Goal: Connect with others: Connect with others

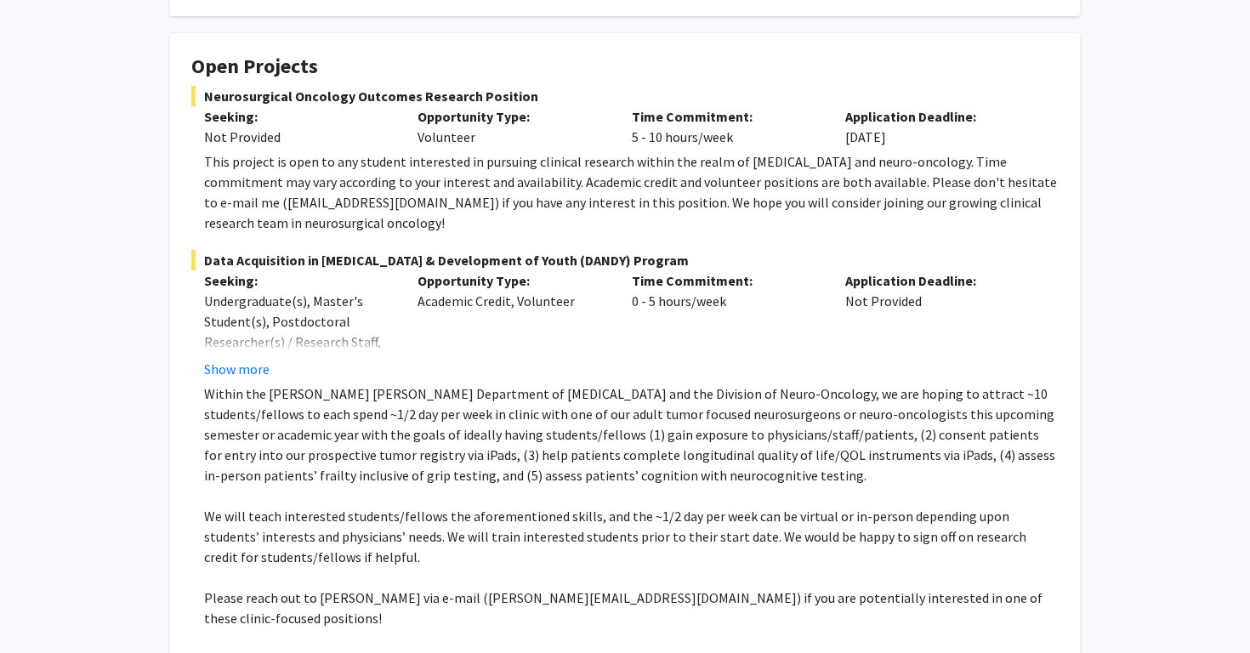
scroll to position [298, 0]
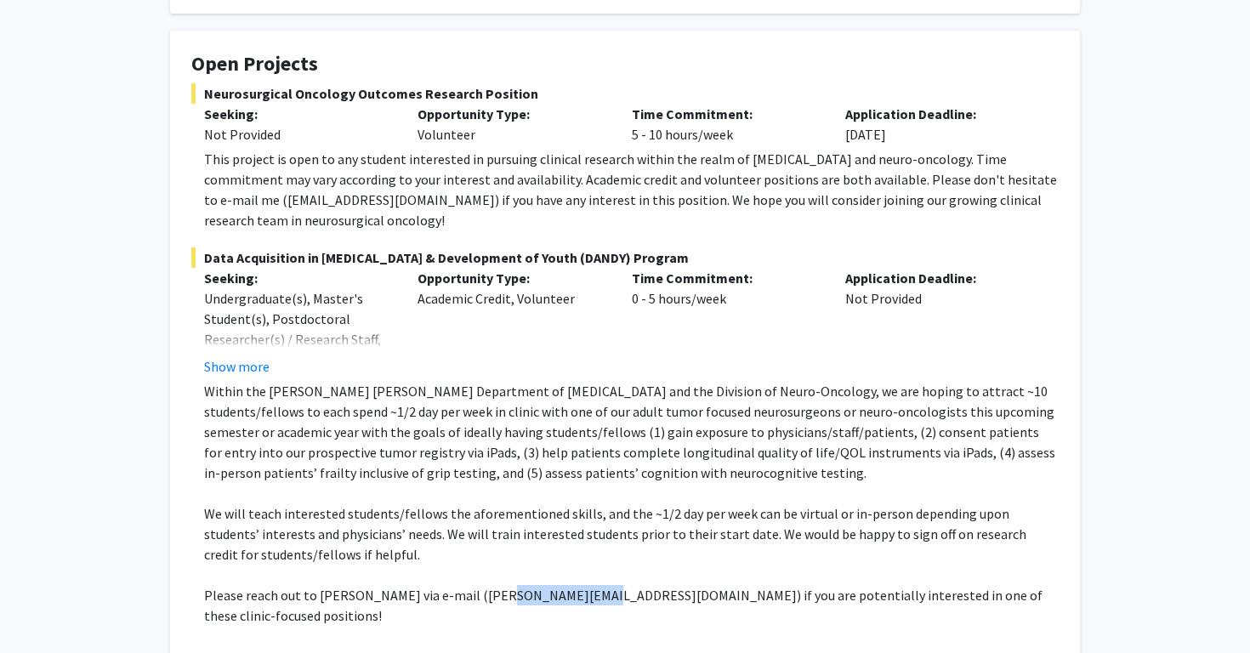
drag, startPoint x: 480, startPoint y: 576, endPoint x: 565, endPoint y: 570, distance: 86.1
click at [565, 585] on p "Please reach out to [PERSON_NAME] via e-mail ([PERSON_NAME][EMAIL_ADDRESS][DOMA…" at bounding box center [631, 605] width 854 height 41
copy p "drraj@jhmi.edu"
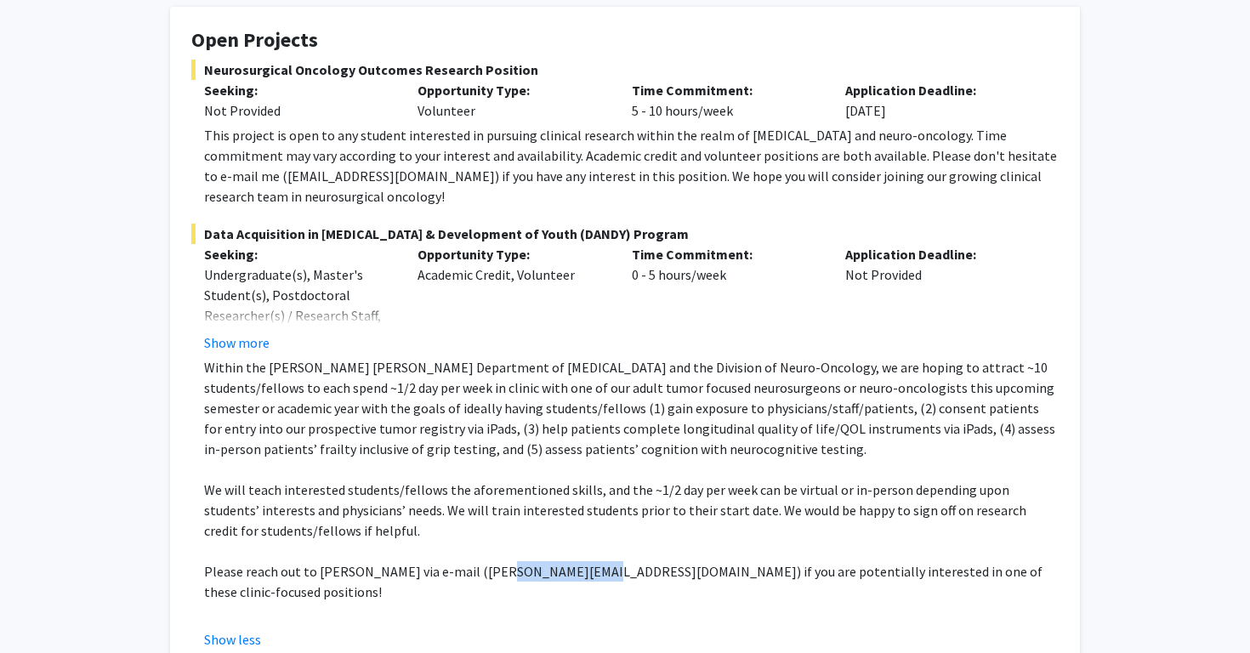
scroll to position [322, 0]
click at [842, 561] on p "Please reach out to Dr. Raj Mukherjee via e-mail (drraj@jhmi.edu) if you are po…" at bounding box center [631, 581] width 854 height 41
drag, startPoint x: 840, startPoint y: 551, endPoint x: 972, endPoint y: 547, distance: 131.8
click at [972, 561] on p "Please reach out to Dr. Raj Mukherjee via e-mail (drraj@jhmi.edu) if you are po…" at bounding box center [631, 581] width 854 height 41
copy p "clinic-focused positions"
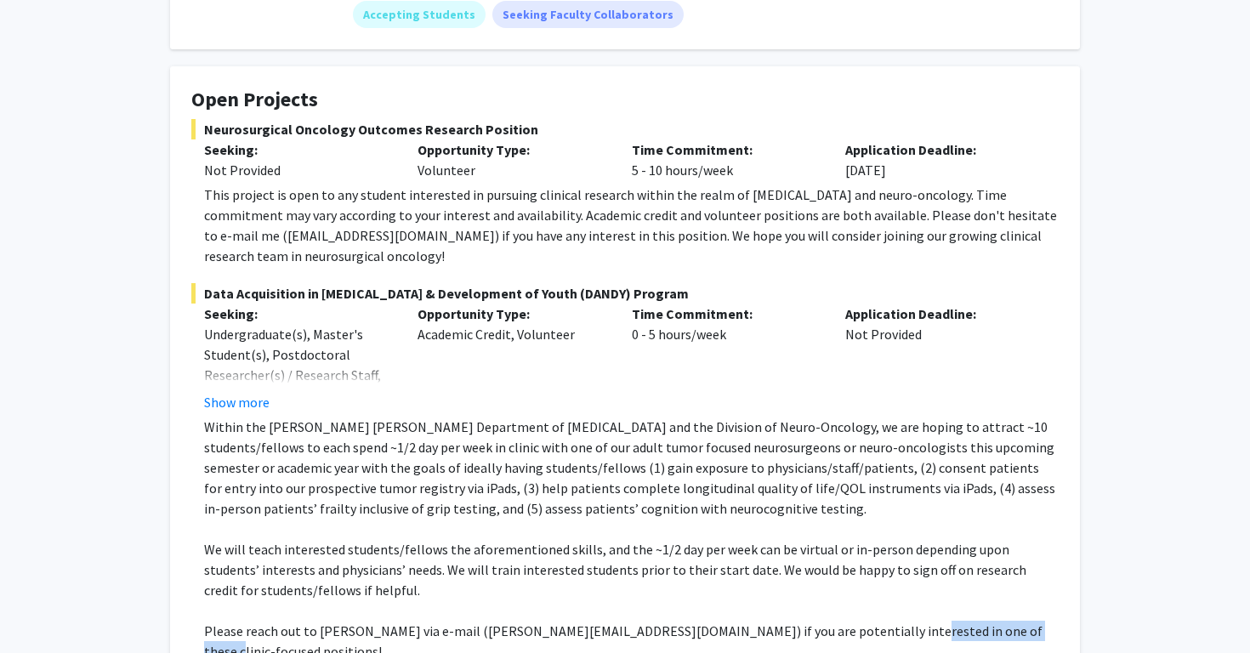
scroll to position [260, 0]
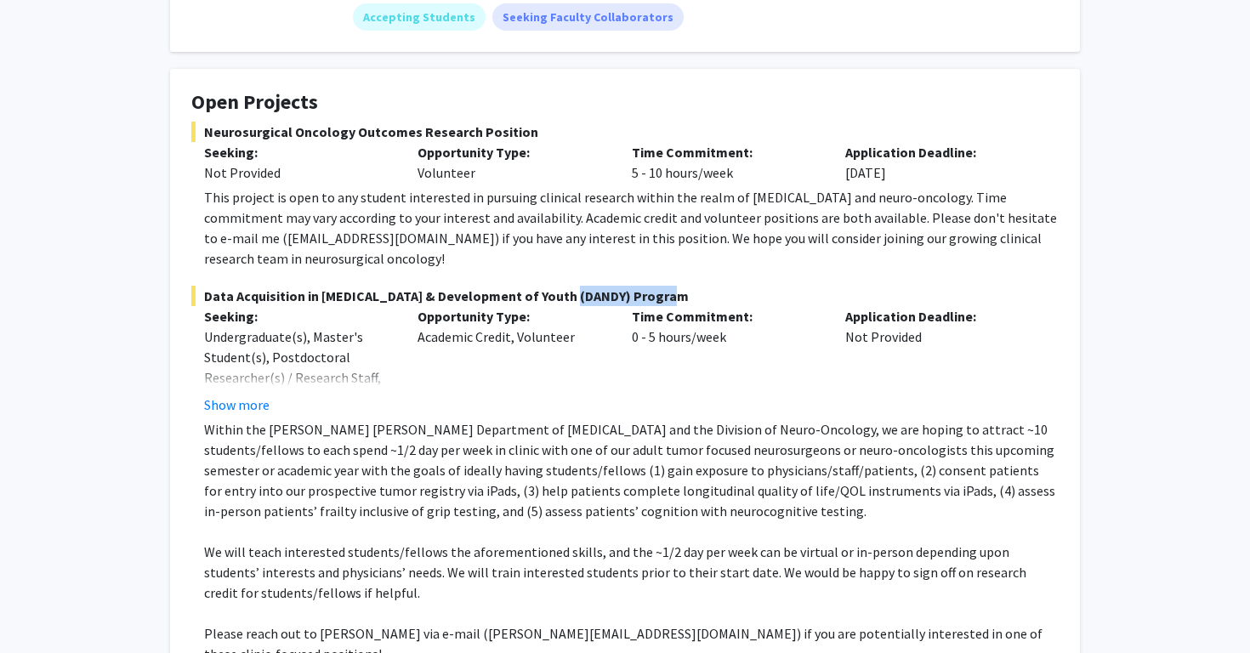
drag, startPoint x: 559, startPoint y: 279, endPoint x: 666, endPoint y: 277, distance: 107.1
click at [666, 286] on span "Data Acquisition in Neurosurgery & Development of Youth (DANDY) Program" at bounding box center [624, 296] width 867 height 20
copy span "DANDY) Program"
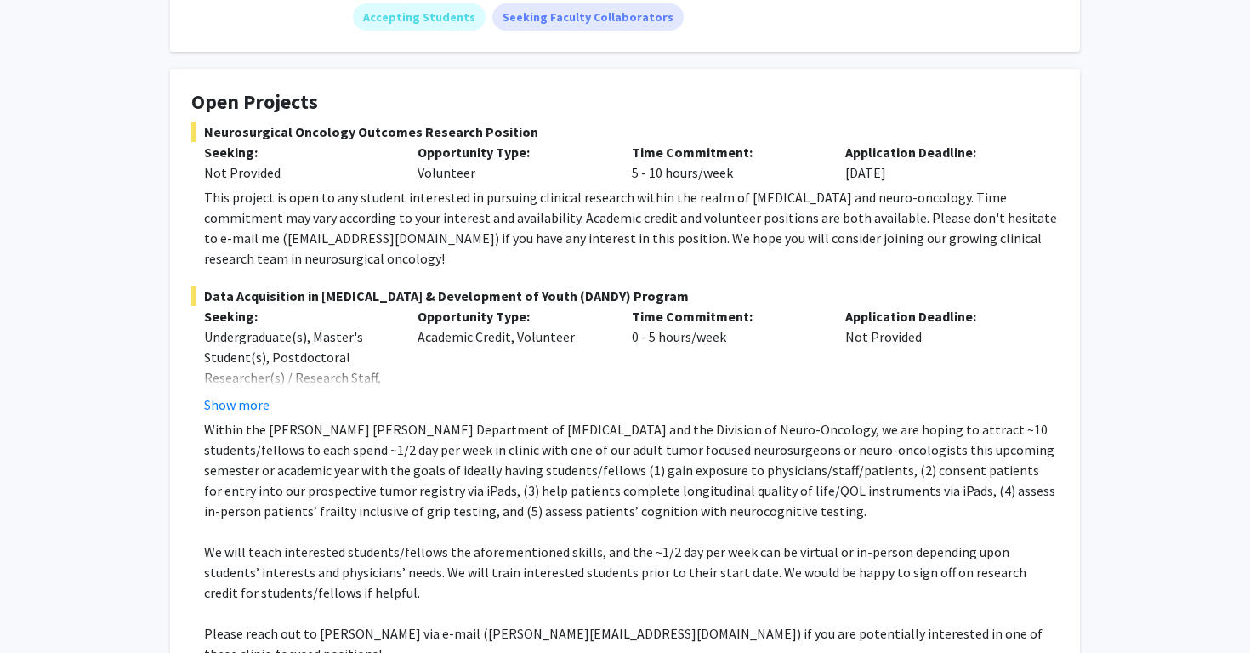
click at [660, 462] on p "Within the Johns Hopkins Department of Neurosurgery and the Division of Neuro-O…" at bounding box center [631, 470] width 854 height 102
drag, startPoint x: 328, startPoint y: 222, endPoint x: 209, endPoint y: 222, distance: 119.0
click at [209, 222] on div "This project is open to any student interested in pursuing clinical research wi…" at bounding box center [631, 228] width 854 height 82
copy div "dmukher1@jhmi.edu"
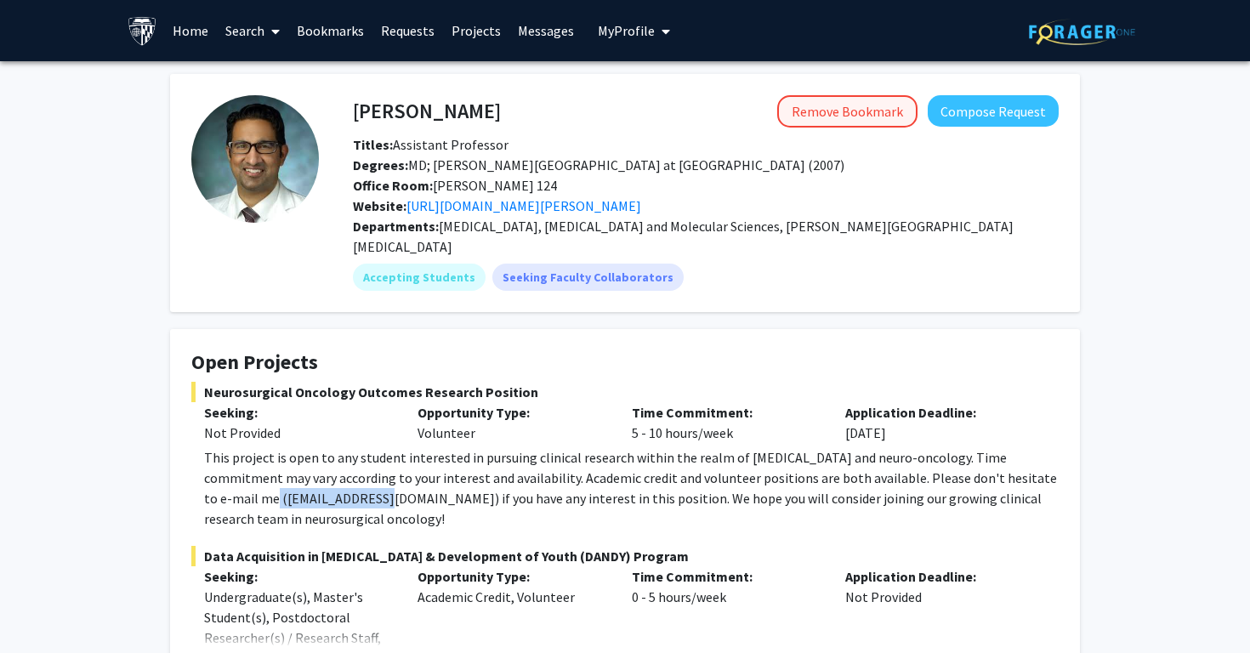
scroll to position [0, 0]
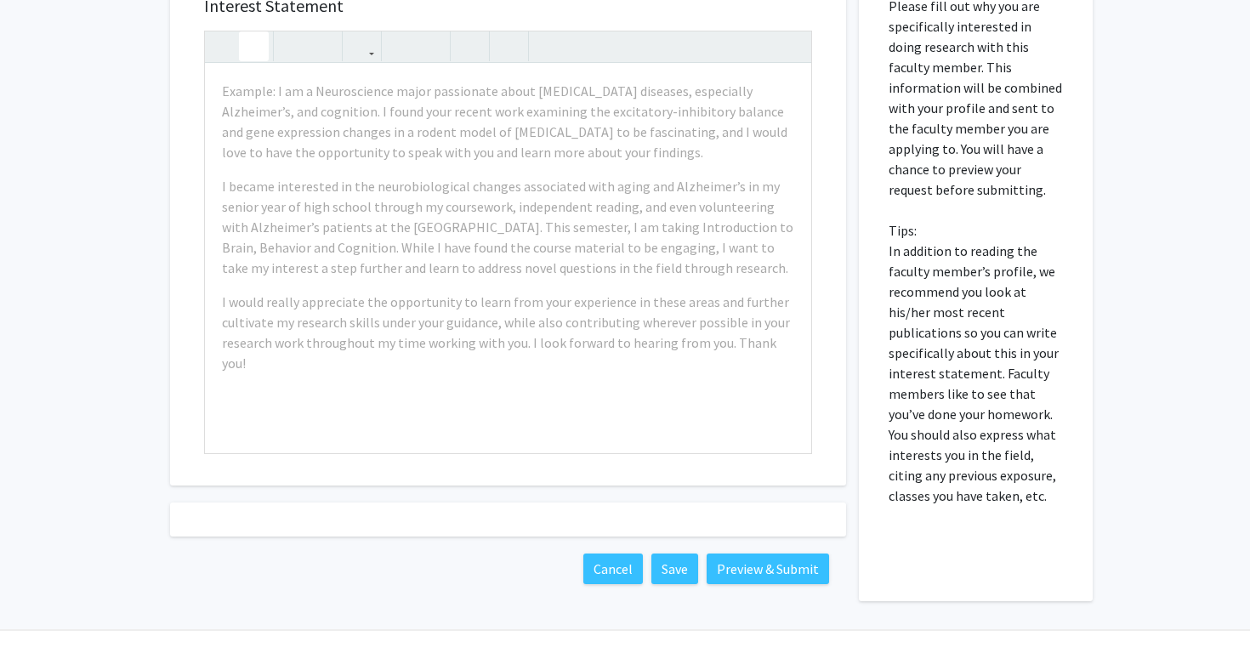
scroll to position [838, 0]
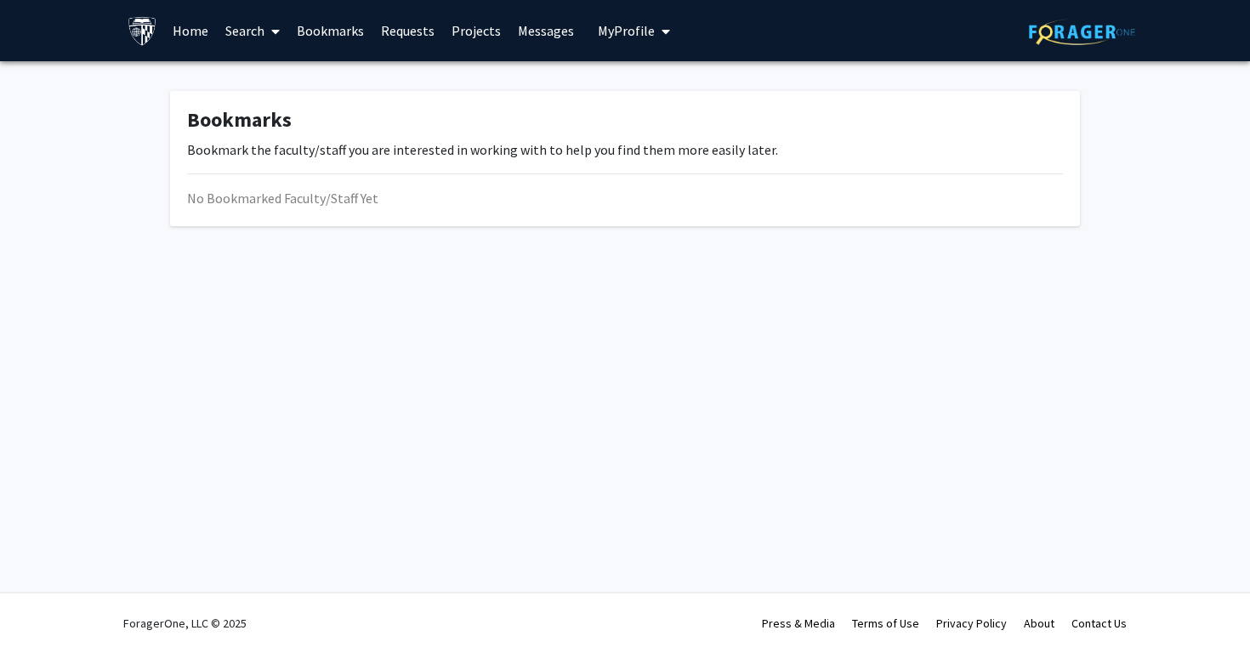
click at [330, 39] on link "Bookmarks" at bounding box center [330, 31] width 84 height 60
click at [406, 14] on link "Requests" at bounding box center [407, 31] width 71 height 60
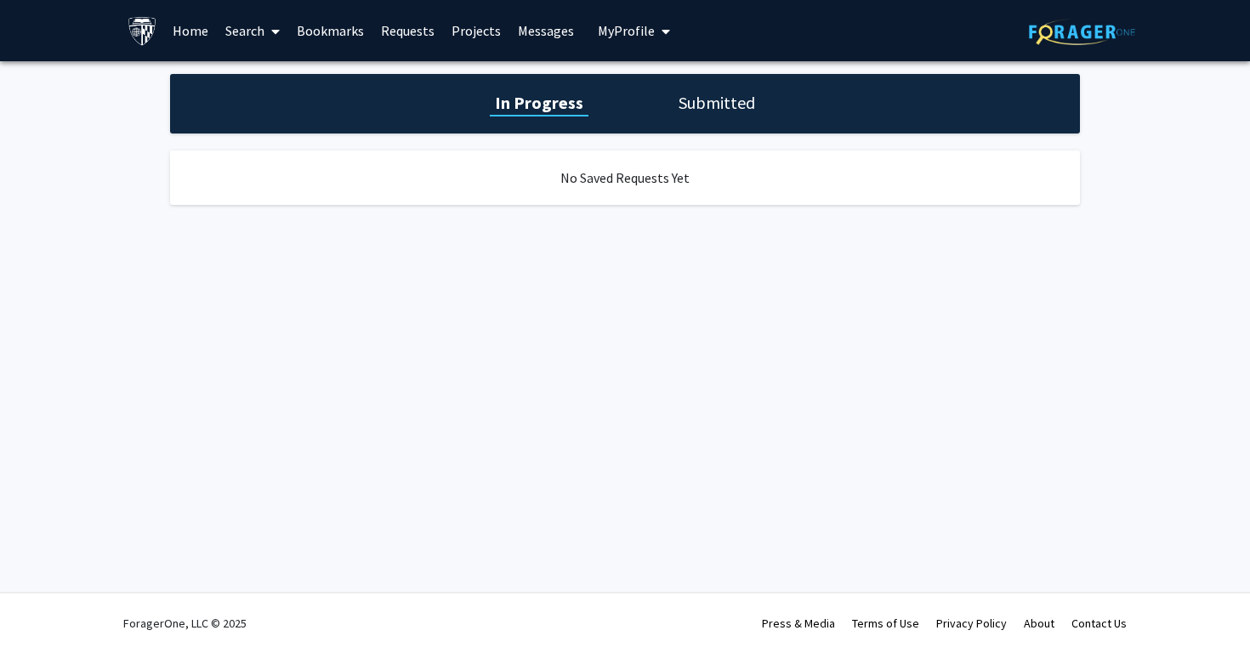
click at [342, 28] on link "Bookmarks" at bounding box center [330, 31] width 84 height 60
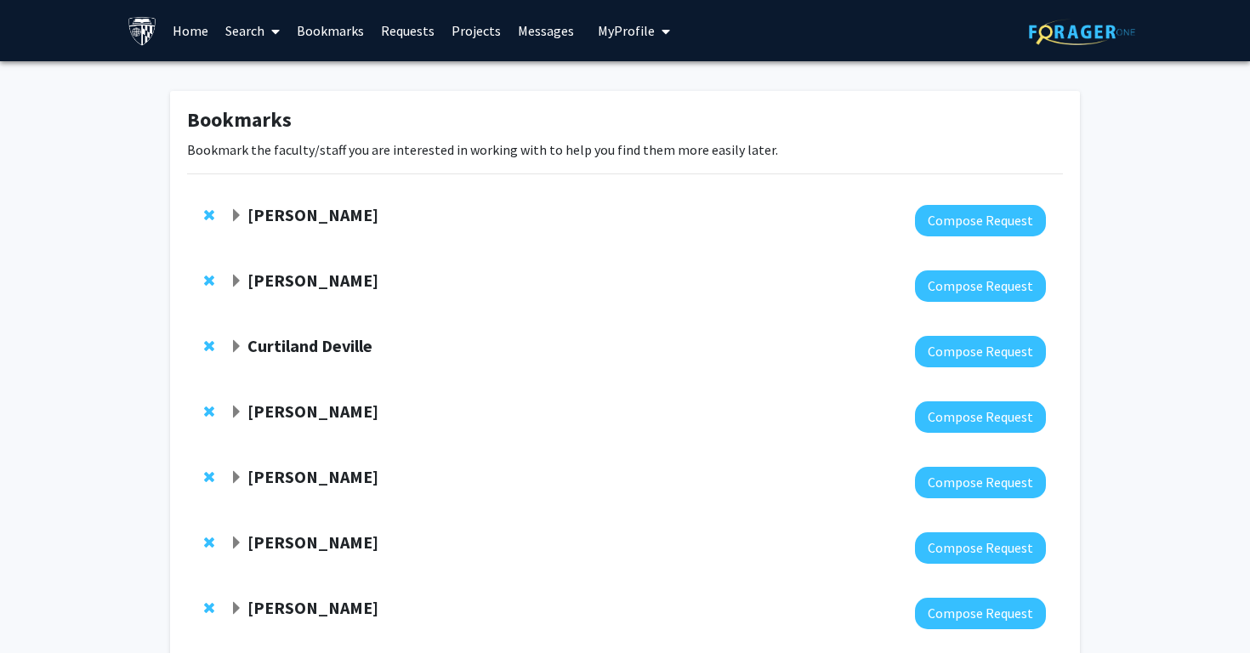
click at [235, 219] on span "Expand Tara Deemyad Bookmark" at bounding box center [237, 216] width 14 height 14
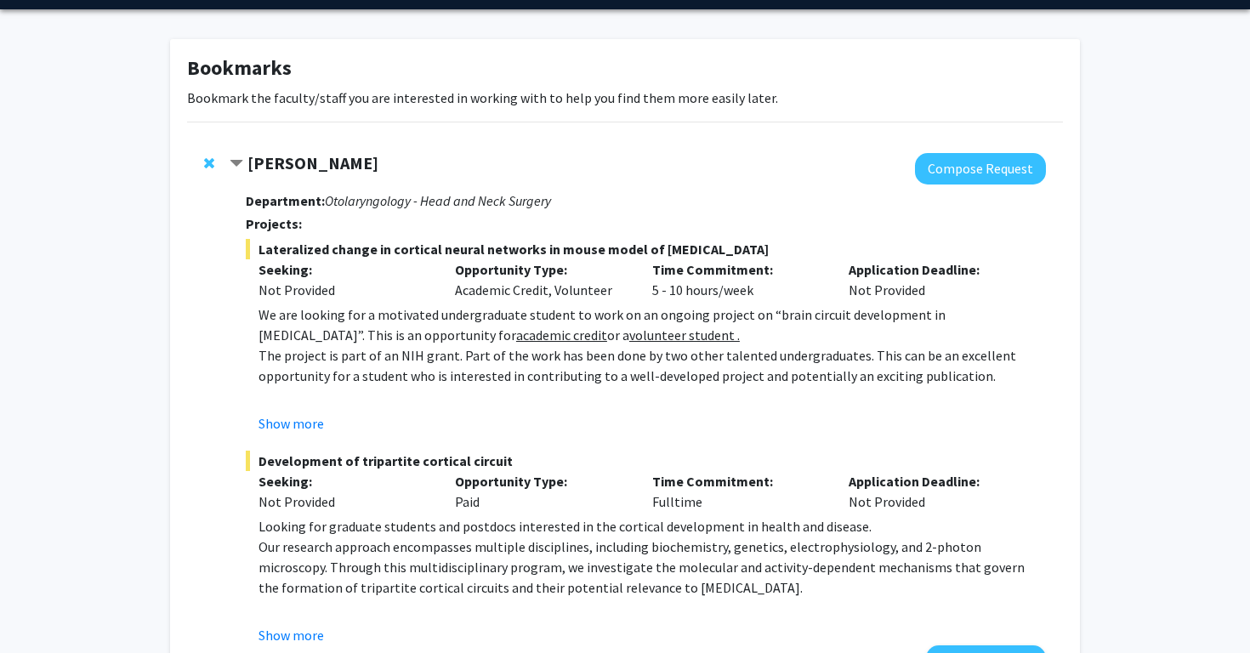
scroll to position [44, 0]
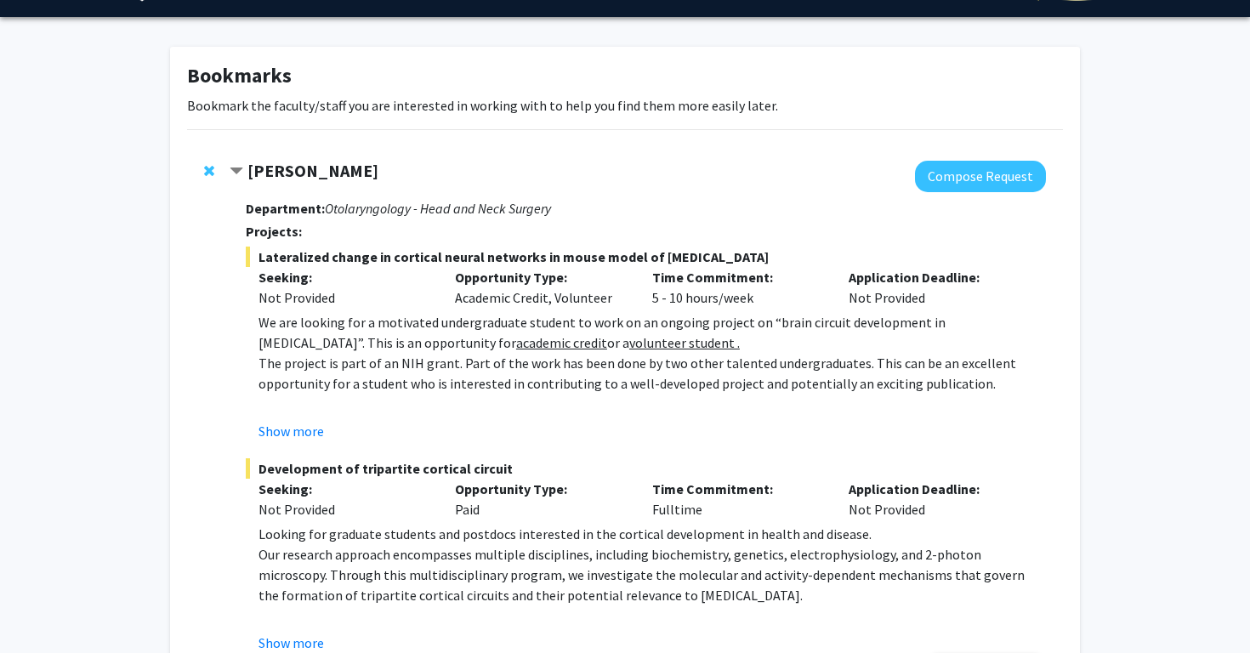
click at [276, 173] on strong "Tara Deemyad" at bounding box center [312, 170] width 131 height 21
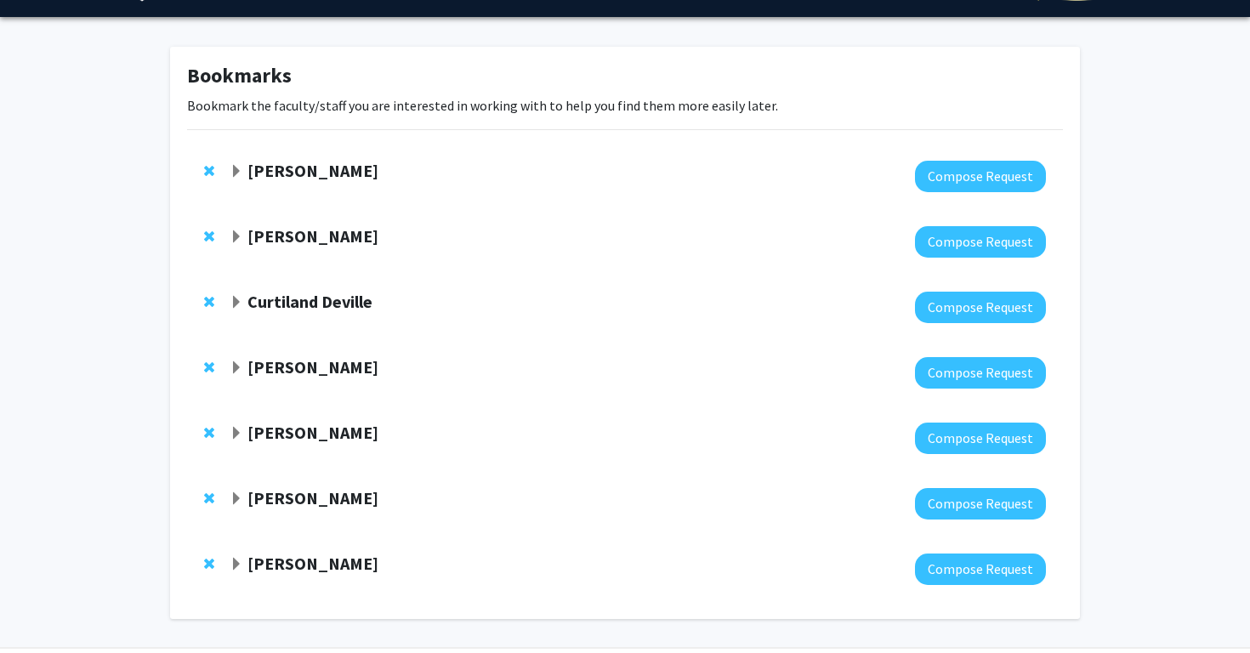
click at [296, 298] on strong "Curtiland Deville" at bounding box center [309, 301] width 125 height 21
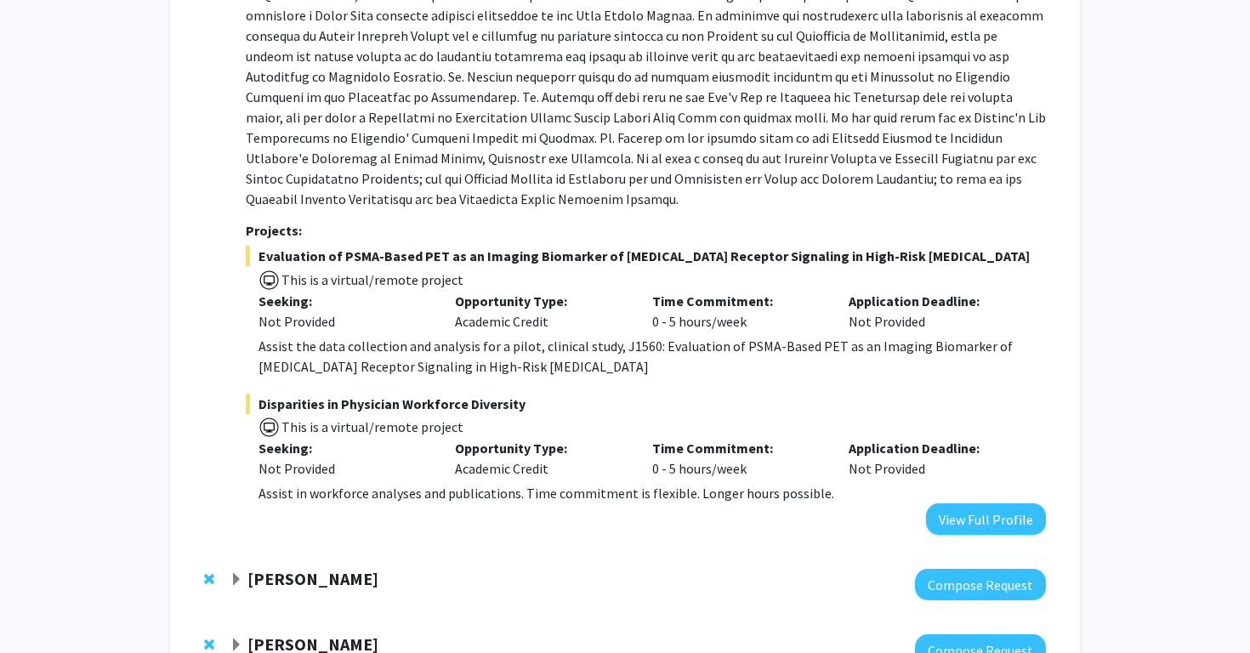
scroll to position [543, 0]
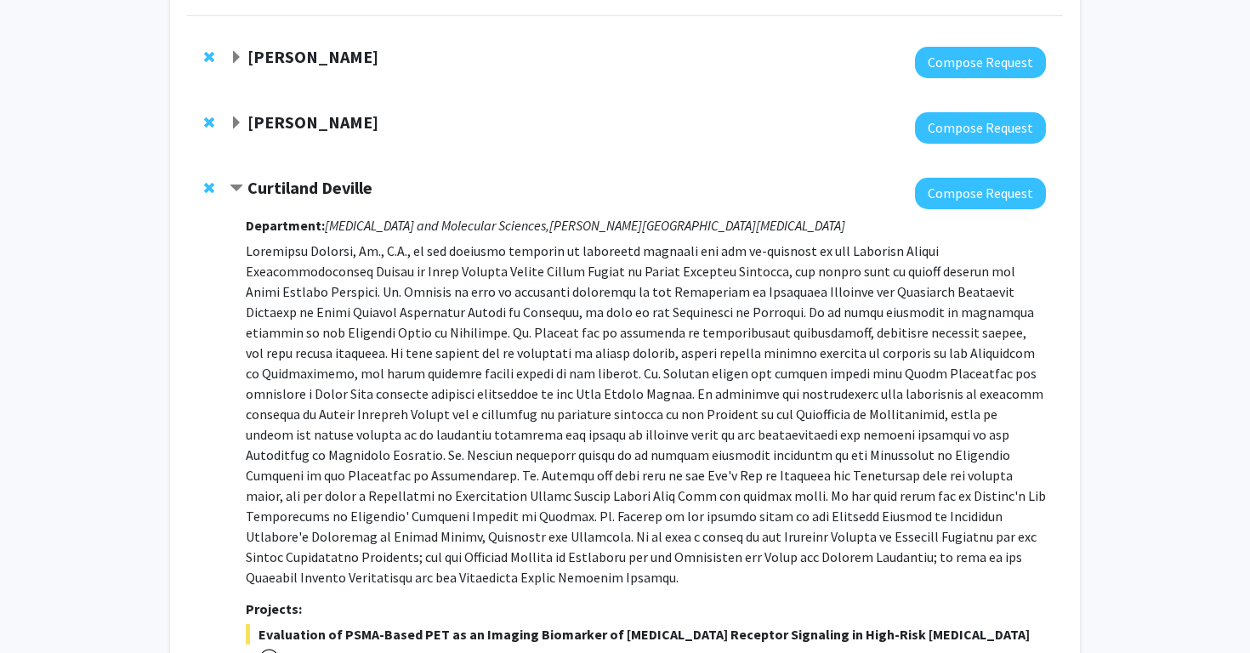
click at [343, 190] on strong "Curtiland Deville" at bounding box center [309, 187] width 125 height 21
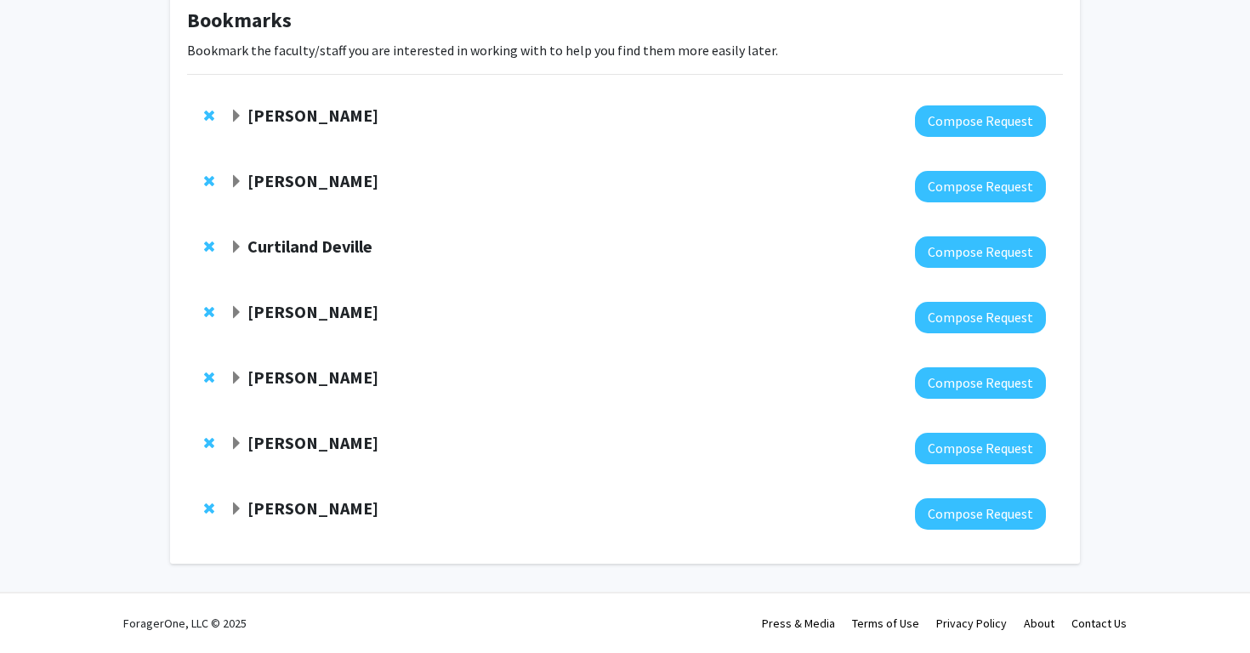
click at [323, 318] on strong "Utthara Nayar" at bounding box center [312, 311] width 131 height 21
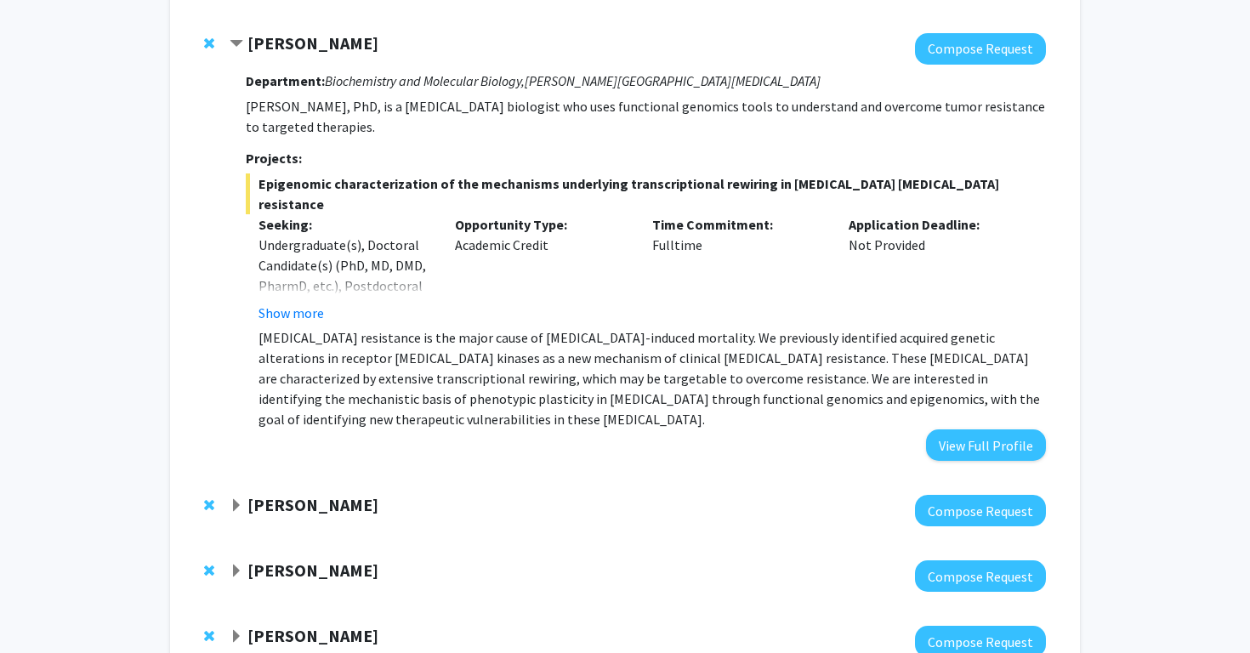
scroll to position [375, 0]
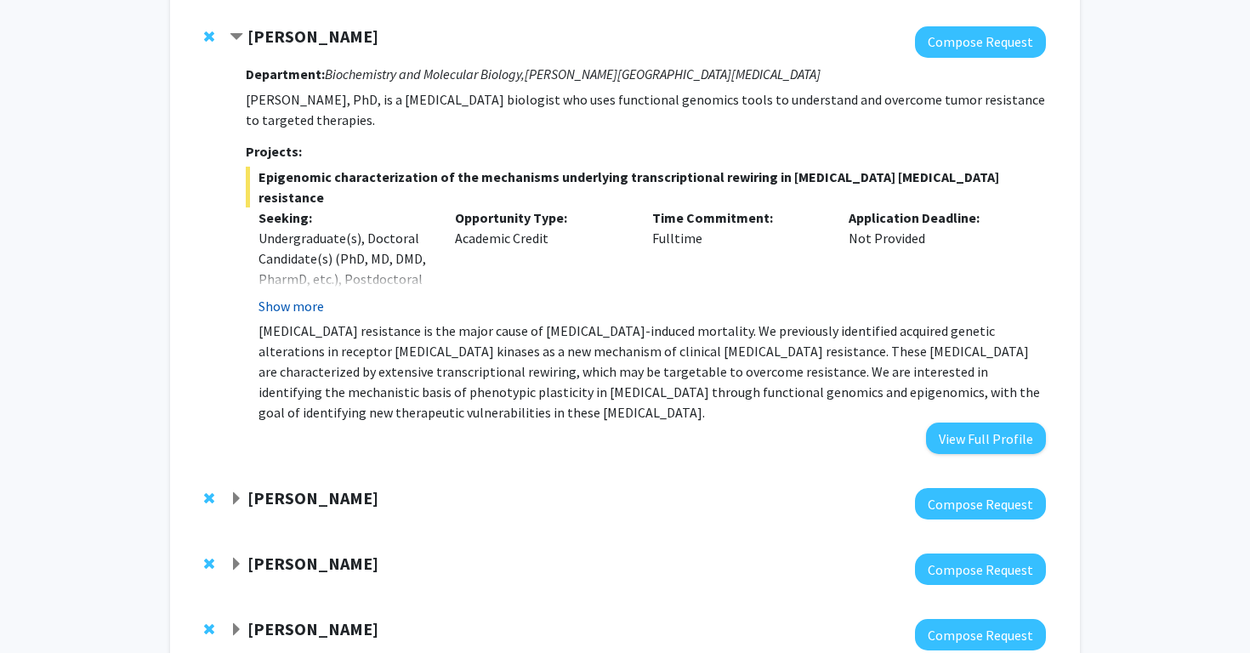
click at [298, 296] on button "Show more" at bounding box center [290, 306] width 65 height 20
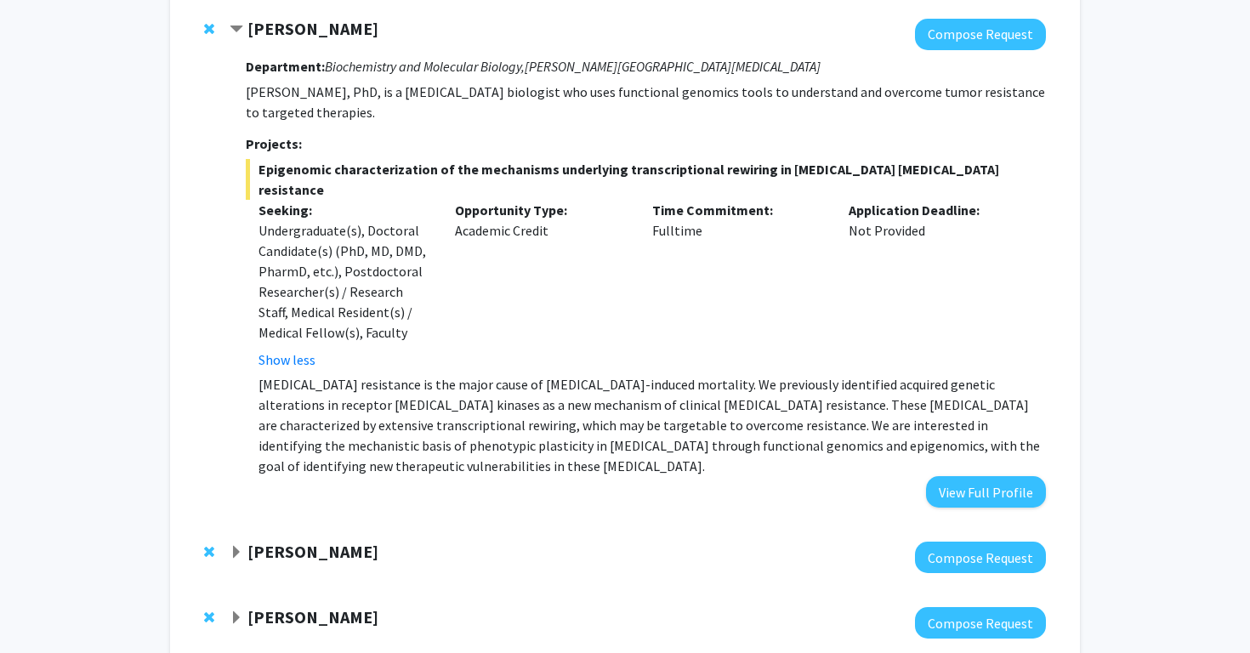
scroll to position [387, 0]
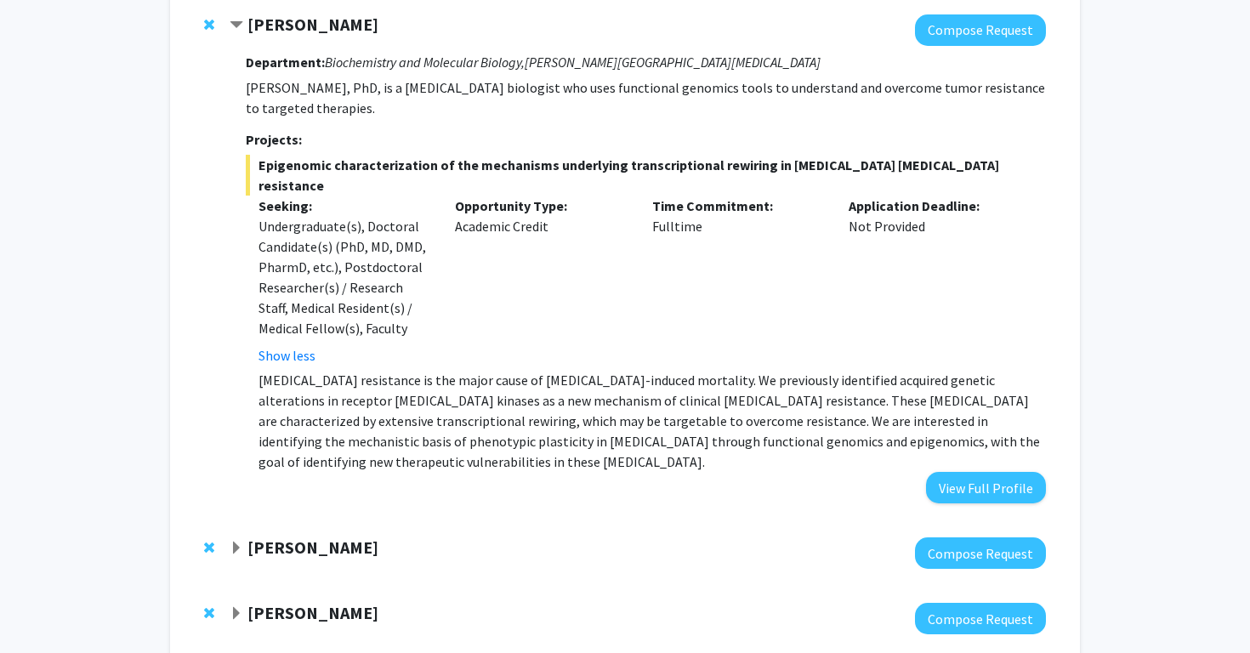
click at [266, 536] on strong "Jean Kim" at bounding box center [312, 546] width 131 height 21
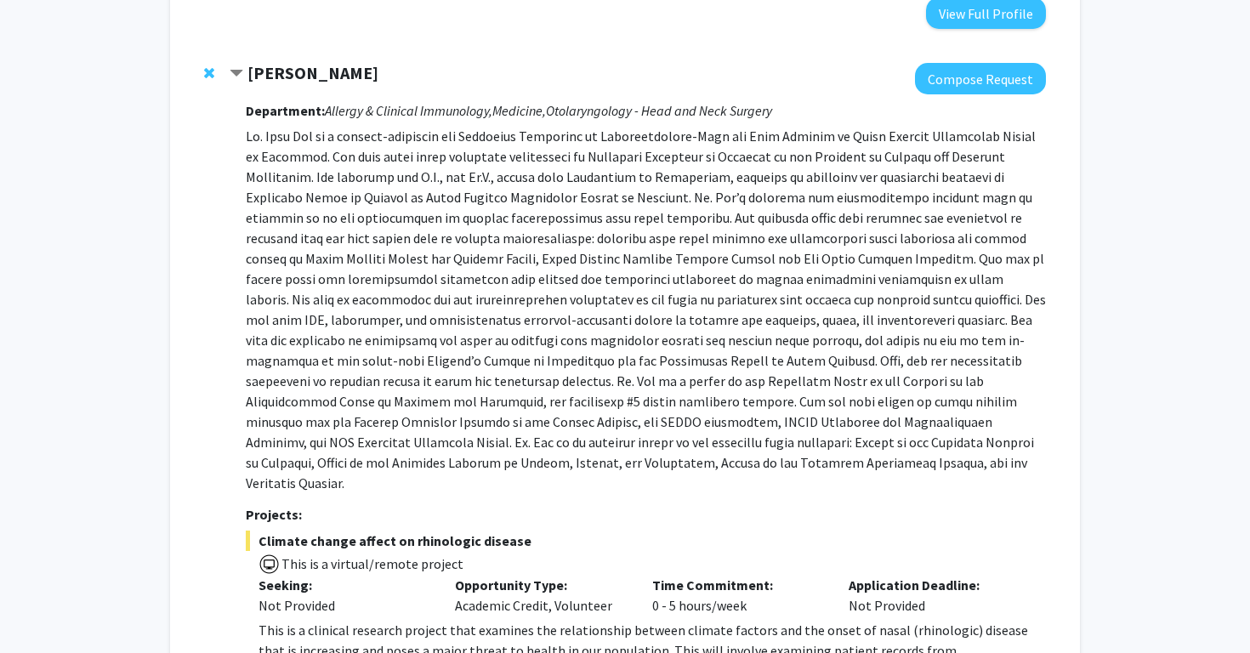
scroll to position [853, 1]
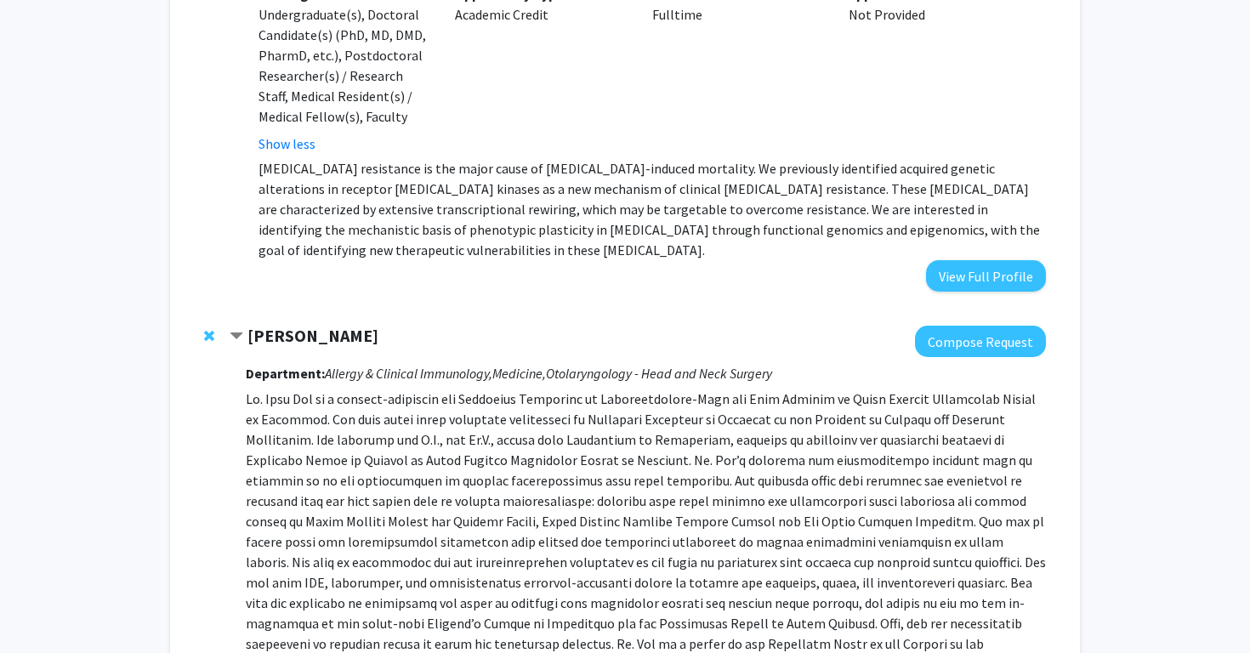
click at [283, 325] on strong "Jean Kim" at bounding box center [312, 335] width 131 height 21
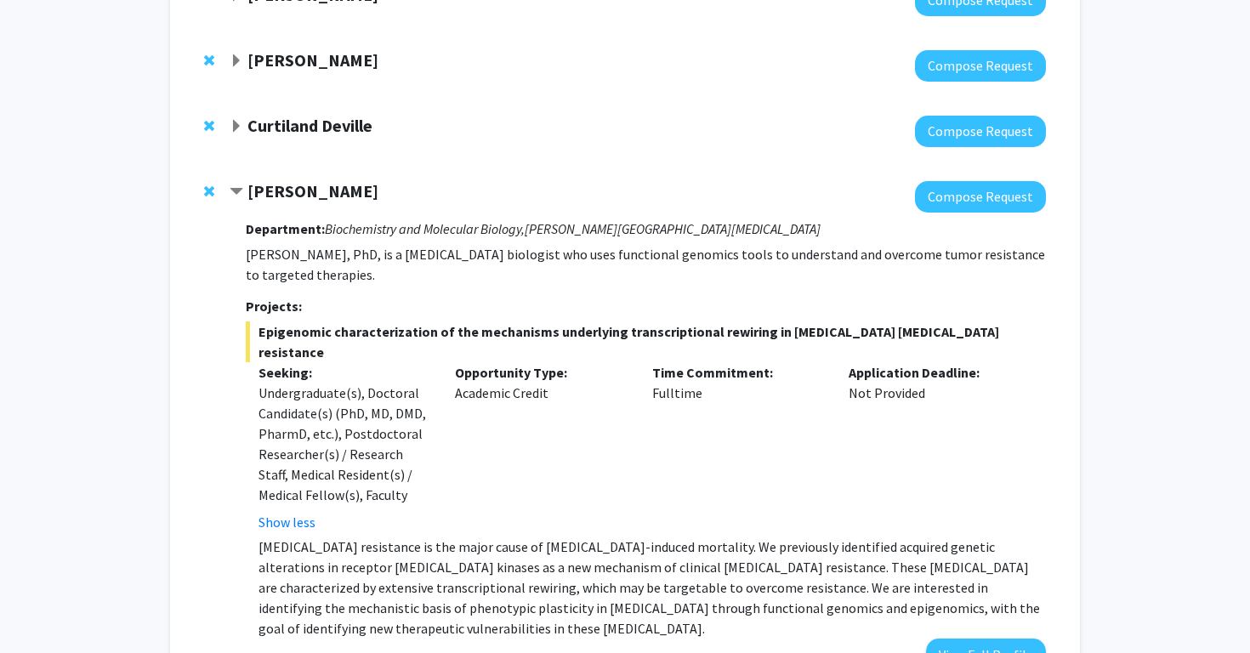
click at [306, 193] on strong "Utthara Nayar" at bounding box center [312, 190] width 131 height 21
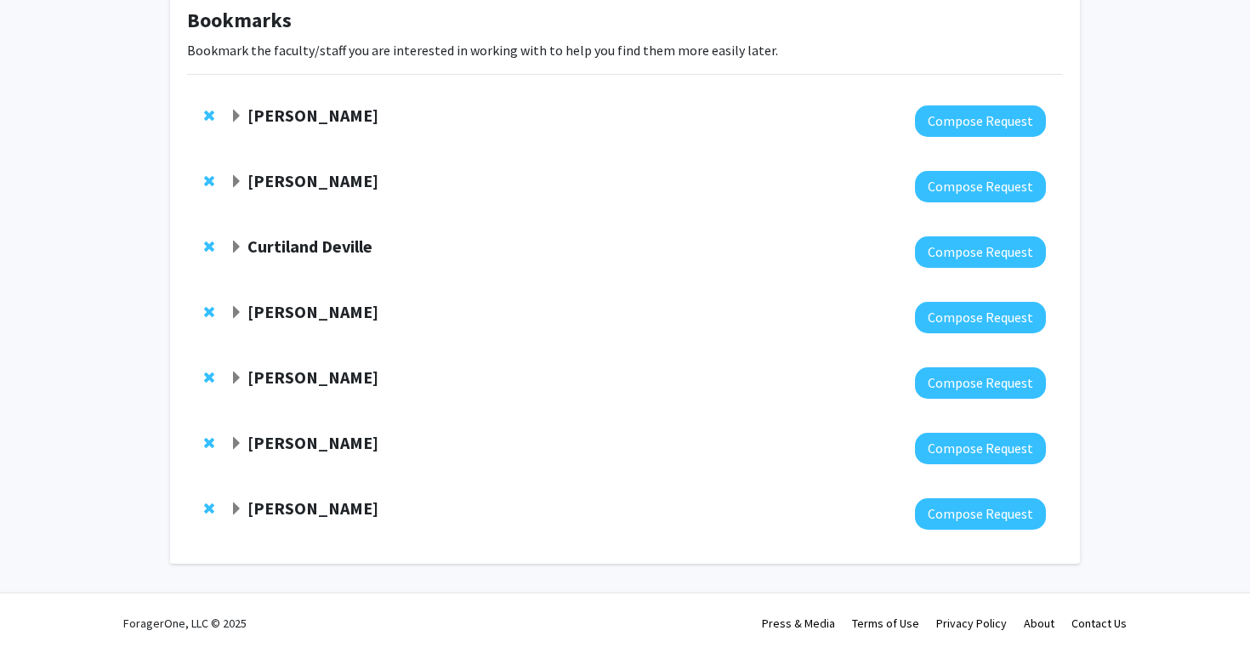
click at [310, 451] on strong "Michele Manahan" at bounding box center [312, 442] width 131 height 21
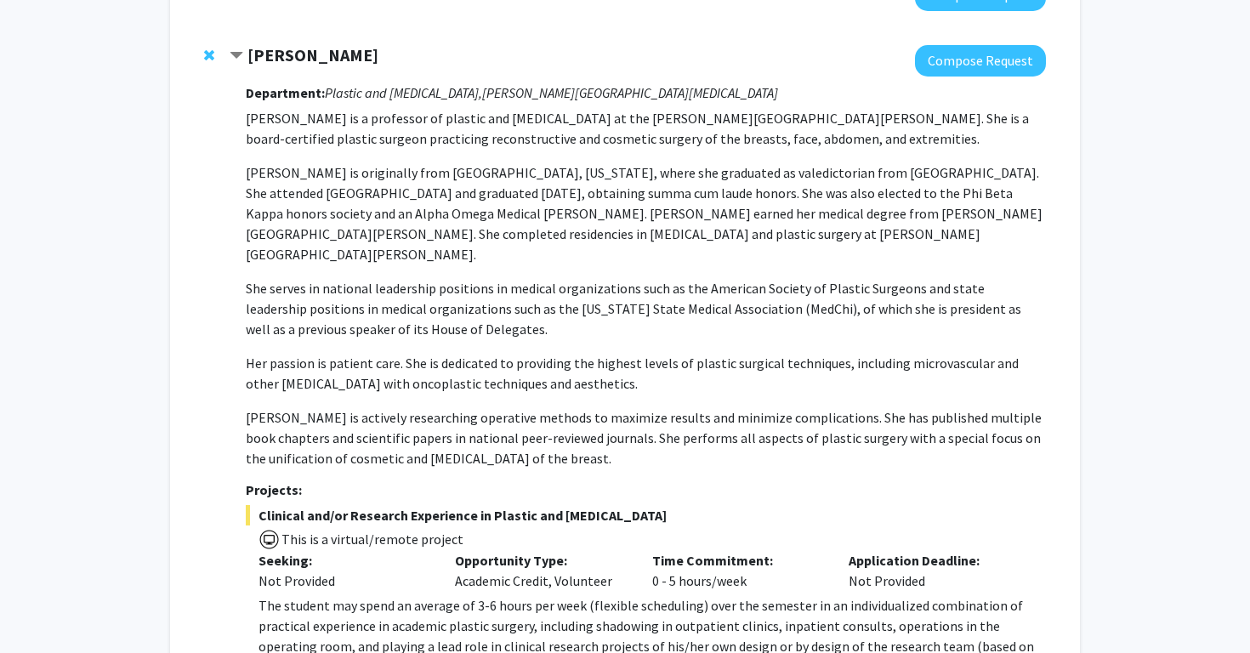
scroll to position [481, 0]
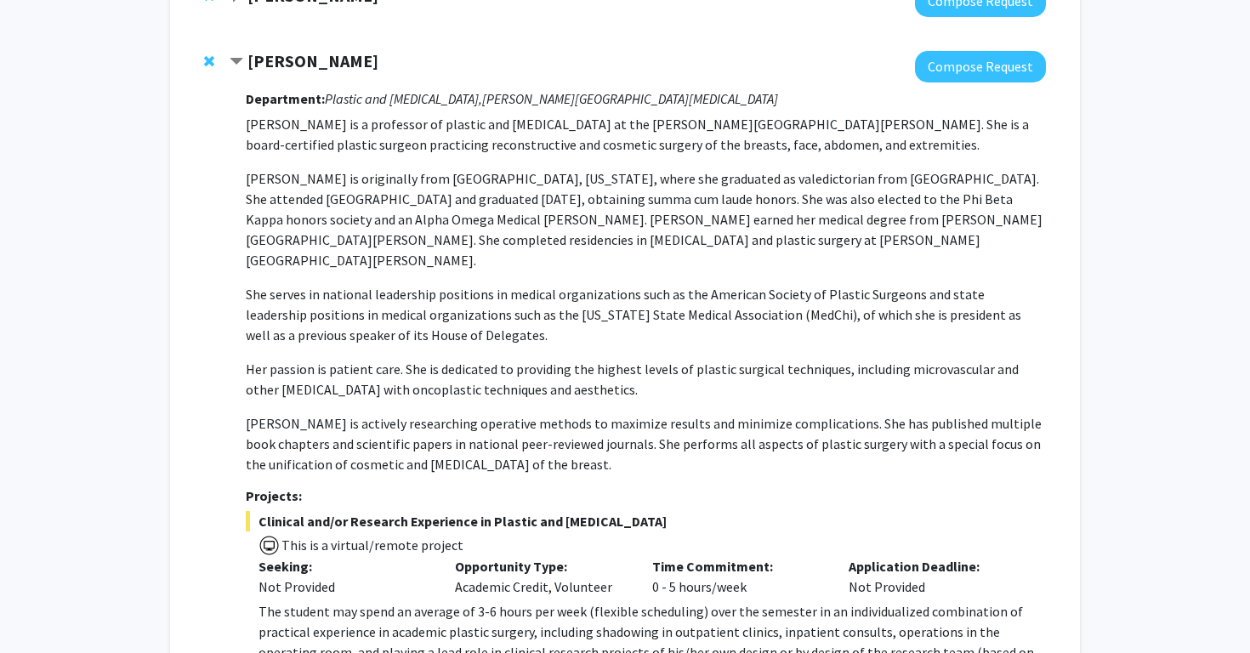
click at [335, 58] on strong "Michele Manahan" at bounding box center [312, 60] width 131 height 21
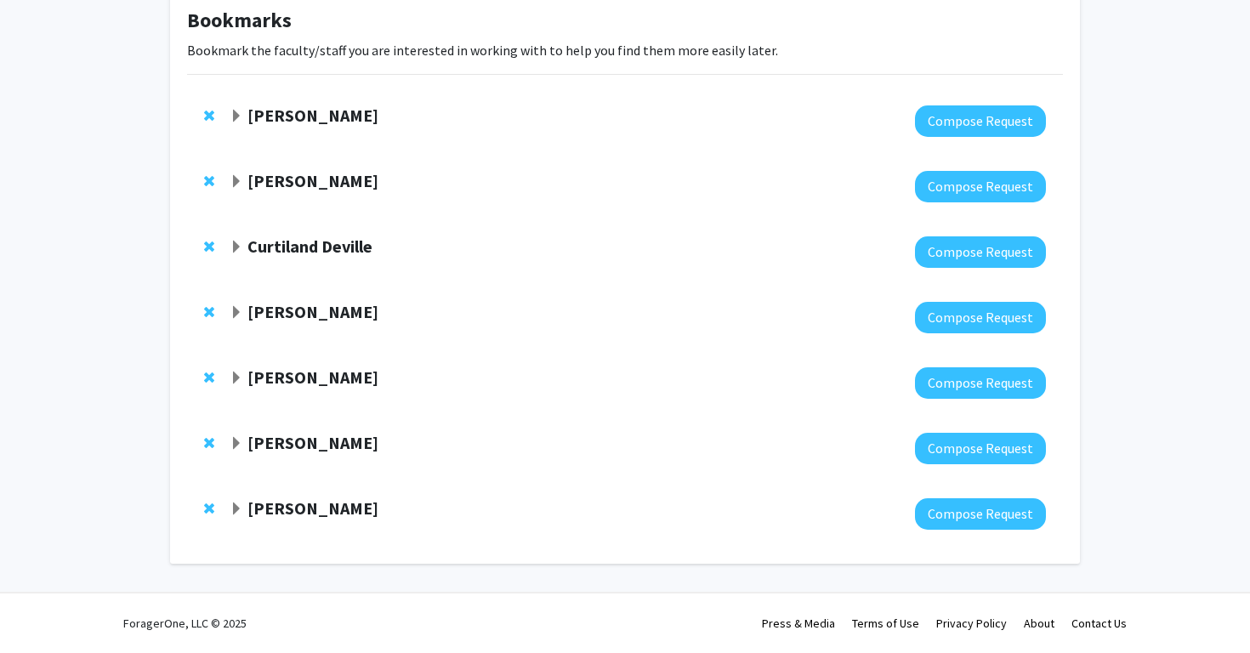
click at [230, 437] on span "Expand Michele Manahan Bookmark" at bounding box center [237, 444] width 14 height 14
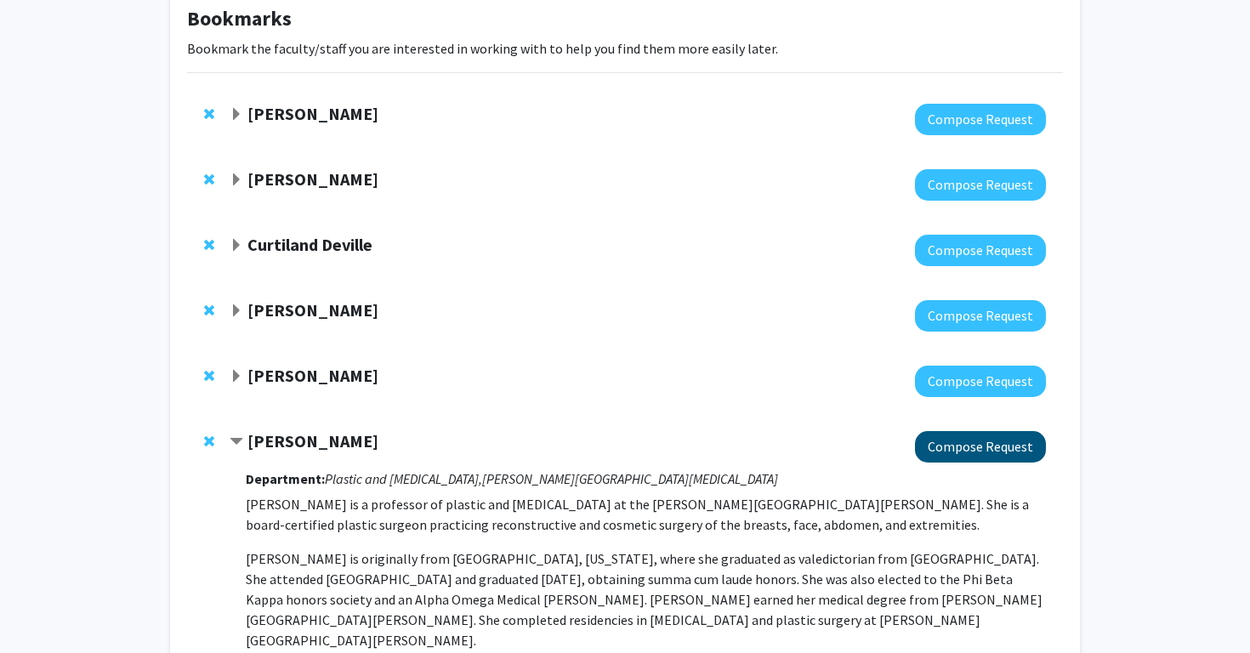
click at [994, 447] on button "Compose Request" at bounding box center [980, 446] width 131 height 31
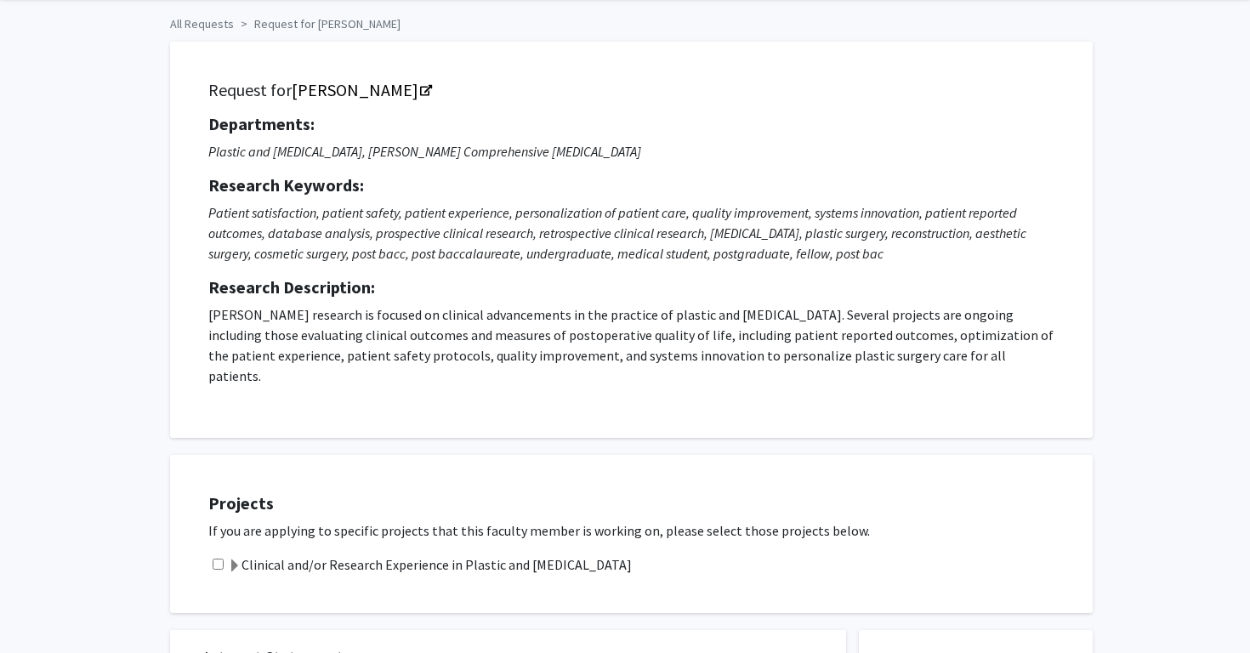
scroll to position [75, 0]
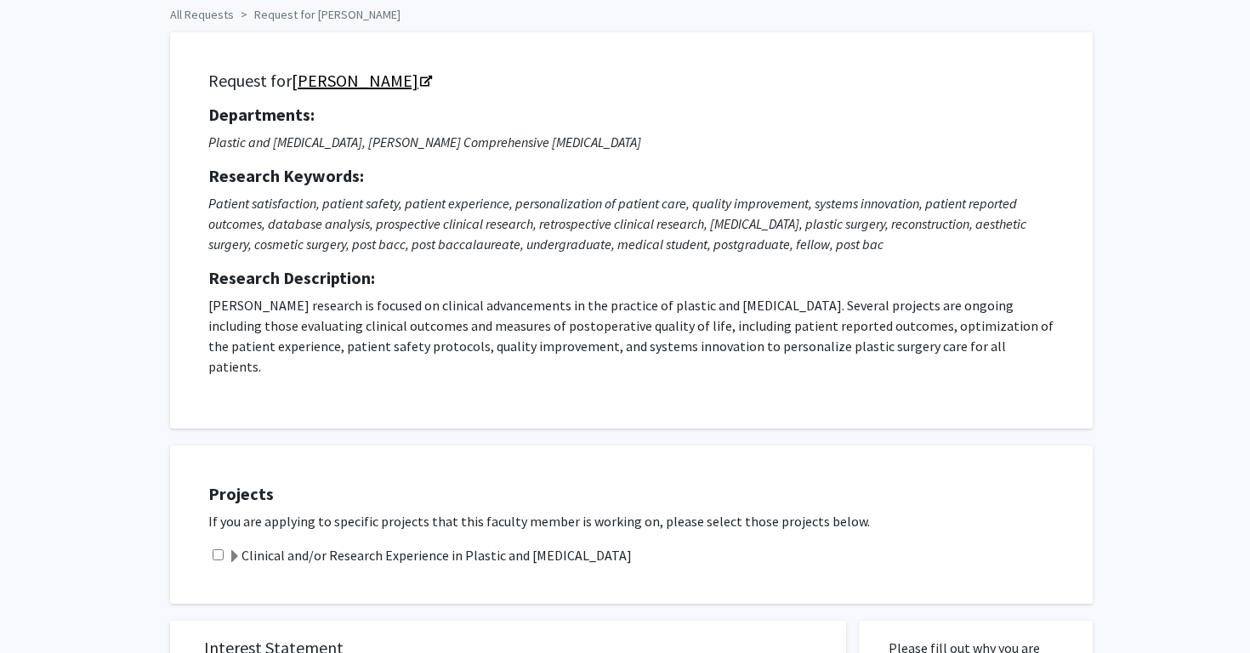
click at [421, 79] on link "Michele Manahan" at bounding box center [361, 80] width 139 height 21
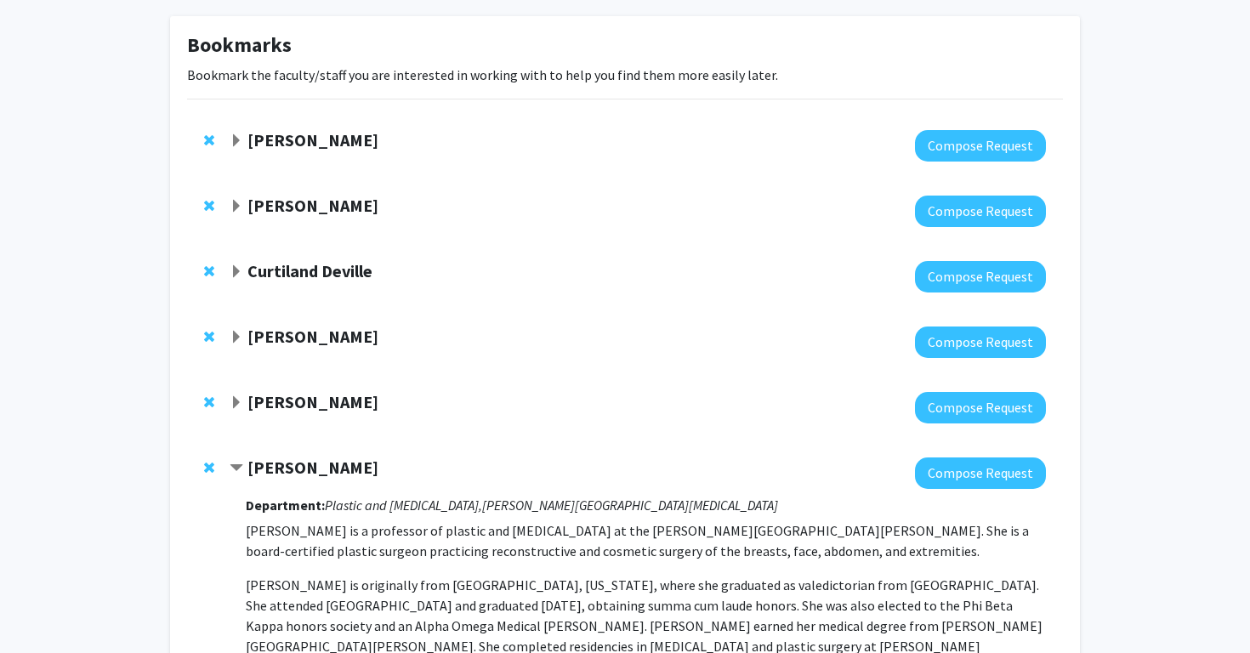
scroll to position [101, 0]
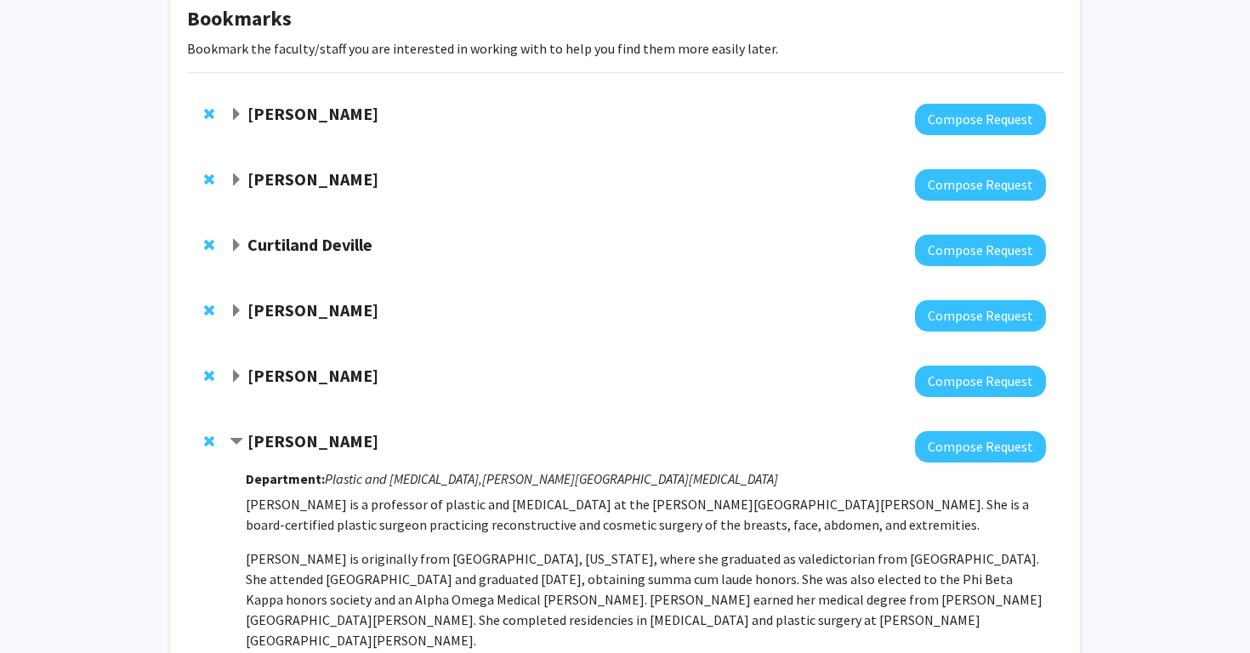
click at [243, 440] on div "Michele Manahan" at bounding box center [413, 441] width 367 height 21
click at [234, 440] on span "Contract Michele Manahan Bookmark" at bounding box center [237, 442] width 14 height 14
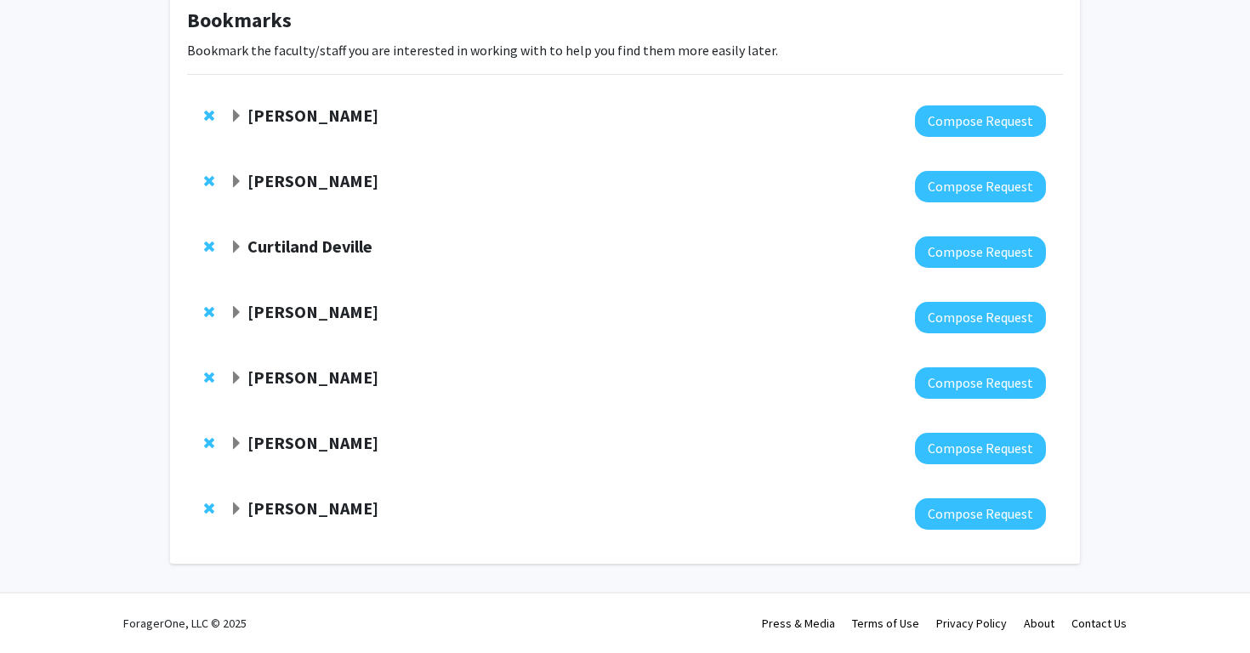
click at [285, 503] on strong "Emily Johnson" at bounding box center [312, 507] width 131 height 21
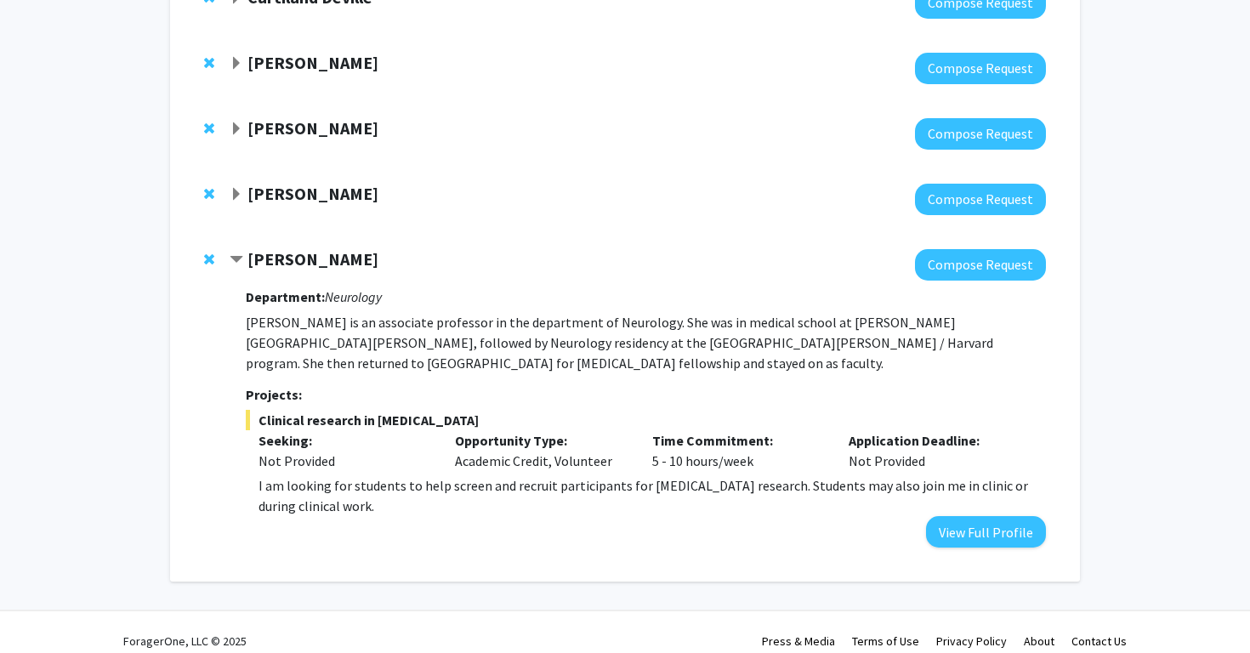
scroll to position [348, 0]
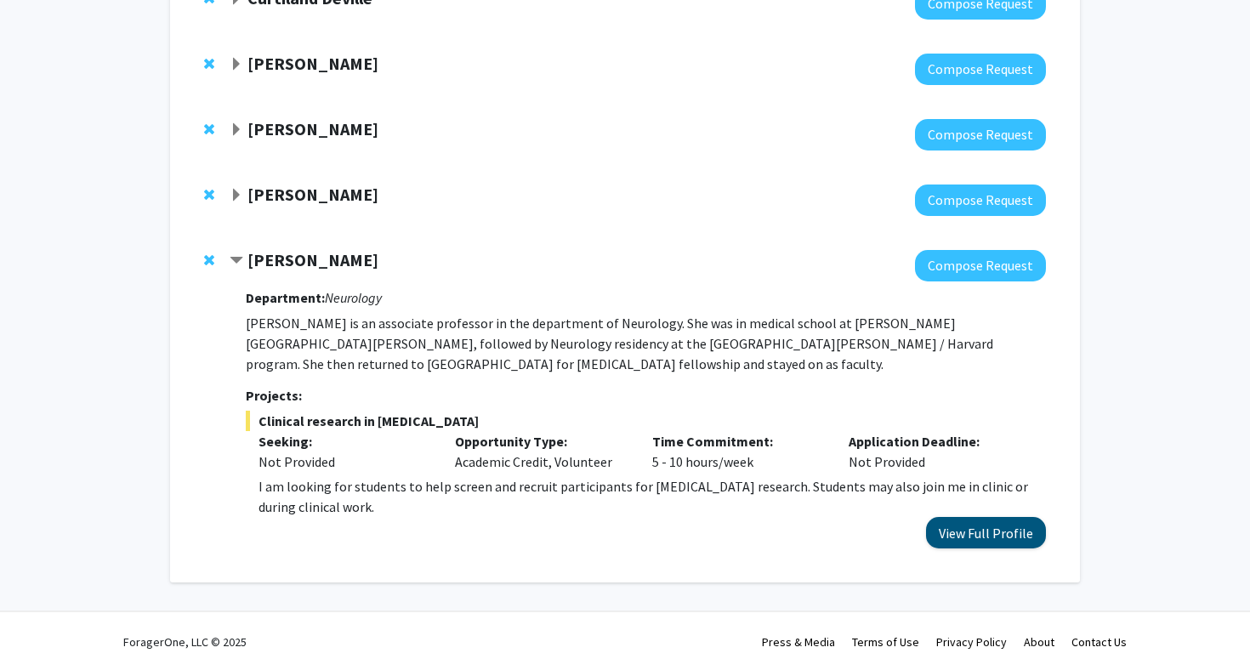
click at [1015, 520] on button "View Full Profile" at bounding box center [986, 532] width 120 height 31
drag, startPoint x: 250, startPoint y: 262, endPoint x: 379, endPoint y: 263, distance: 129.2
click at [379, 263] on div "Emily Johnson" at bounding box center [413, 260] width 367 height 21
copy strong "Emily Johnson"
click at [247, 257] on strong "Emily Johnson" at bounding box center [312, 259] width 131 height 21
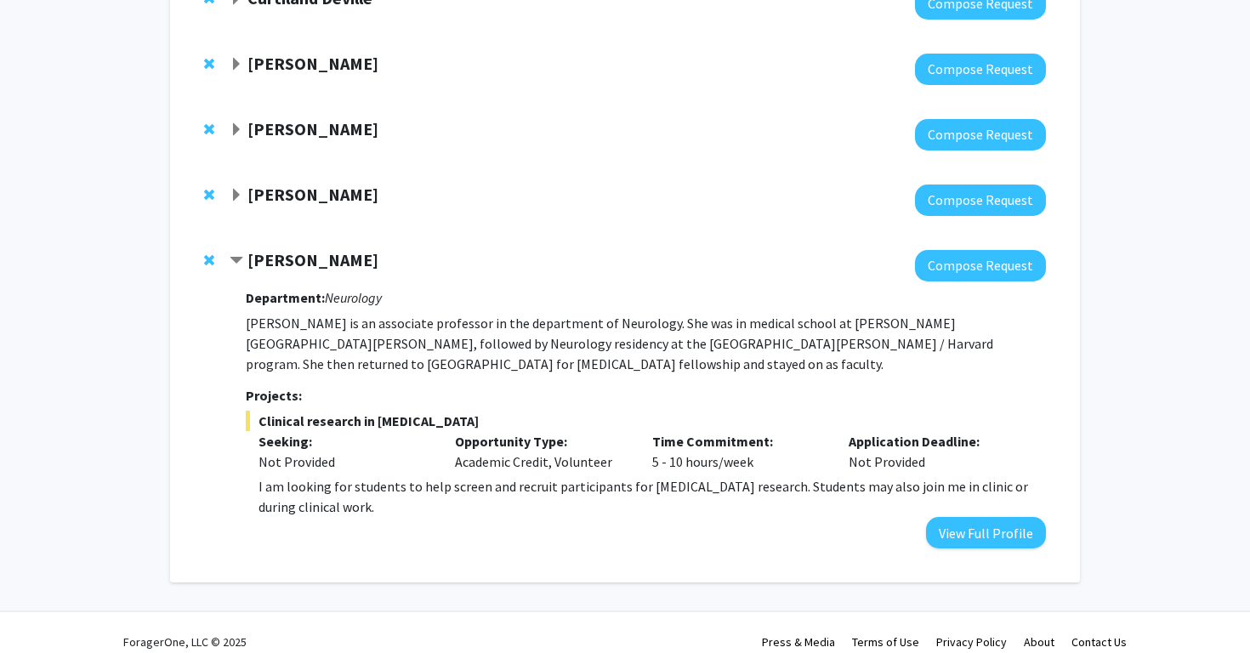
scroll to position [101, 0]
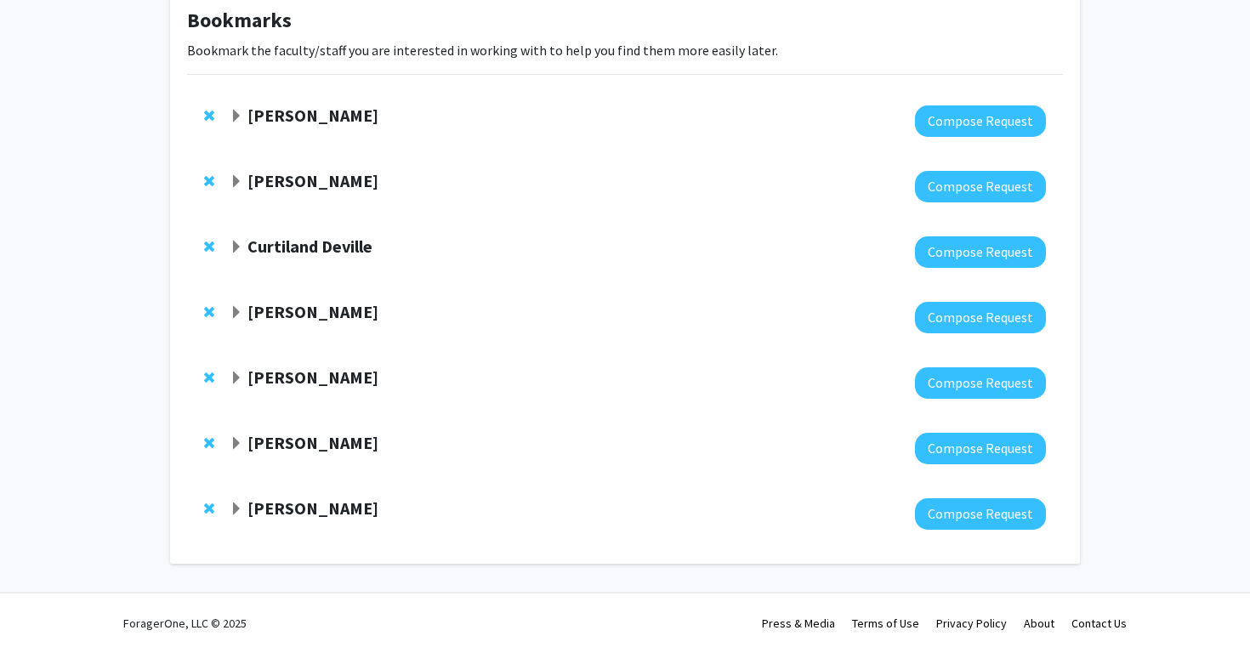
click at [287, 369] on strong "Jean Kim" at bounding box center [312, 376] width 131 height 21
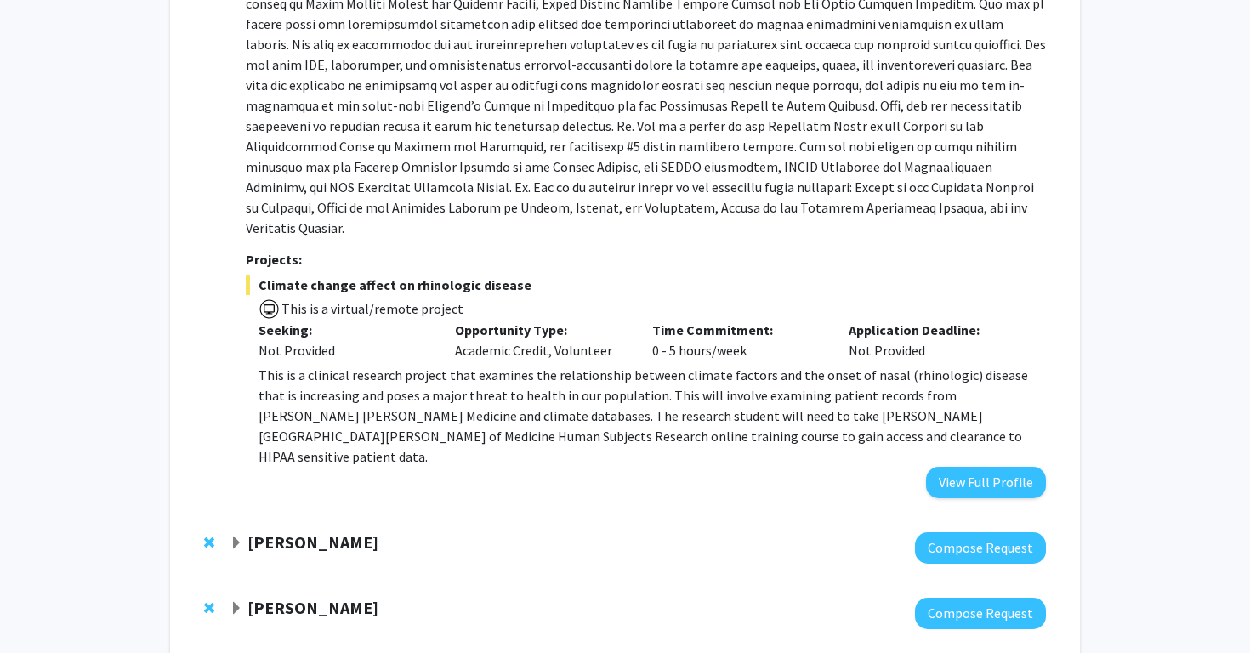
scroll to position [661, 0]
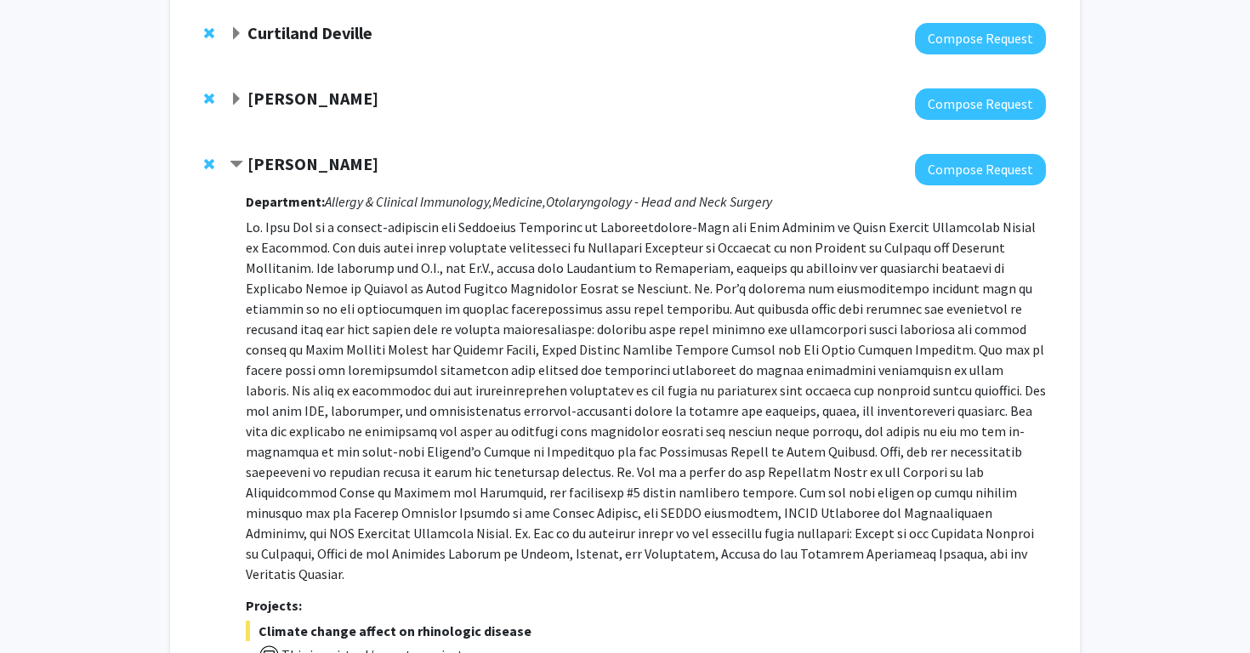
click at [256, 164] on strong "Jean Kim" at bounding box center [312, 163] width 131 height 21
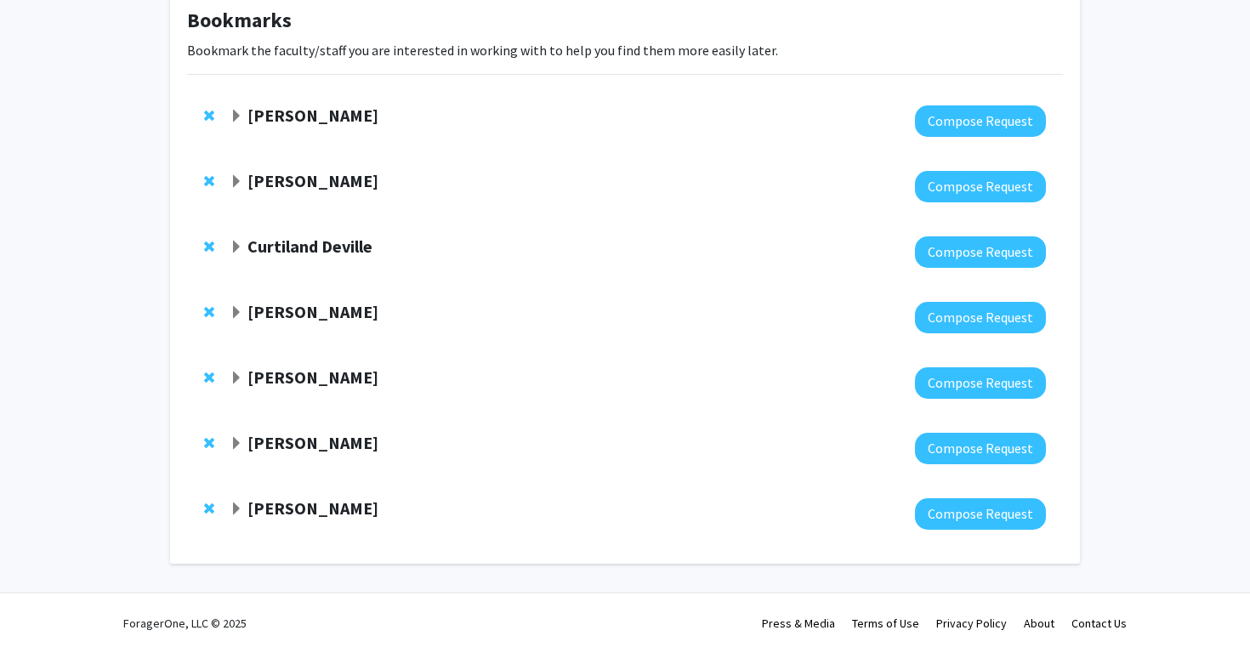
click at [306, 246] on strong "Curtiland Deville" at bounding box center [309, 246] width 125 height 21
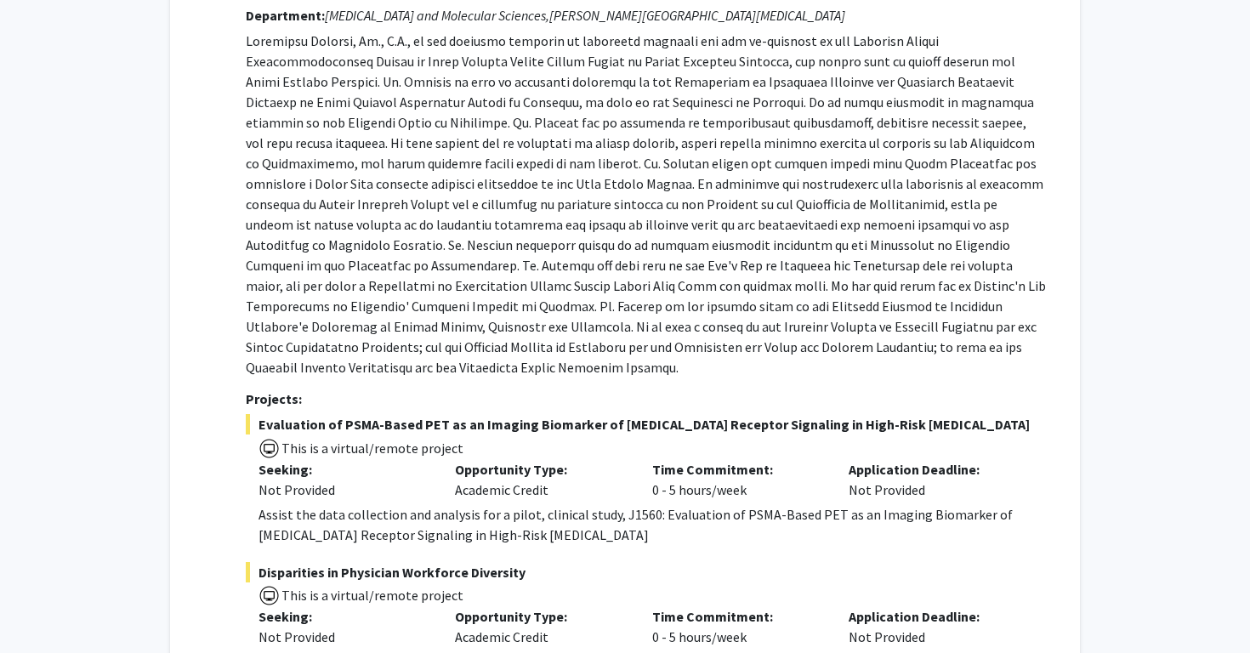
scroll to position [428, 0]
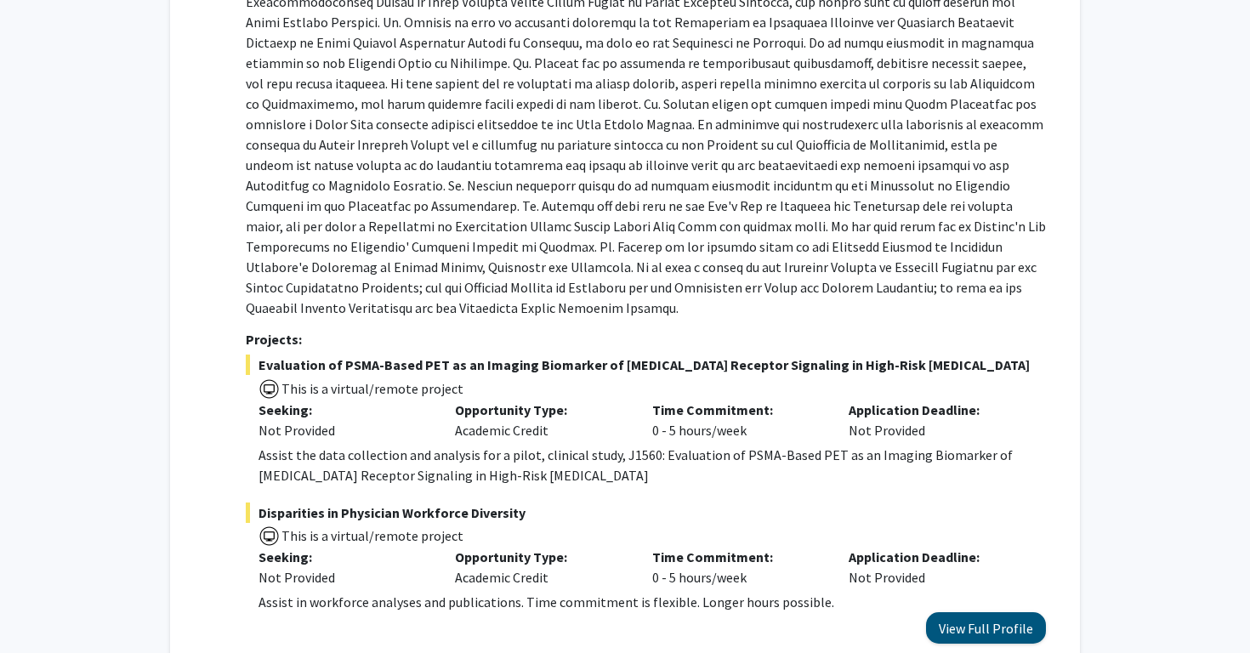
click at [991, 612] on button "View Full Profile" at bounding box center [986, 627] width 120 height 31
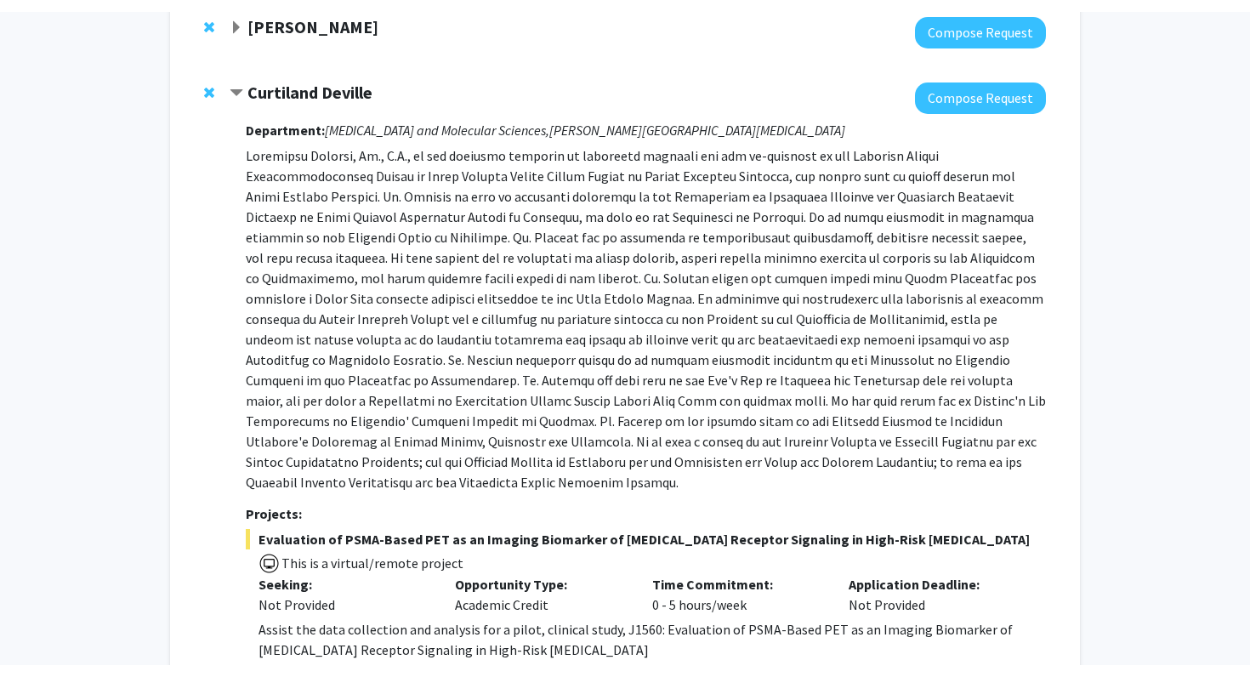
scroll to position [260, 0]
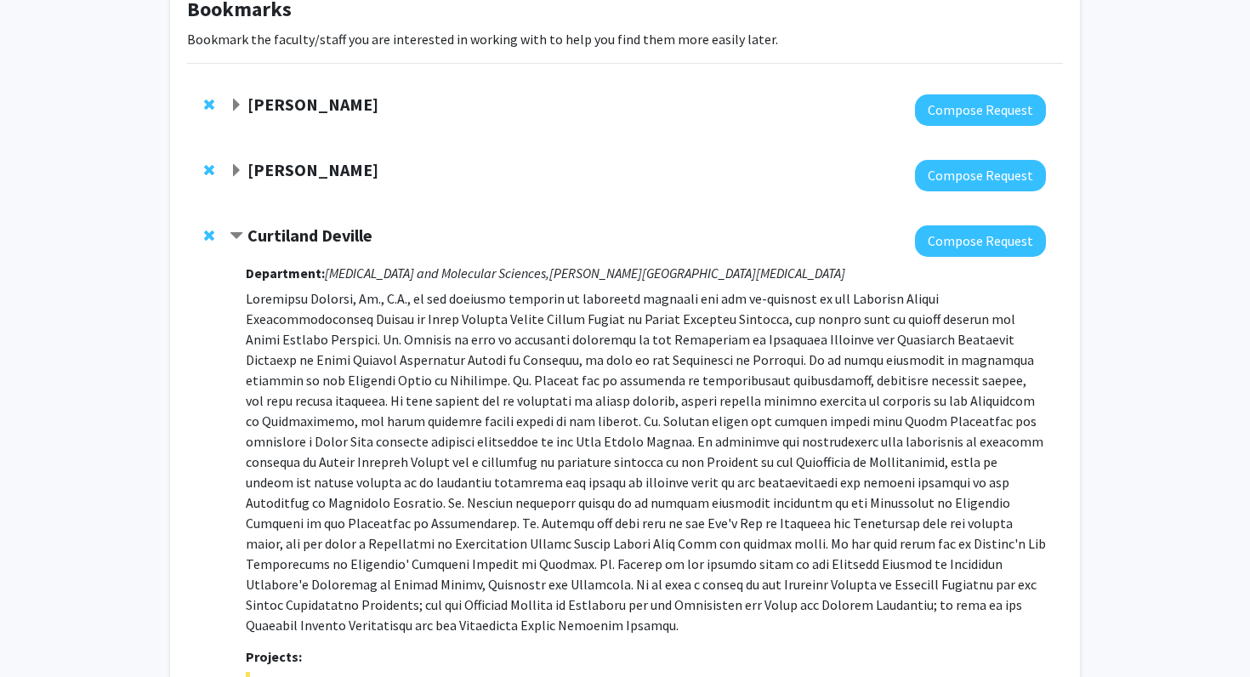
click at [337, 241] on strong "Curtiland Deville" at bounding box center [309, 234] width 125 height 21
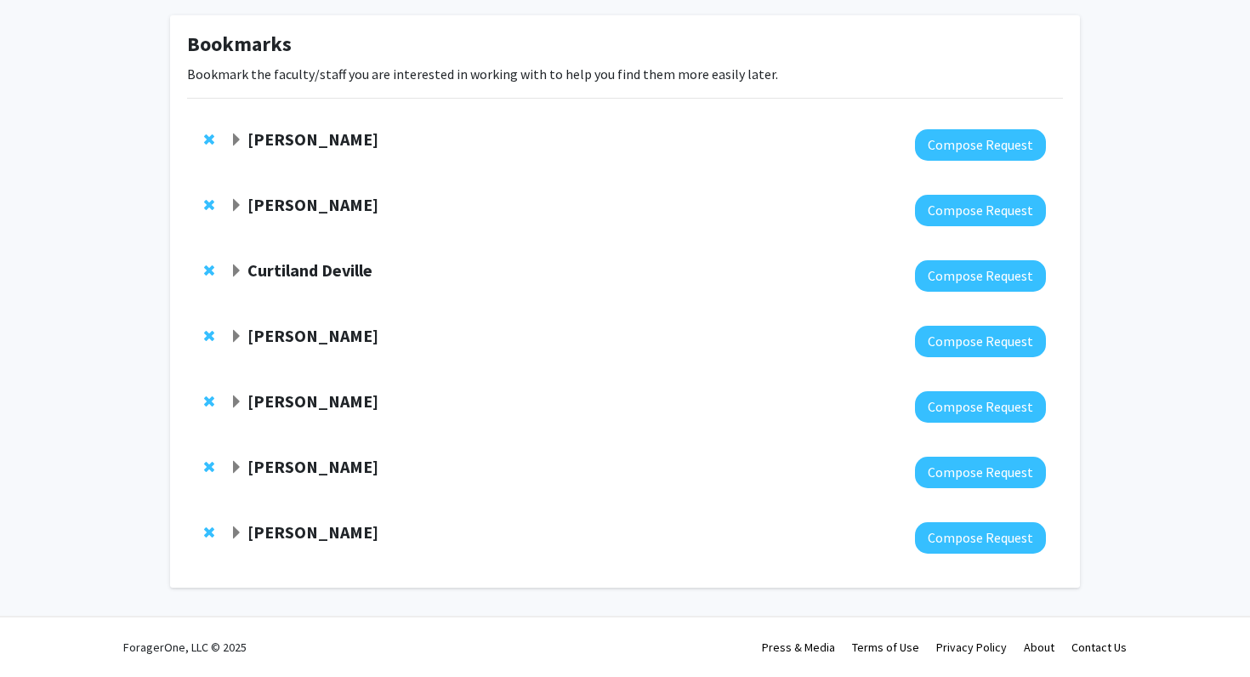
scroll to position [77, 0]
click at [268, 334] on strong "Utthara Nayar" at bounding box center [312, 335] width 131 height 21
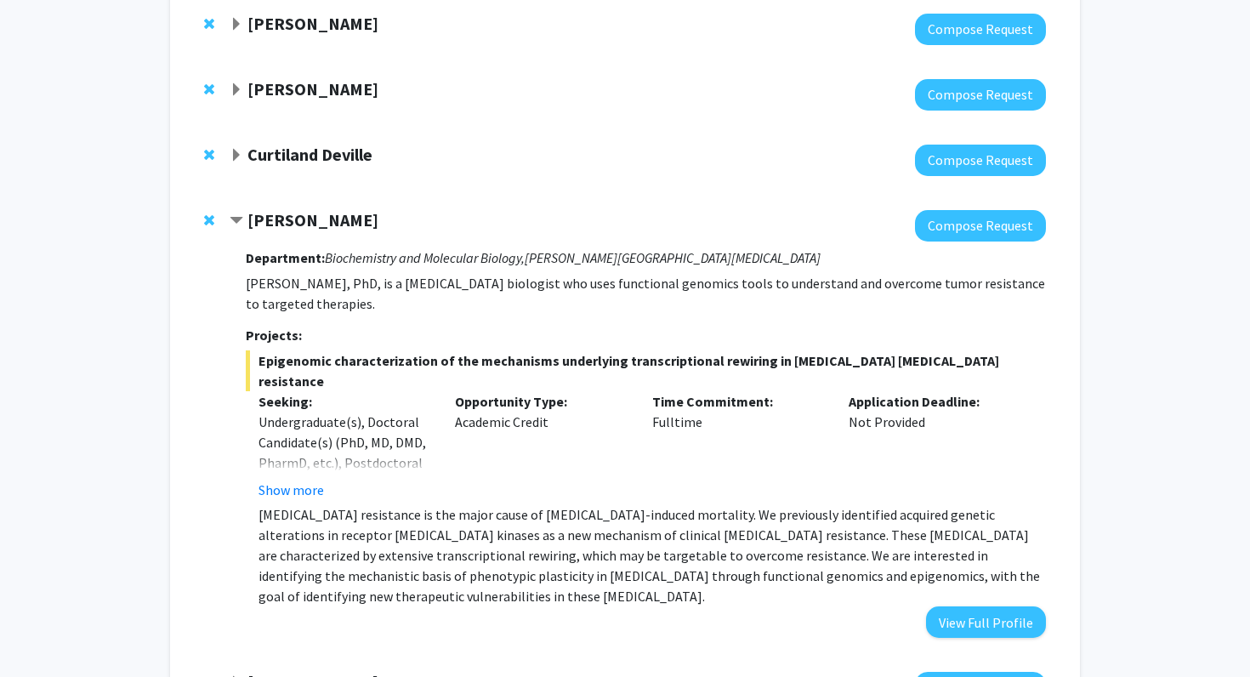
scroll to position [185, 0]
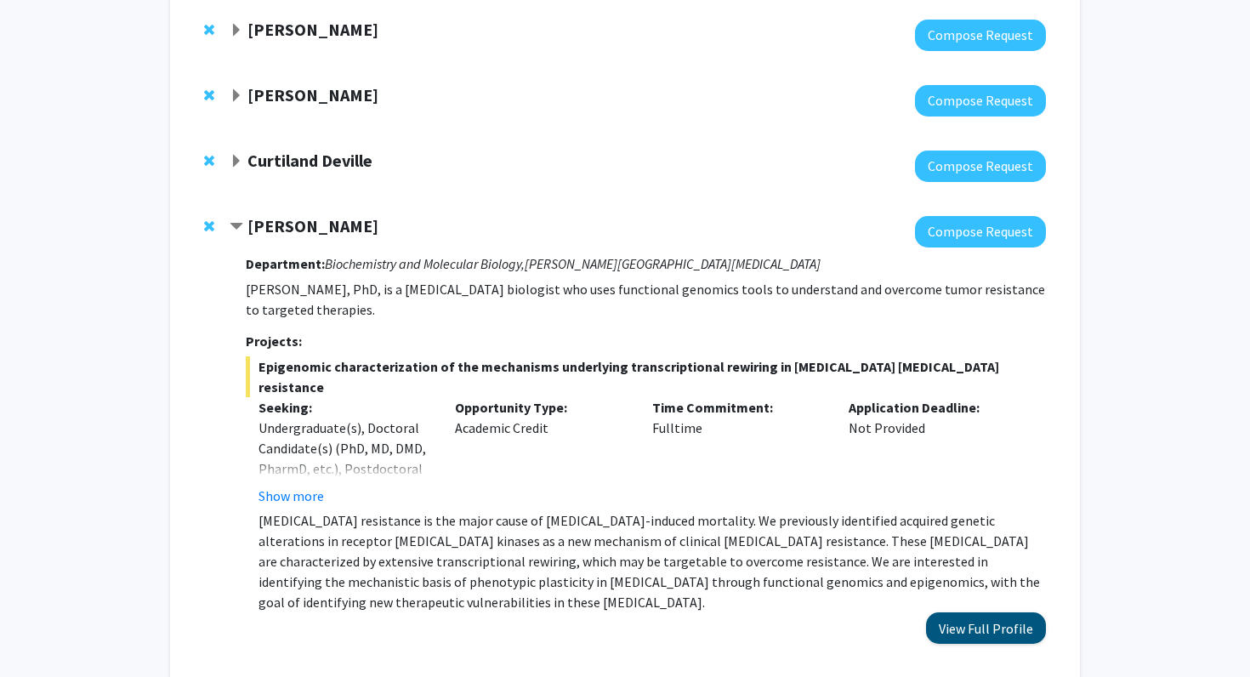
click at [990, 612] on button "View Full Profile" at bounding box center [986, 627] width 120 height 31
click at [203, 230] on div "Utthara Nayar Compose Request Department: Biochemistry and Molecular Biology, S…" at bounding box center [625, 430] width 876 height 462
click at [209, 229] on span "Remove Utthara Nayar from bookmarks" at bounding box center [209, 226] width 10 height 14
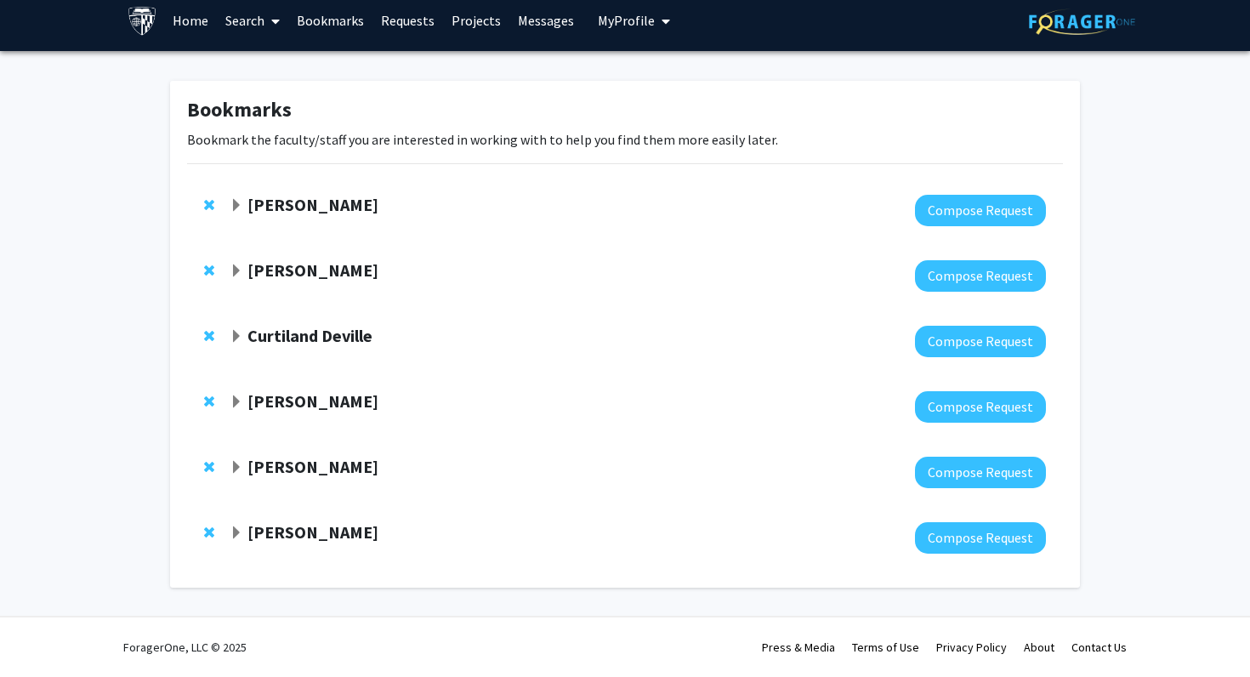
click at [276, 402] on strong "Jean Kim" at bounding box center [312, 400] width 131 height 21
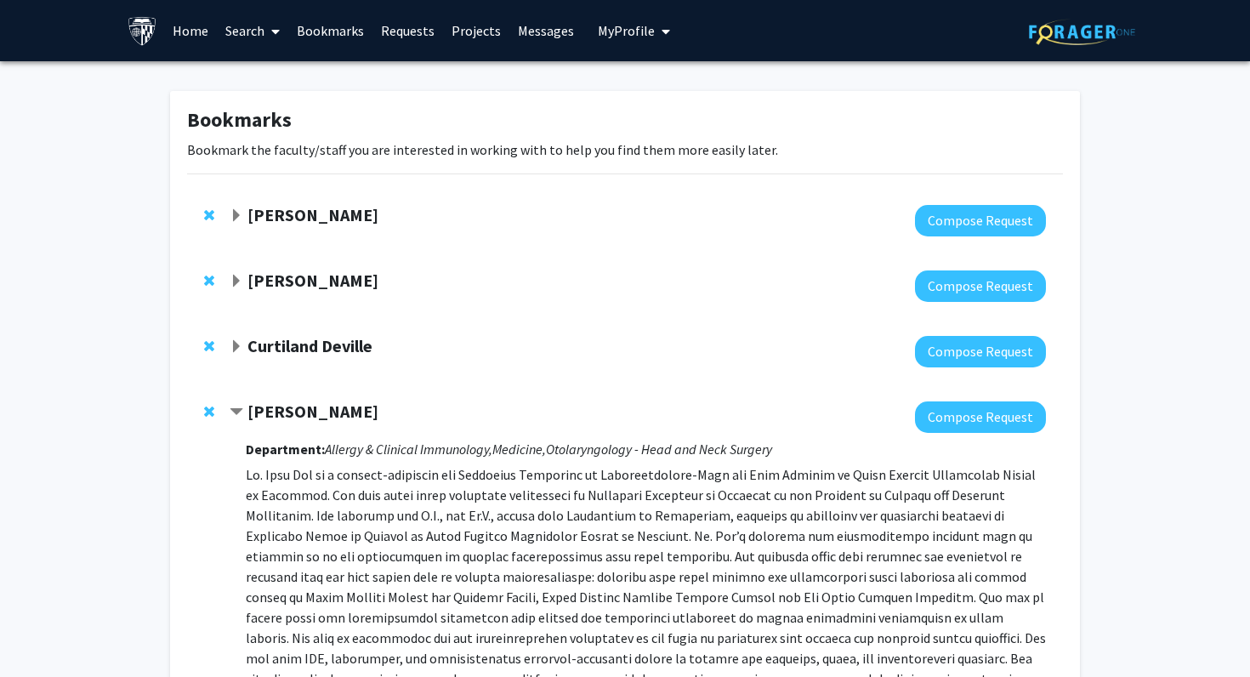
scroll to position [0, 0]
click at [232, 213] on span "Expand Tara Deemyad Bookmark" at bounding box center [237, 216] width 14 height 14
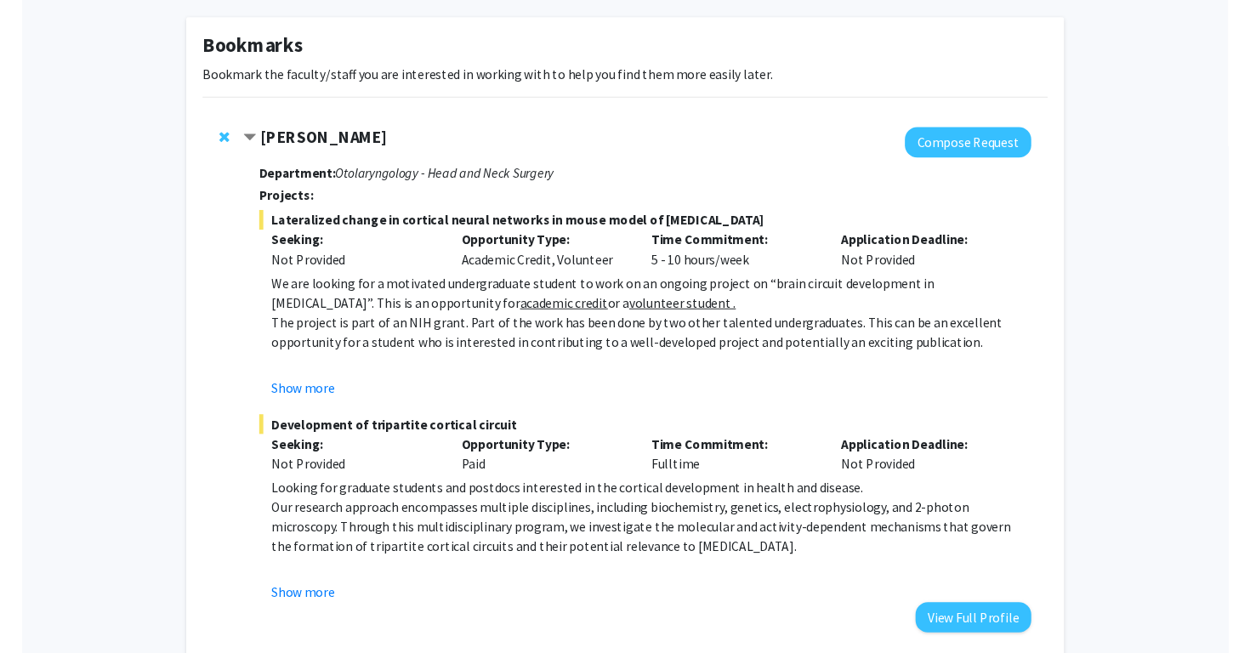
scroll to position [77, 0]
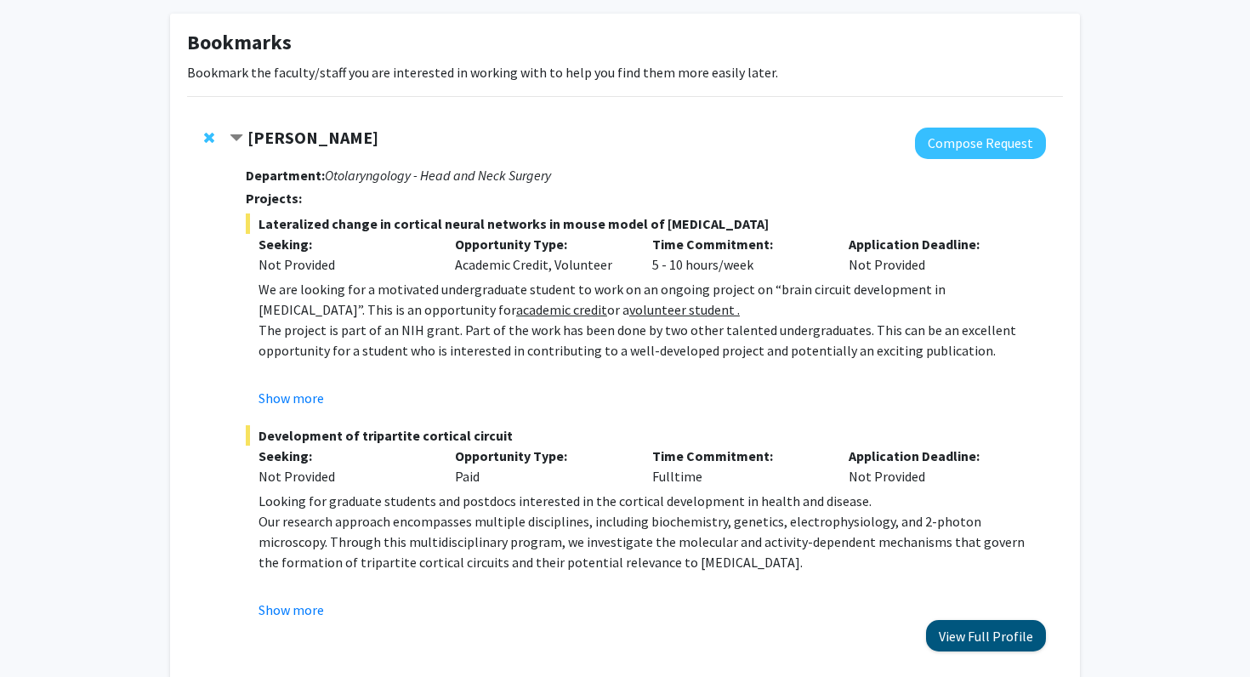
click at [980, 648] on button "View Full Profile" at bounding box center [986, 635] width 120 height 31
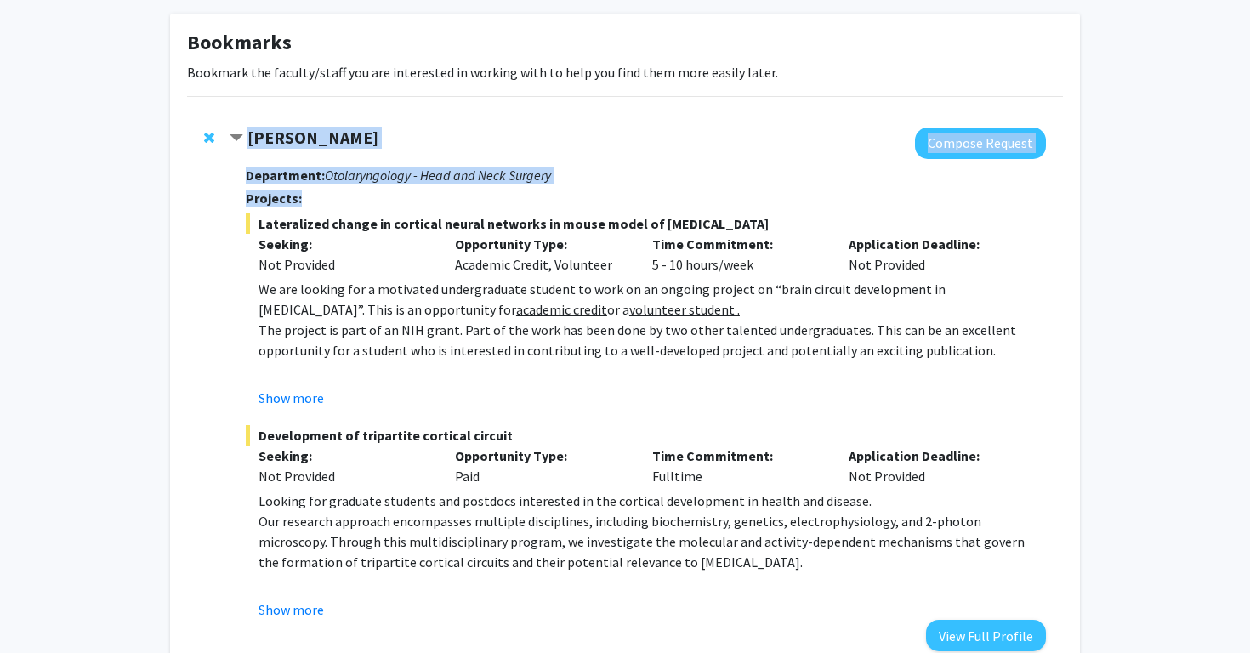
drag, startPoint x: 206, startPoint y: 133, endPoint x: 342, endPoint y: 191, distance: 147.8
click at [341, 192] on div "Tara Deemyad Compose Request Department: Otolaryngology - Head and Neck Surgery…" at bounding box center [625, 390] width 876 height 558
click at [342, 167] on div "Department: Otolaryngology - Head and Neck Surgery Projects: Lateralized change…" at bounding box center [646, 405] width 800 height 492
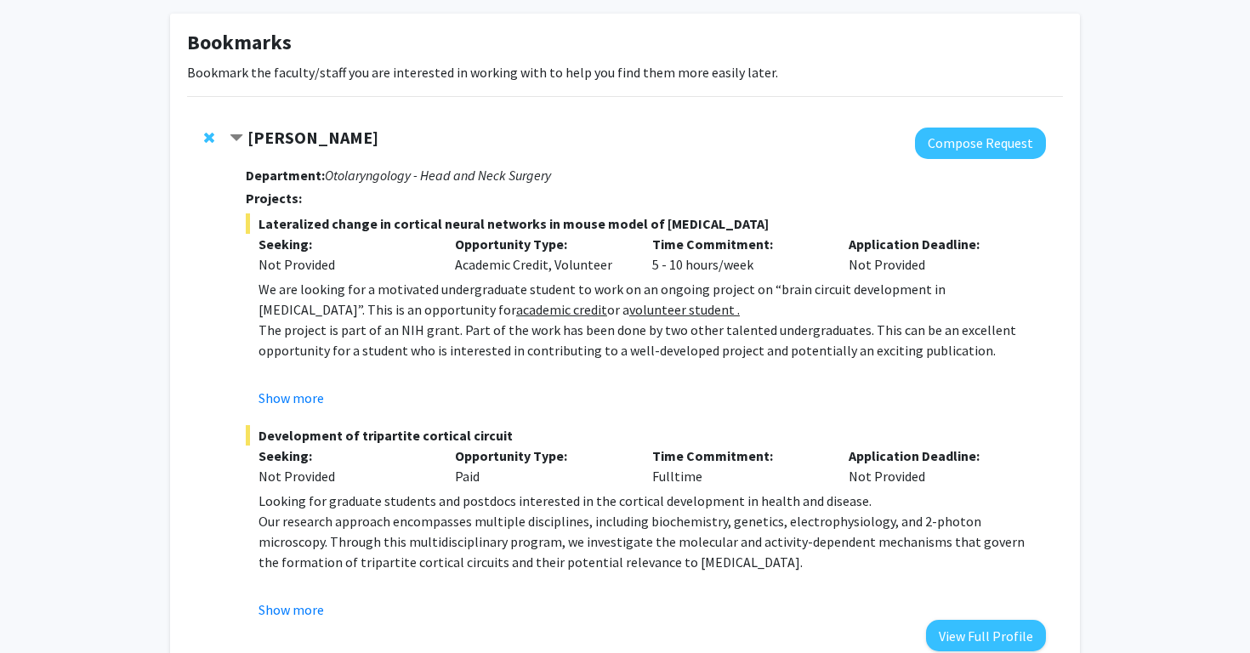
click at [281, 133] on strong "Tara Deemyad" at bounding box center [312, 137] width 131 height 21
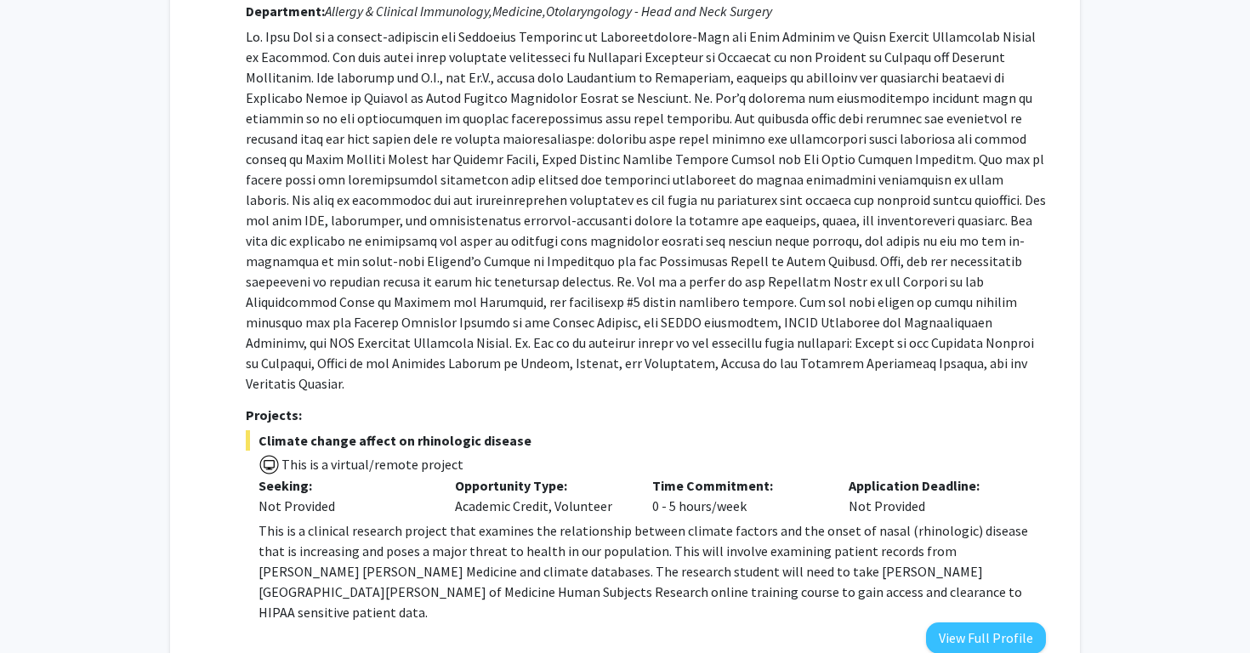
scroll to position [429, 0]
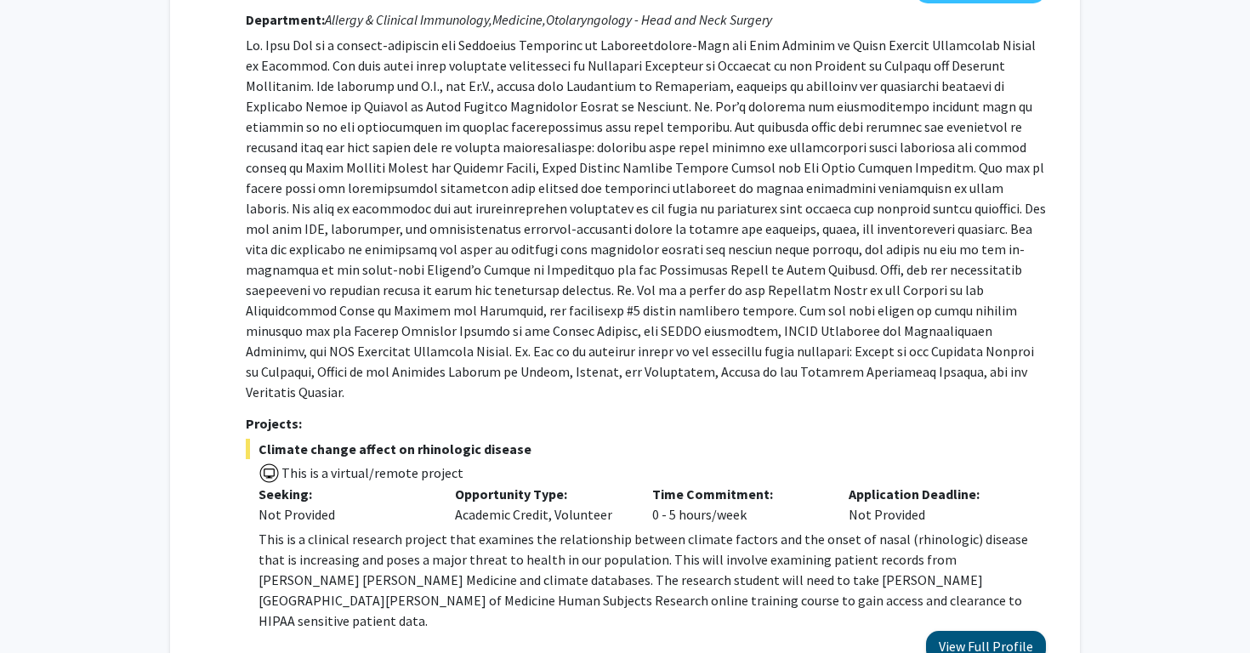
click at [986, 631] on button "View Full Profile" at bounding box center [986, 646] width 120 height 31
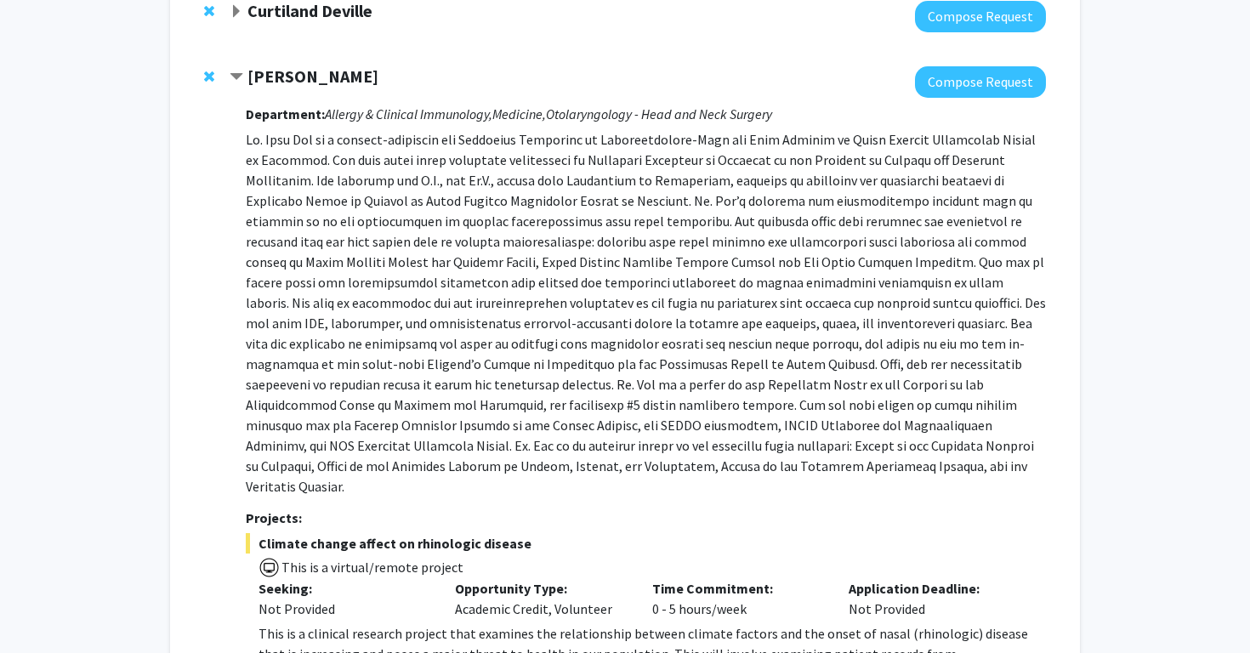
scroll to position [318, 0]
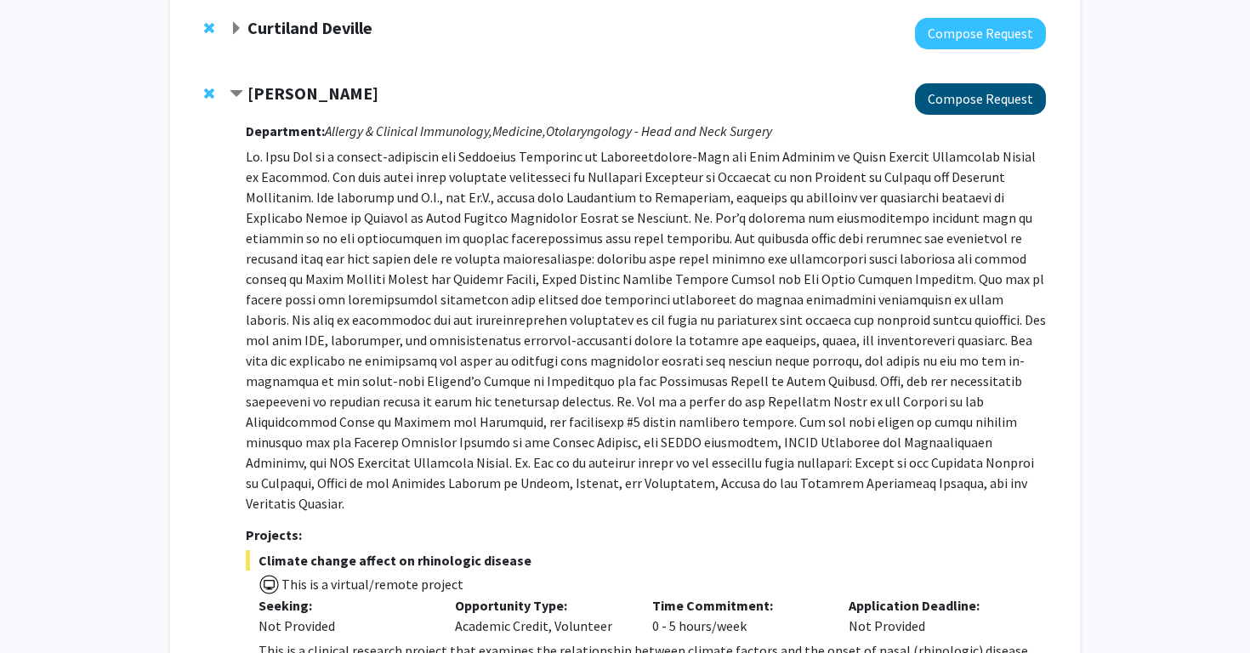
click at [990, 101] on button "Compose Request" at bounding box center [980, 98] width 131 height 31
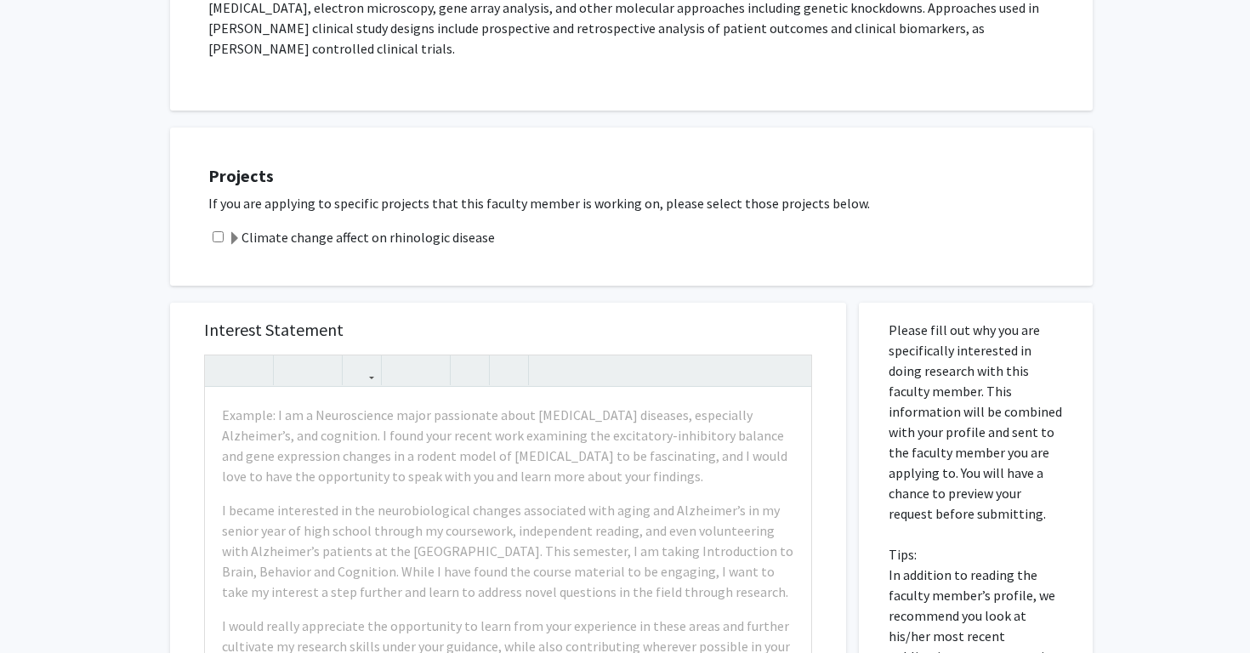
scroll to position [457, 0]
click at [360, 224] on label "Climate change affect on rhinologic disease" at bounding box center [361, 234] width 267 height 20
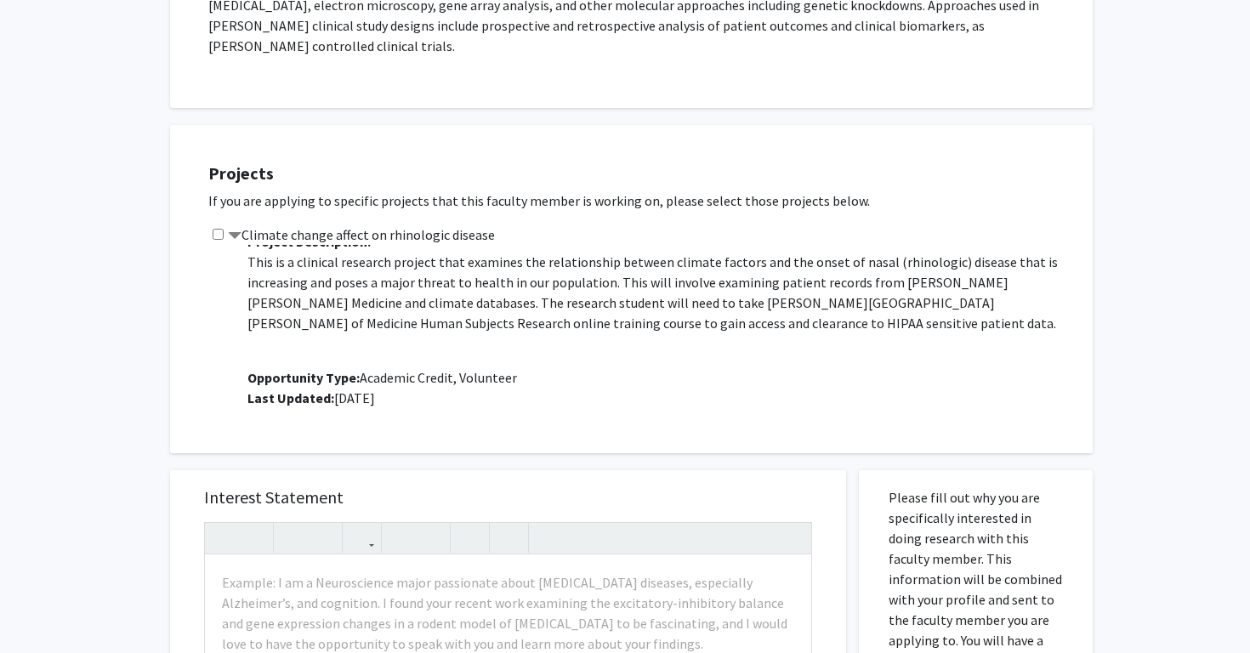
scroll to position [39, 0]
click at [214, 229] on input "checkbox" at bounding box center [218, 234] width 11 height 11
checkbox input "true"
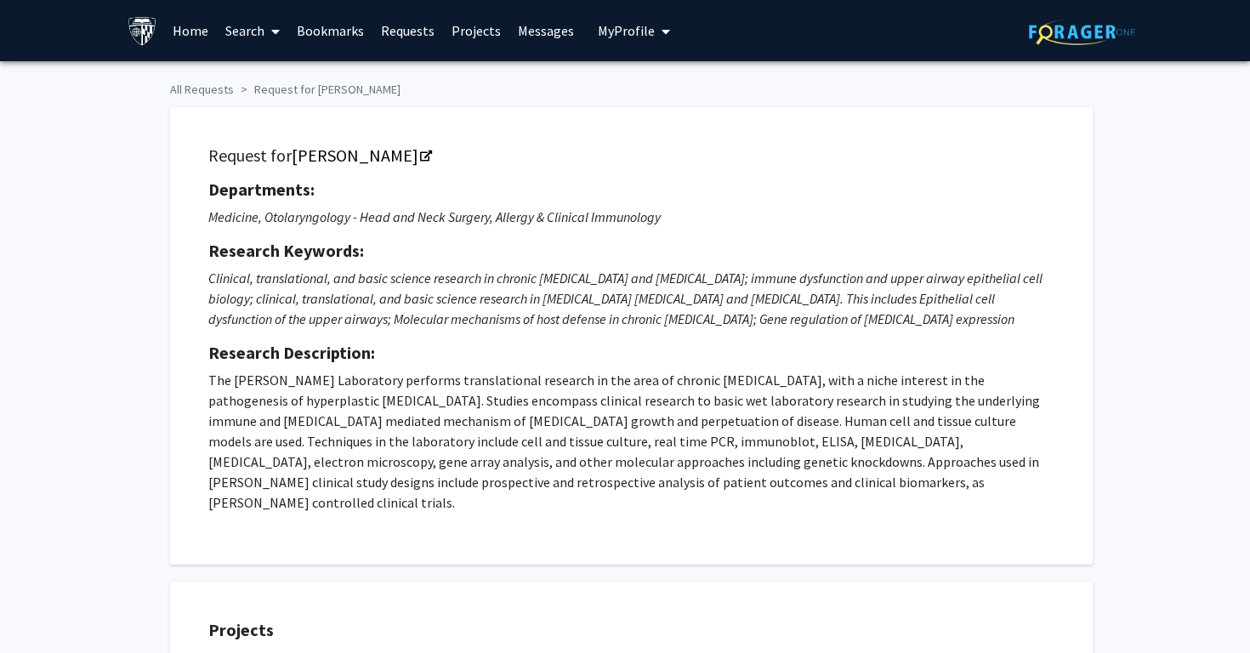
scroll to position [0, 0]
click at [140, 19] on img at bounding box center [143, 31] width 30 height 30
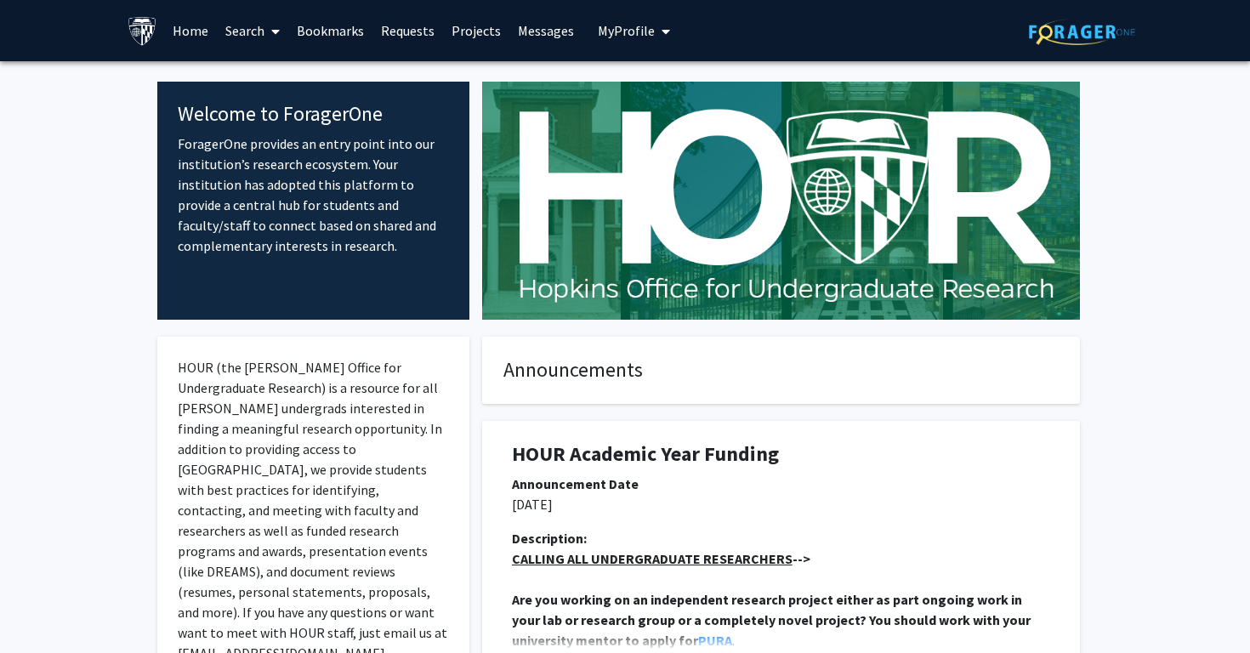
click at [637, 47] on button "My Profile" at bounding box center [634, 30] width 82 height 61
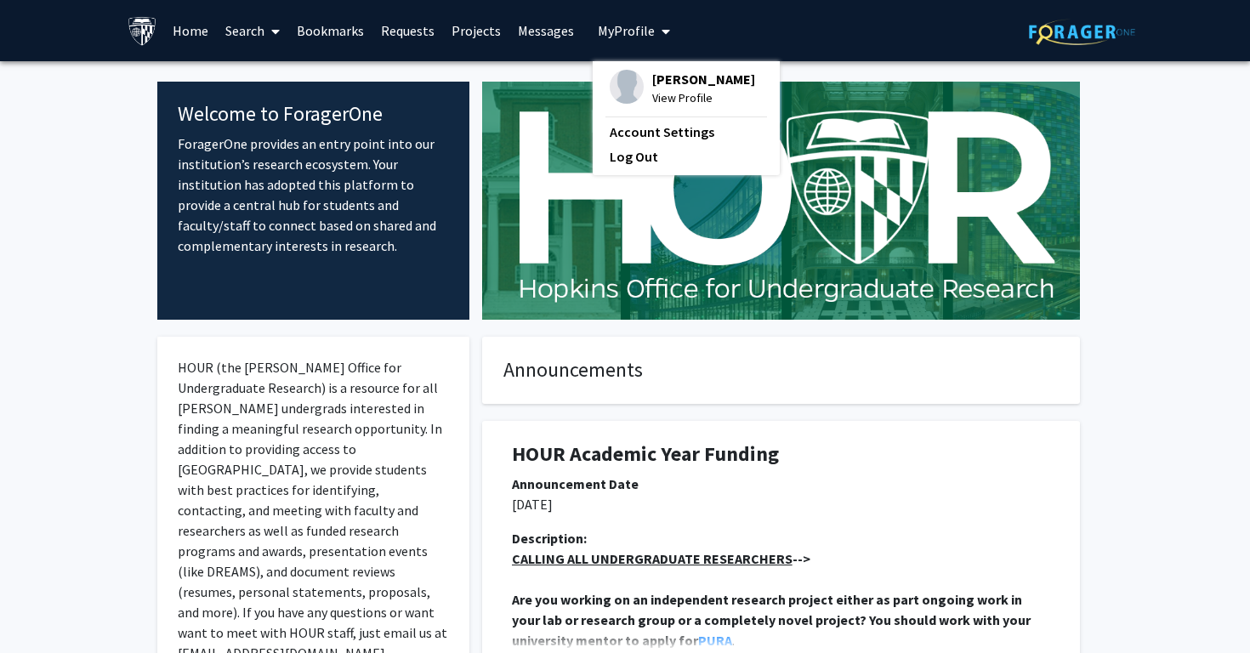
click at [672, 88] on span "[PERSON_NAME]" at bounding box center [703, 79] width 103 height 19
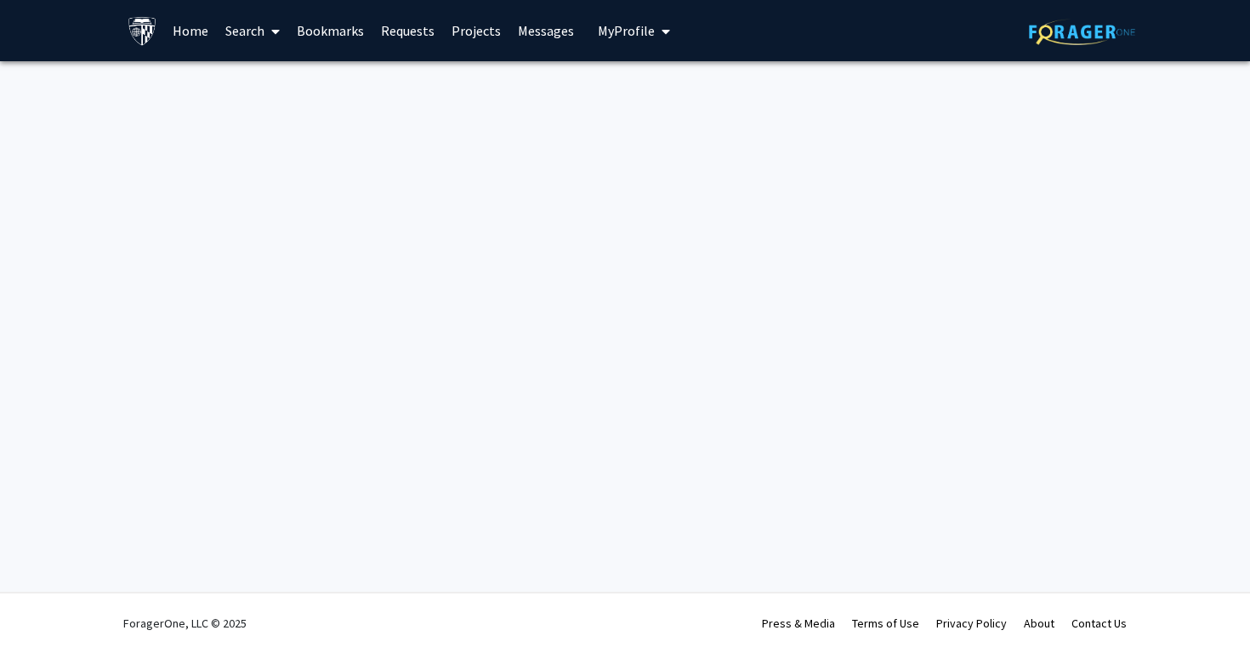
click at [644, 29] on span "My Profile" at bounding box center [626, 30] width 57 height 17
click at [690, 88] on span "[PERSON_NAME]" at bounding box center [703, 79] width 103 height 19
click at [661, 30] on icon "My profile dropdown to access profile and logout" at bounding box center [665, 32] width 9 height 14
click at [678, 107] on span "View Profile" at bounding box center [703, 97] width 103 height 19
click at [655, 28] on span "My profile dropdown to access profile and logout" at bounding box center [662, 32] width 15 height 60
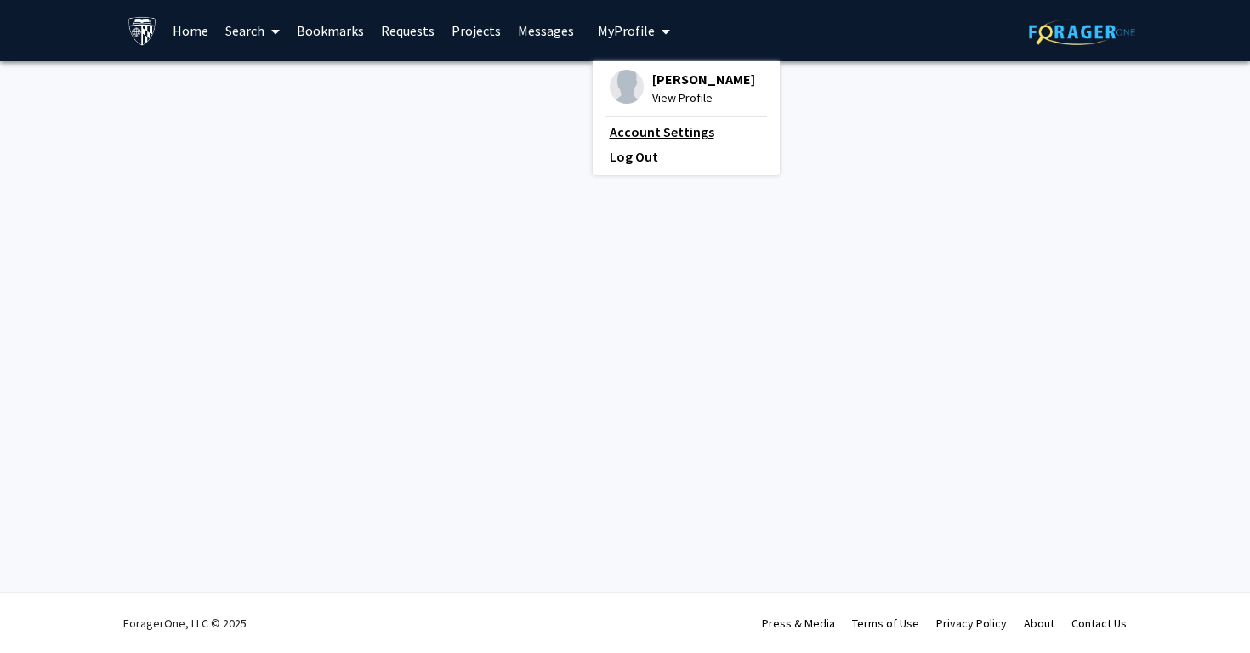
click at [659, 142] on link "Account Settings" at bounding box center [686, 132] width 153 height 20
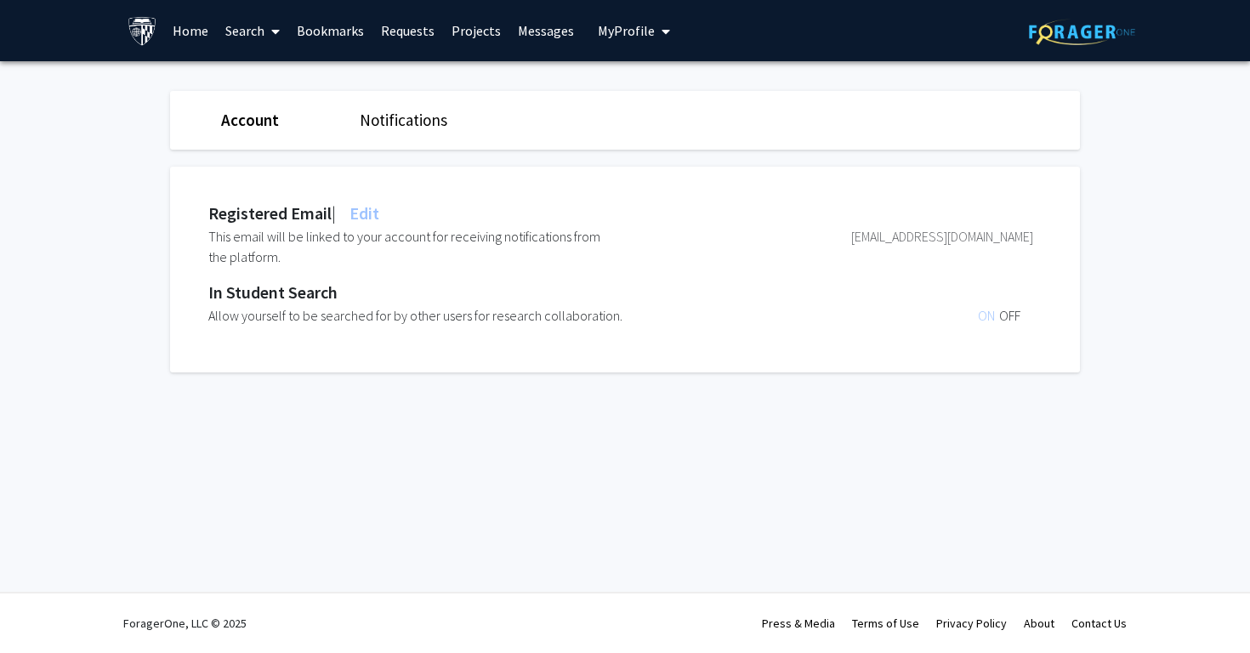
click at [423, 121] on link "Notifications" at bounding box center [404, 120] width 88 height 20
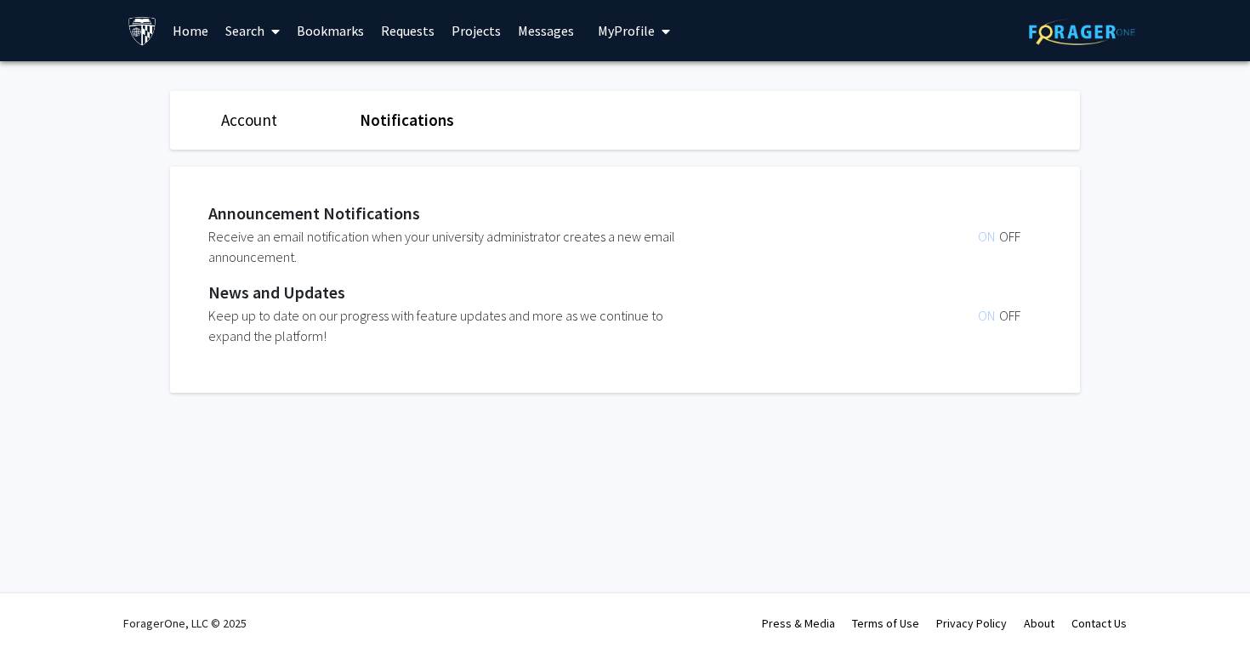
click at [620, 15] on button "My Profile" at bounding box center [634, 30] width 82 height 61
click at [652, 88] on span "[PERSON_NAME]" at bounding box center [703, 79] width 103 height 19
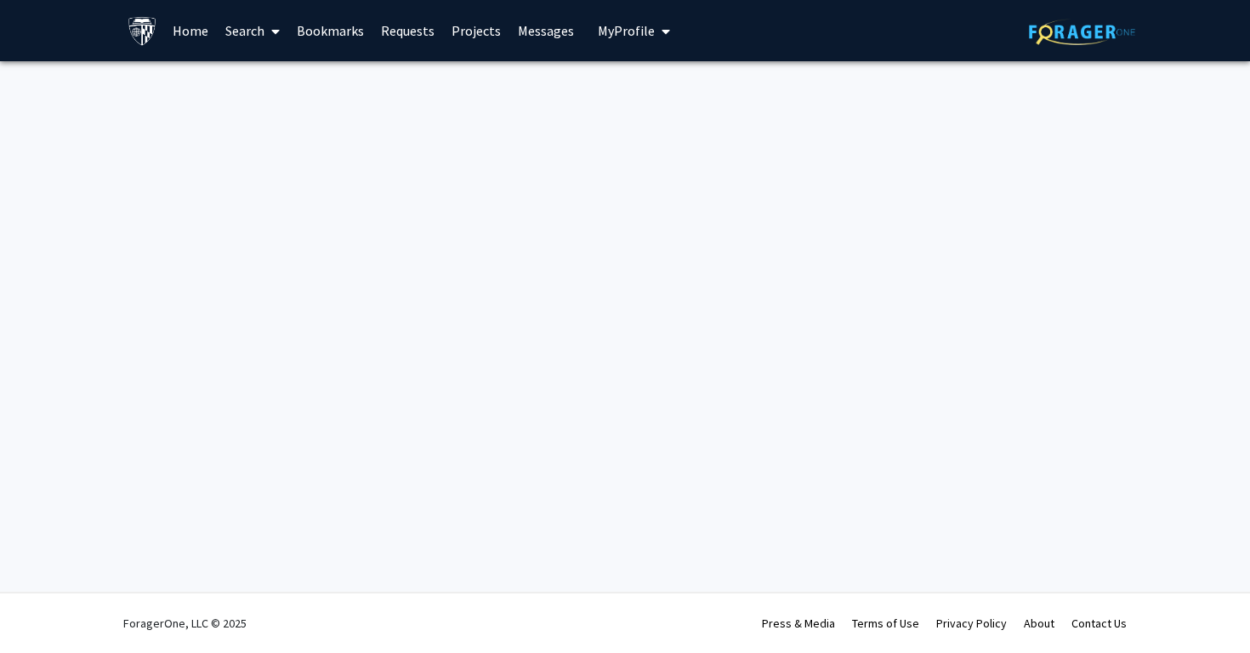
click at [187, 36] on link "Home" at bounding box center [190, 31] width 53 height 60
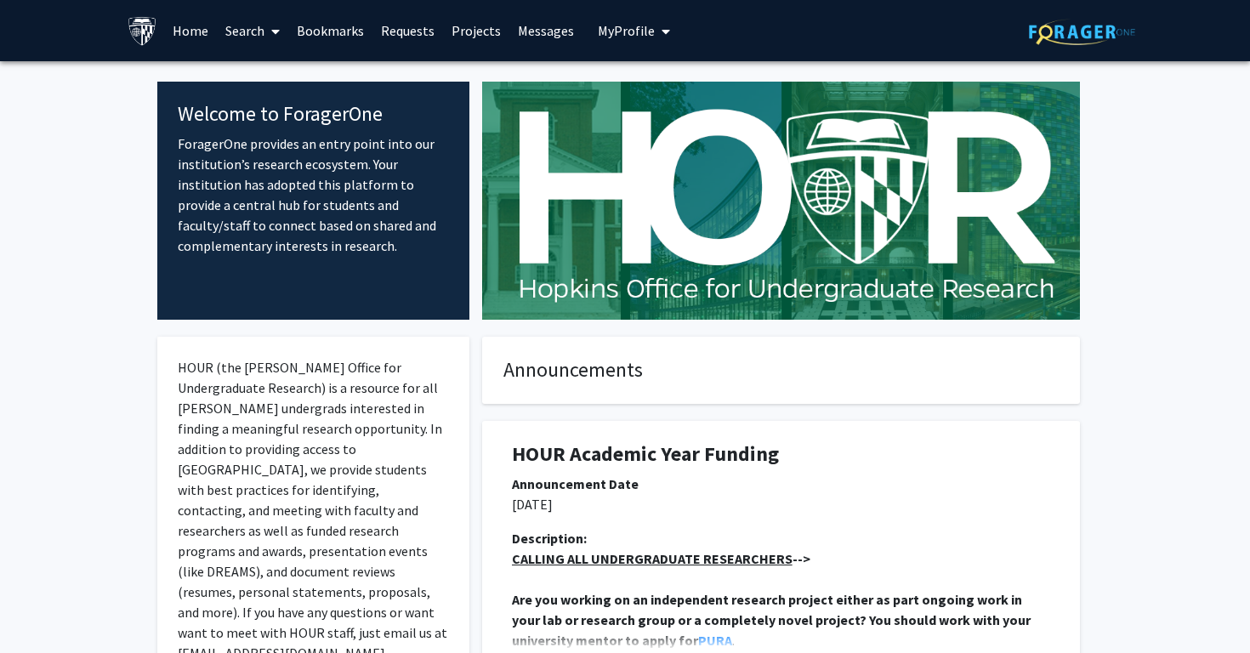
click at [250, 30] on link "Search" at bounding box center [252, 31] width 71 height 60
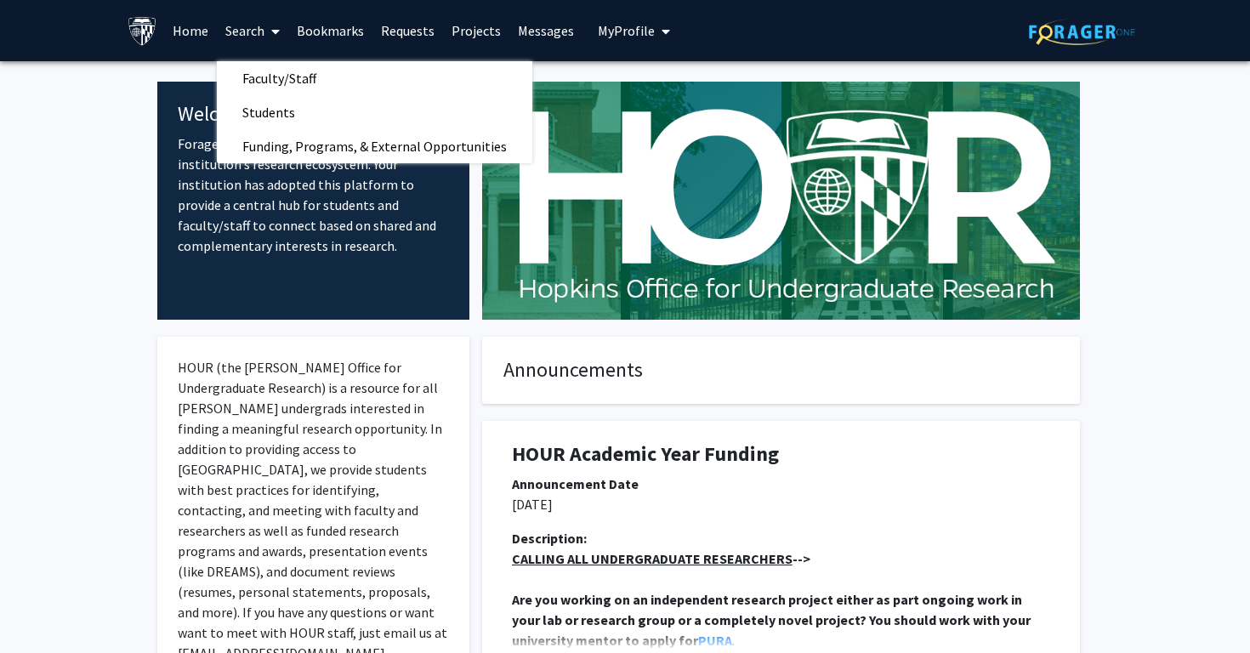
click at [355, 32] on link "Bookmarks" at bounding box center [330, 31] width 84 height 60
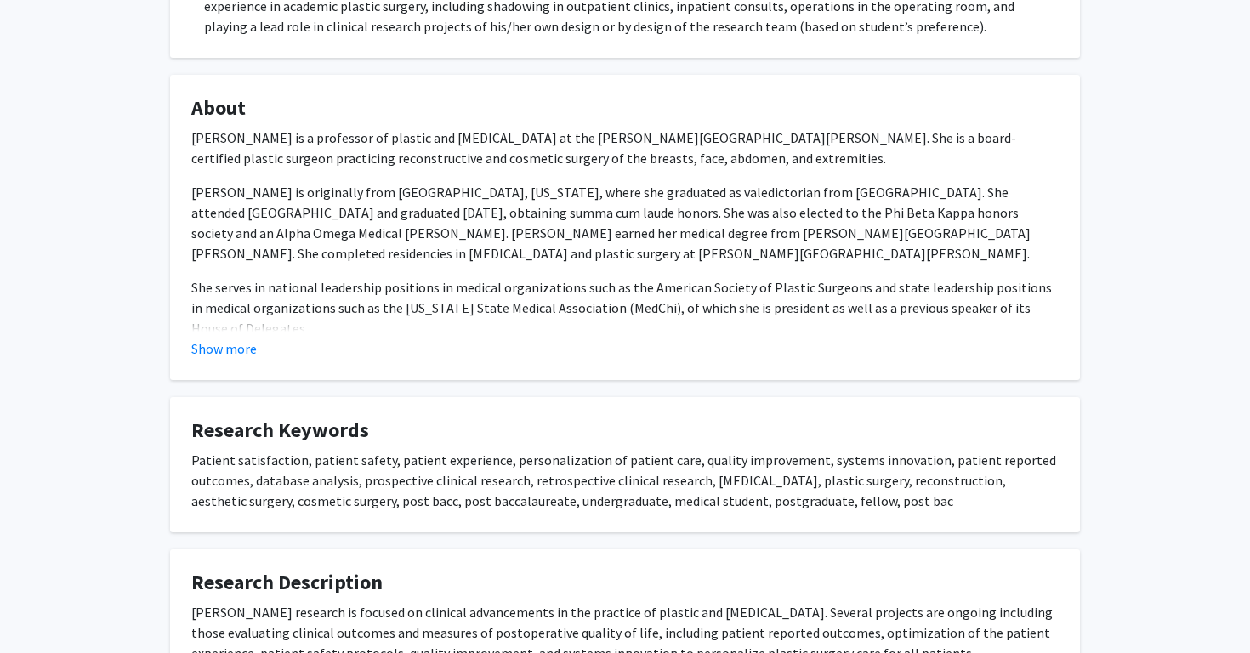
scroll to position [465, 0]
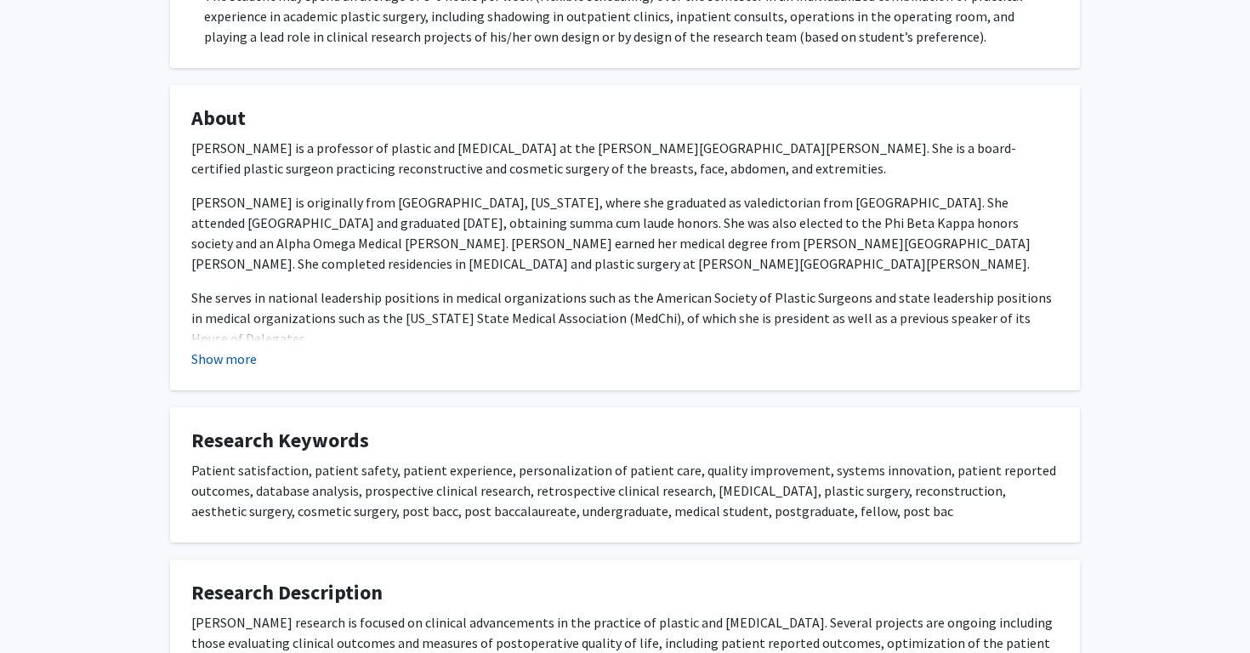
click at [247, 362] on button "Show more" at bounding box center [223, 359] width 65 height 20
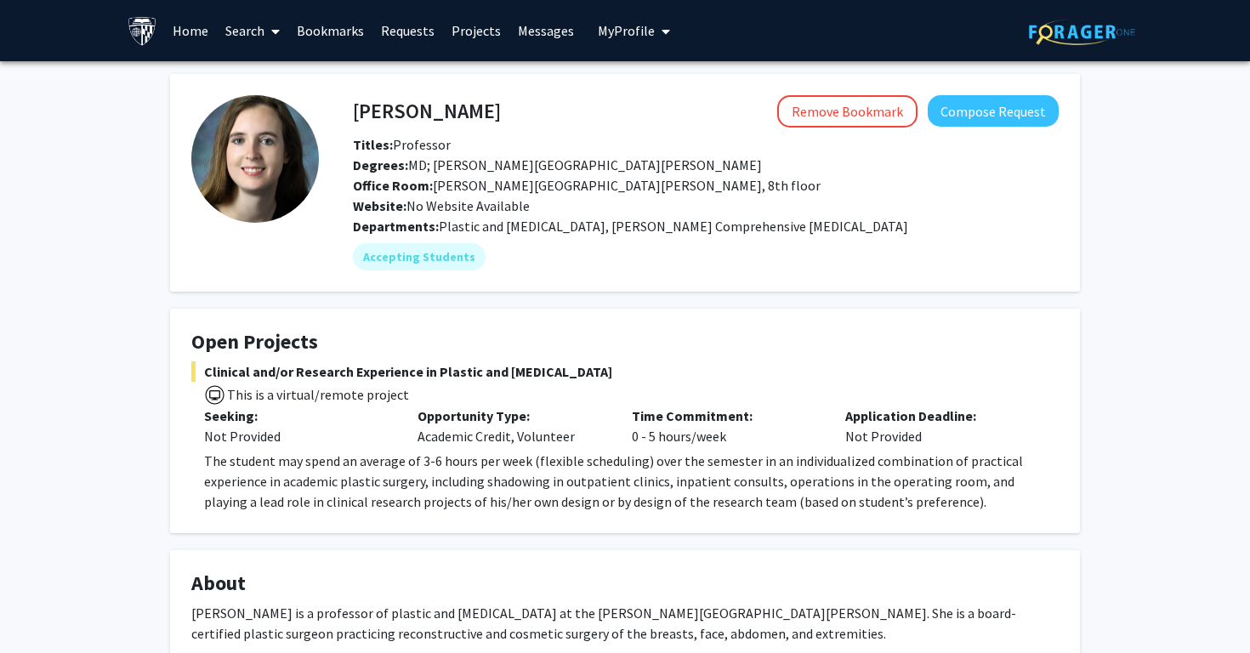
scroll to position [0, 0]
drag, startPoint x: 491, startPoint y: 103, endPoint x: 394, endPoint y: 114, distance: 97.5
click at [395, 114] on h4 "[PERSON_NAME]" at bounding box center [427, 110] width 148 height 31
click at [394, 114] on h4 "[PERSON_NAME]" at bounding box center [427, 110] width 148 height 31
click at [361, 115] on h4 "[PERSON_NAME]" at bounding box center [427, 110] width 148 height 31
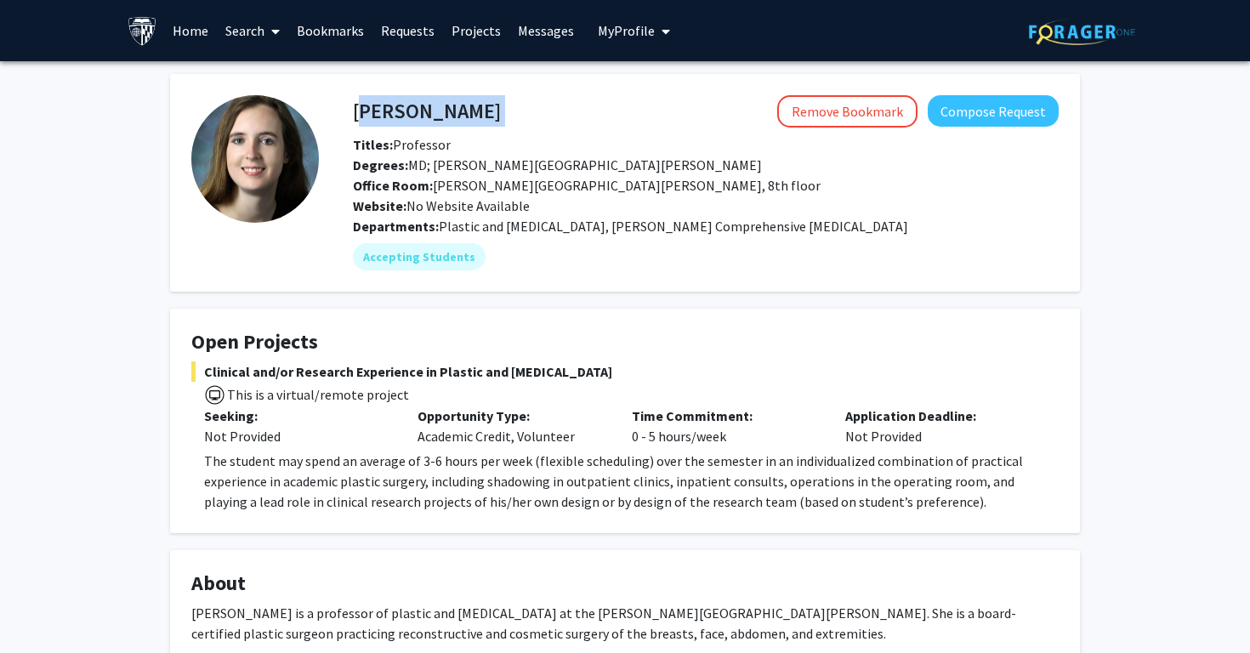
drag, startPoint x: 355, startPoint y: 114, endPoint x: 529, endPoint y: 111, distance: 174.3
click at [529, 111] on div "Michele Manahan Remove Bookmark Compose Request" at bounding box center [705, 111] width 731 height 32
copy h4 "[PERSON_NAME]"
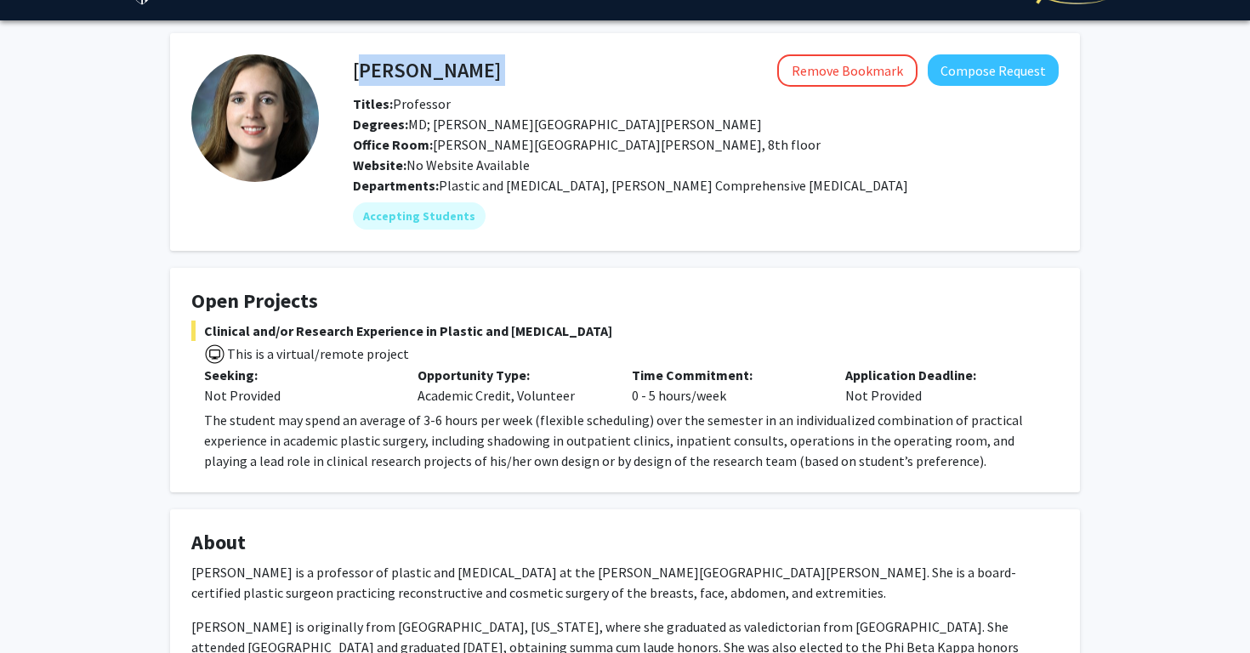
scroll to position [14, 0]
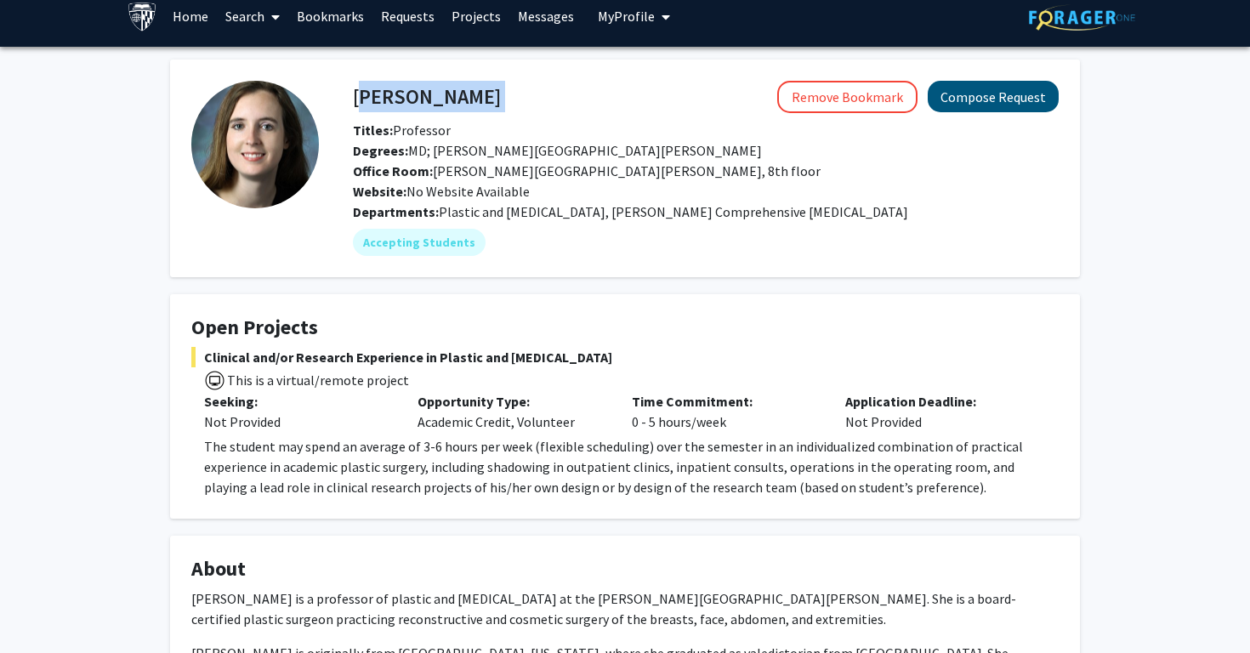
click at [998, 107] on button "Compose Request" at bounding box center [993, 96] width 131 height 31
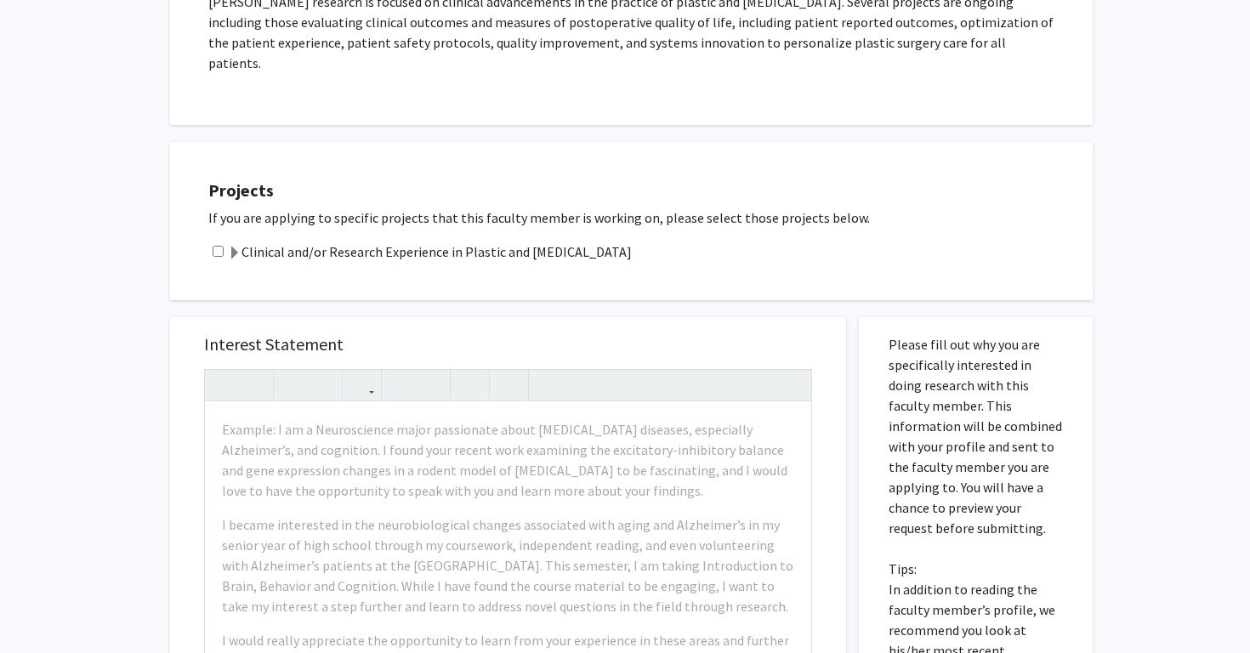
scroll to position [387, 0]
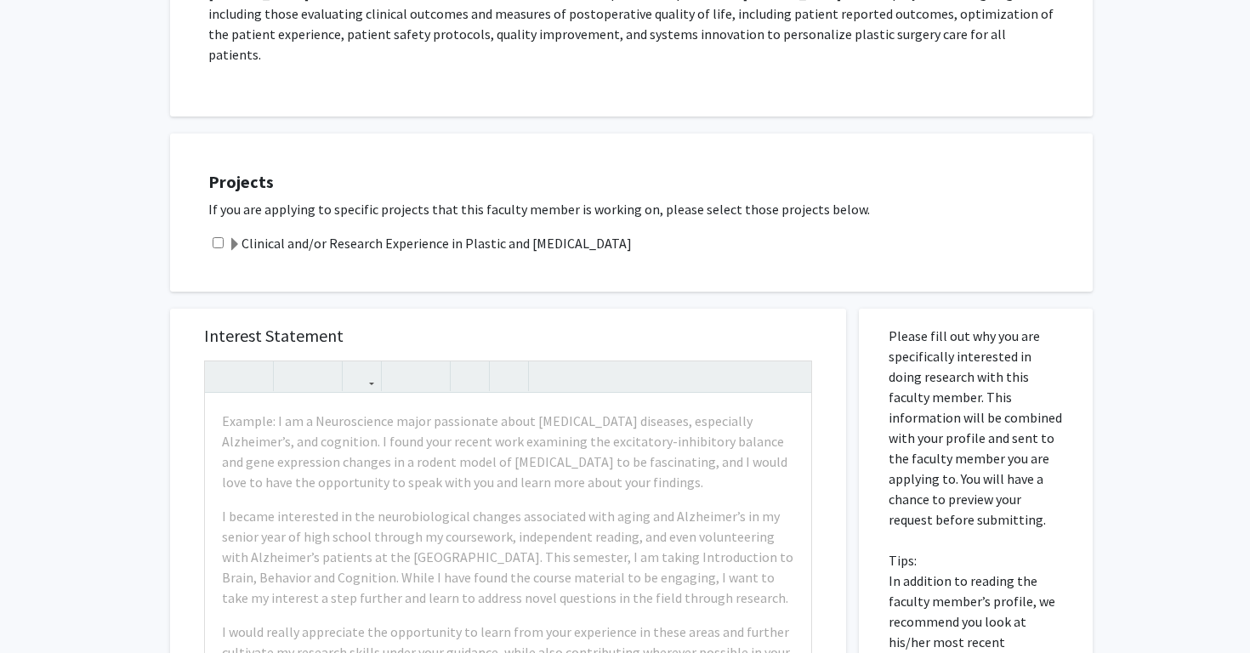
click at [330, 233] on label "Clinical and/or Research Experience in Plastic and Reconstructive Surgery" at bounding box center [430, 243] width 404 height 20
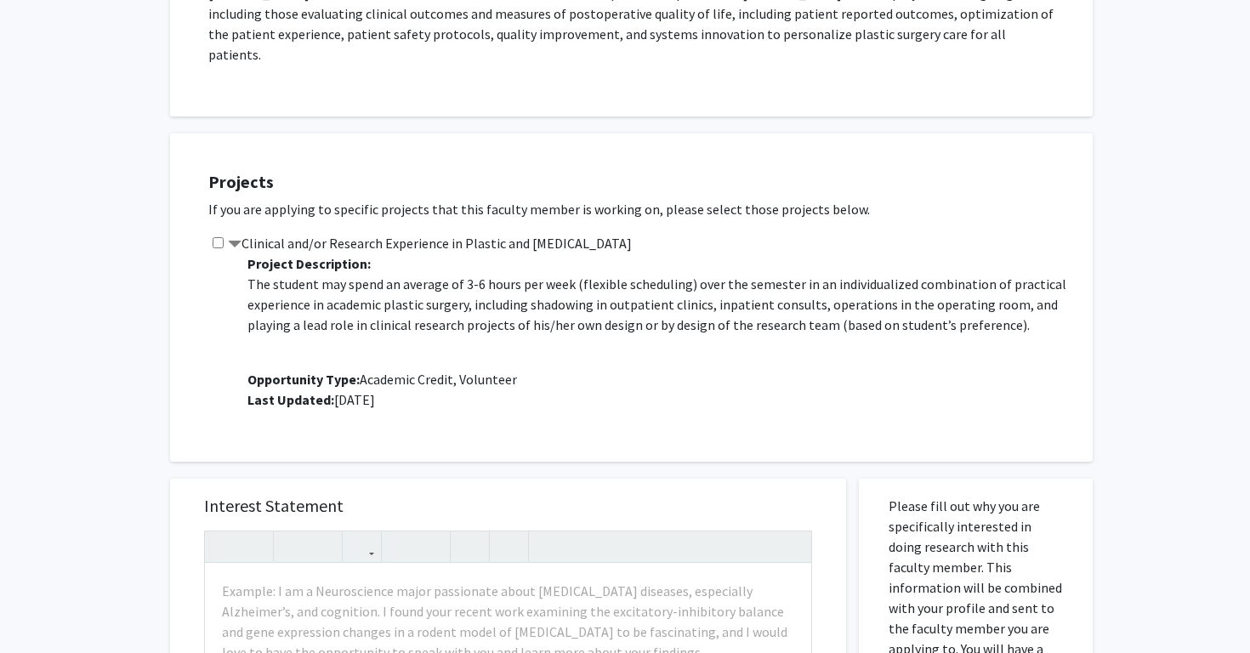
scroll to position [23, 0]
click at [219, 237] on input "checkbox" at bounding box center [218, 242] width 11 height 11
checkbox input "true"
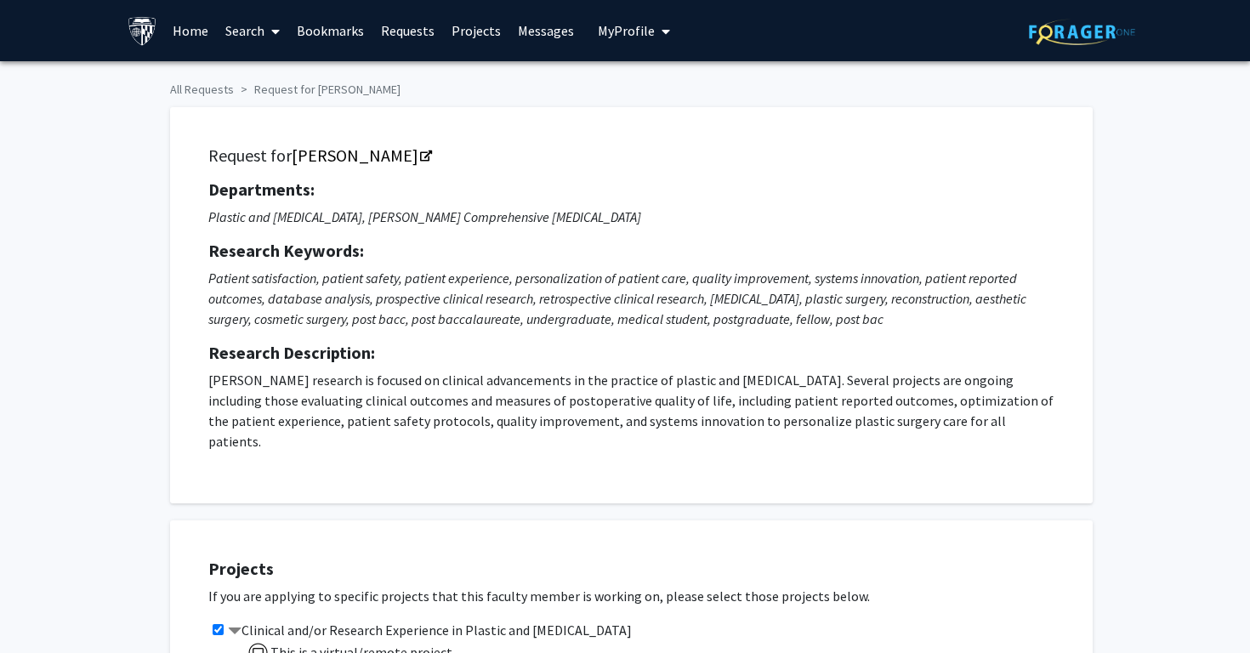
scroll to position [0, 0]
click at [364, 166] on link "Michele Manahan" at bounding box center [361, 155] width 139 height 21
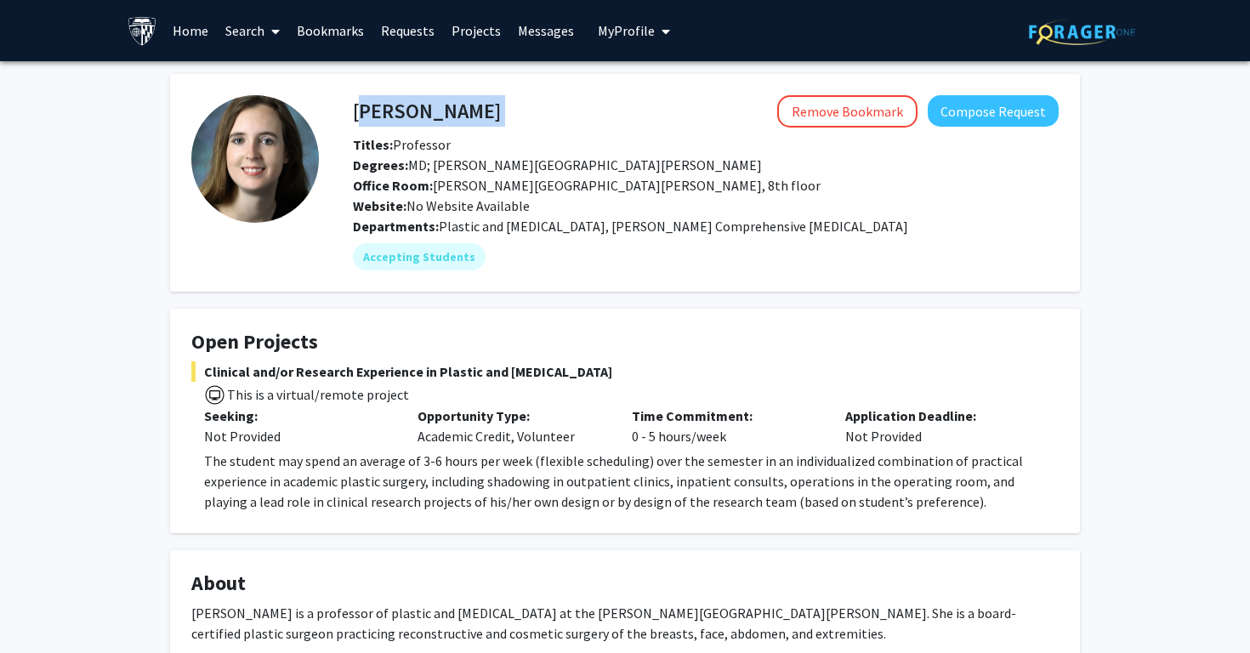
drag, startPoint x: 354, startPoint y: 106, endPoint x: 514, endPoint y: 127, distance: 161.1
click at [514, 128] on div "Michele Manahan Remove Bookmark Compose Request" at bounding box center [705, 111] width 731 height 32
copy h4 "[PERSON_NAME]"
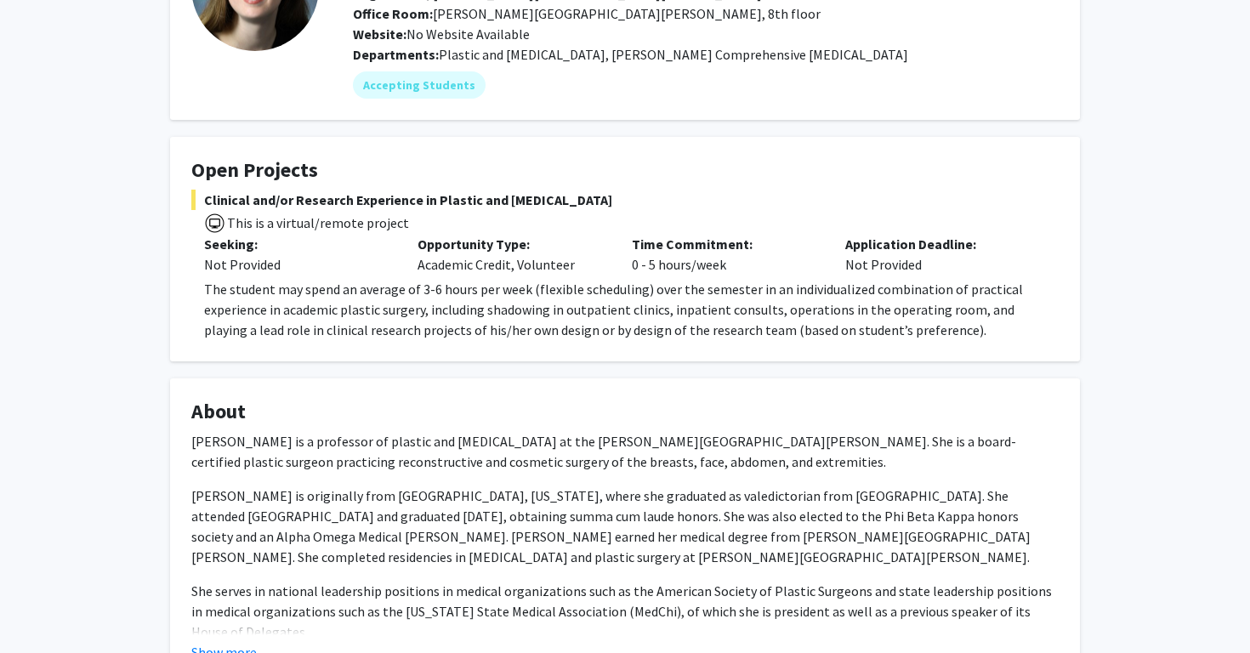
scroll to position [173, 0]
click at [435, 203] on span "Clinical and/or Research Experience in Plastic and [MEDICAL_DATA]" at bounding box center [624, 199] width 867 height 20
drag, startPoint x: 435, startPoint y: 203, endPoint x: 677, endPoint y: 203, distance: 241.5
click at [677, 203] on span "Clinical and/or Research Experience in Plastic and [MEDICAL_DATA]" at bounding box center [624, 199] width 867 height 20
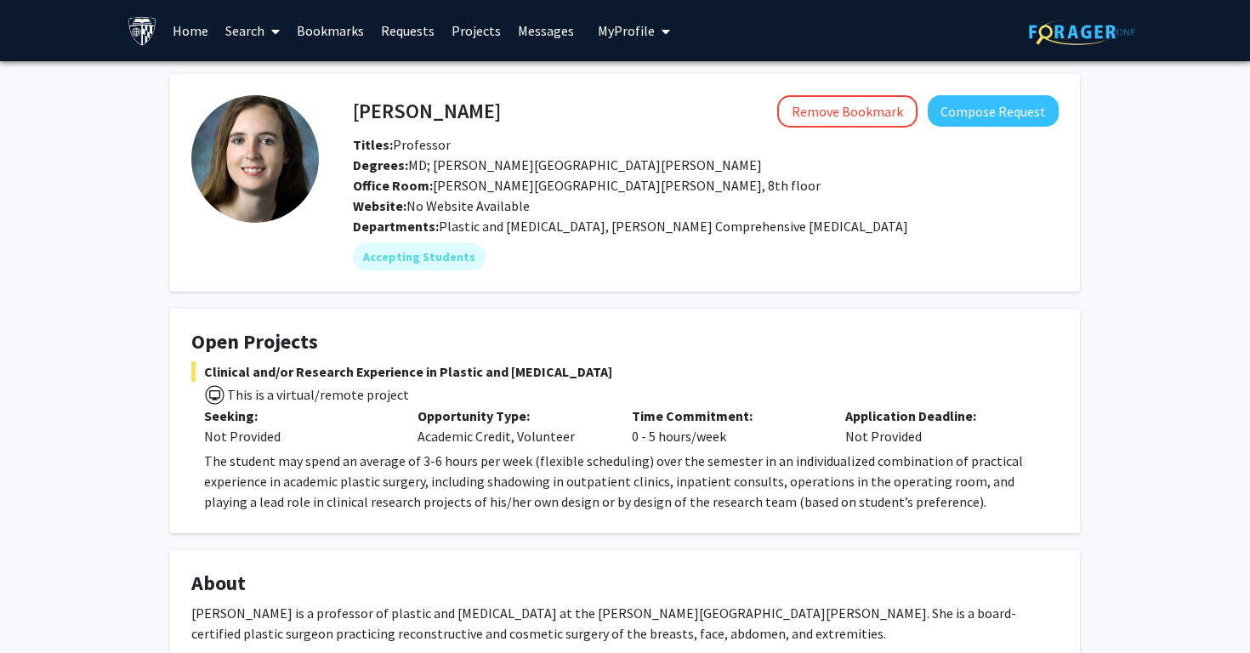
scroll to position [0, 0]
click at [487, 382] on span "Clinical and/or Research Experience in Plastic and Reconstructive Surgery" at bounding box center [624, 371] width 867 height 20
drag, startPoint x: 432, startPoint y: 376, endPoint x: 644, endPoint y: 372, distance: 212.6
click at [644, 372] on span "Clinical and/or Research Experience in Plastic and Reconstructive Surgery" at bounding box center [624, 371] width 867 height 20
copy span "Plastic and Reconstructive Surgery"
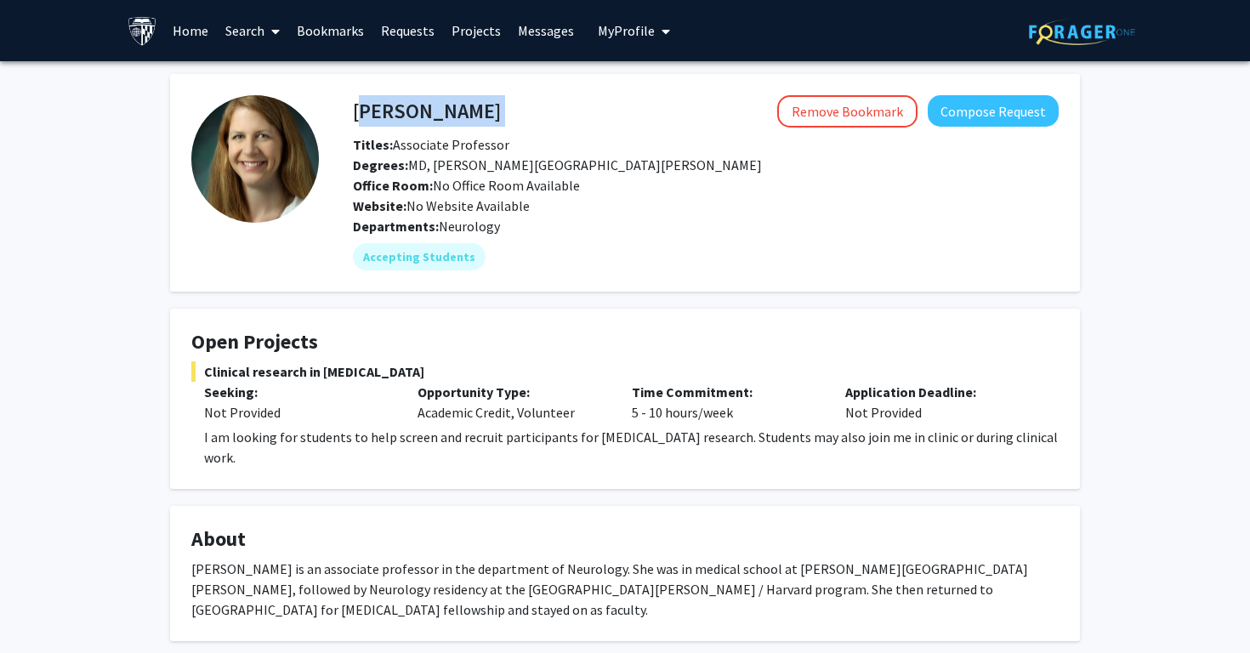
drag, startPoint x: 355, startPoint y: 113, endPoint x: 514, endPoint y: 111, distance: 159.0
click at [514, 111] on div "Emily Johnson Remove Bookmark Compose Request" at bounding box center [705, 111] width 731 height 32
copy h4 "Emily Johnson"
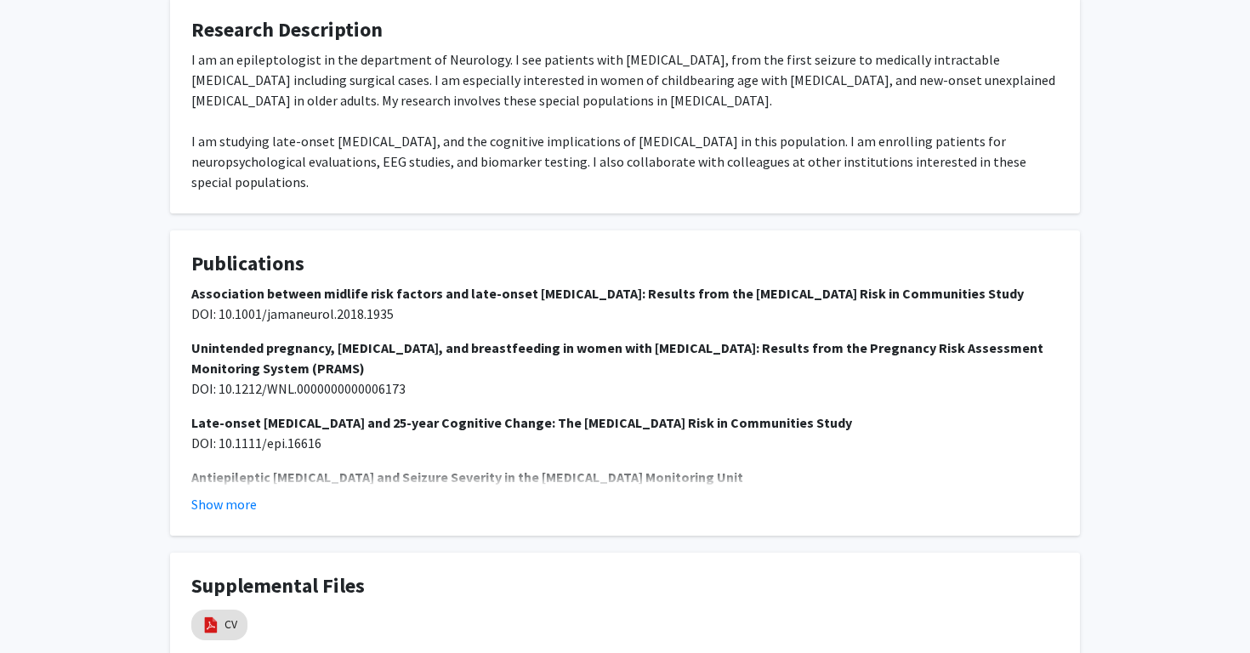
scroll to position [769, 0]
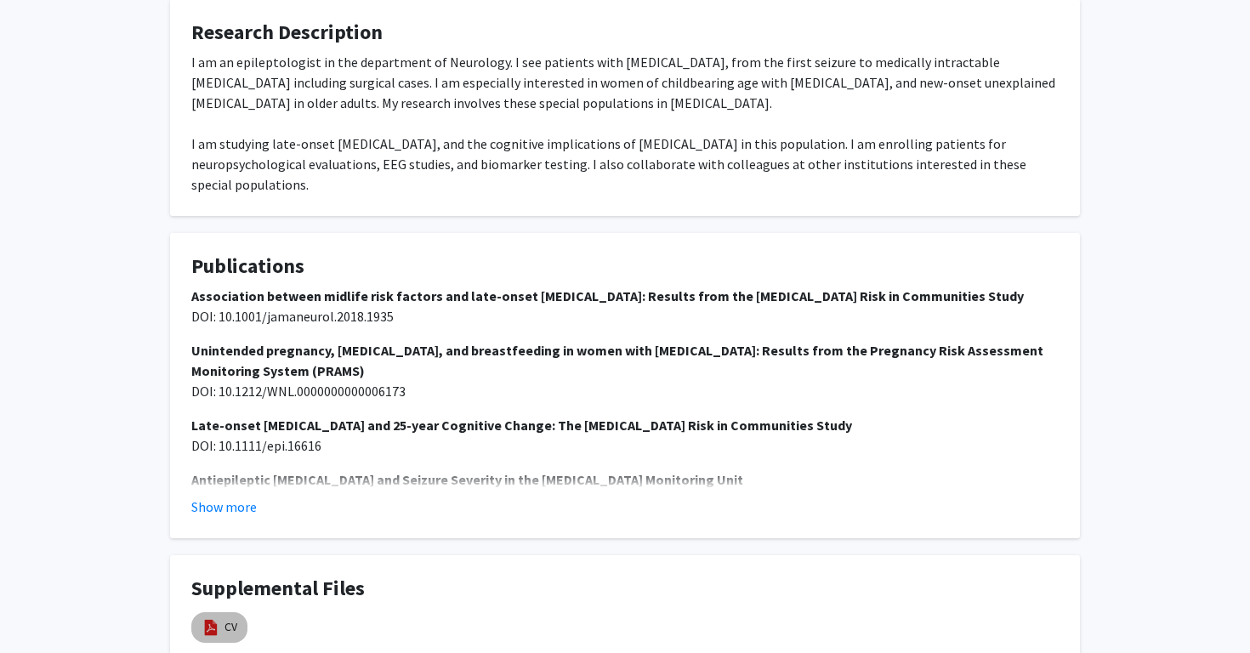
click at [218, 618] on img at bounding box center [210, 627] width 19 height 19
click at [230, 618] on link "CV" at bounding box center [230, 627] width 13 height 18
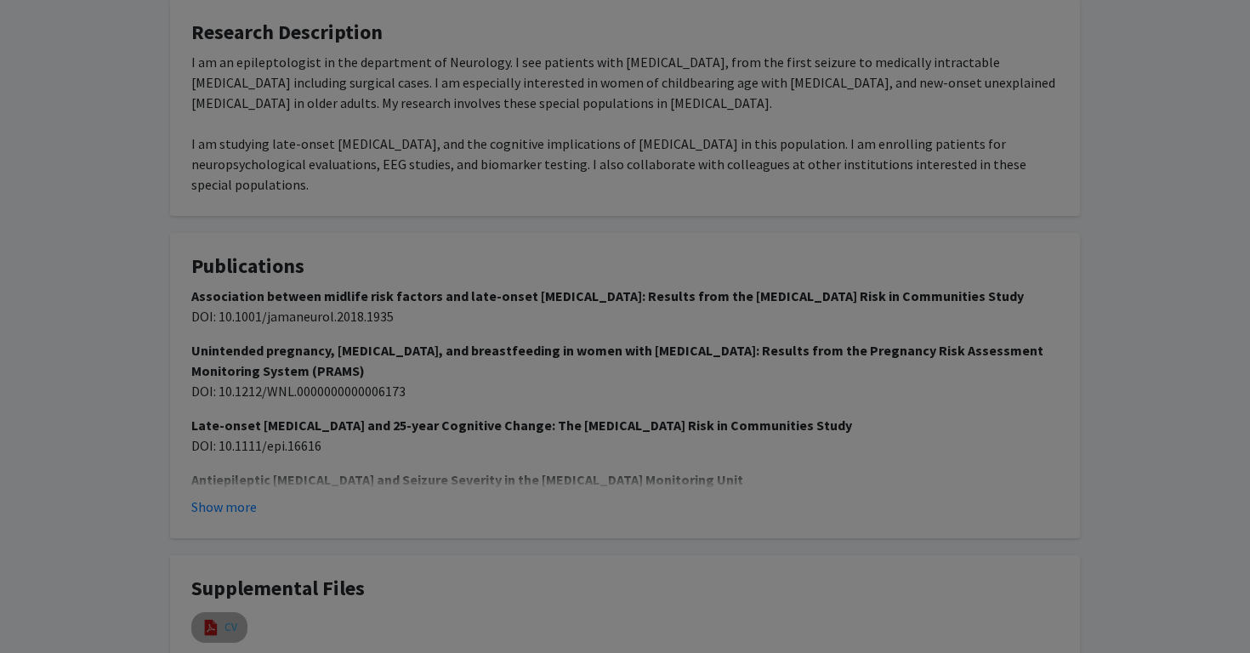
click at [230, 573] on modal-container "Viewing CV × Thumbnails Document Outline Attachments Layers Current Outline Ite…" at bounding box center [625, 326] width 1250 height 653
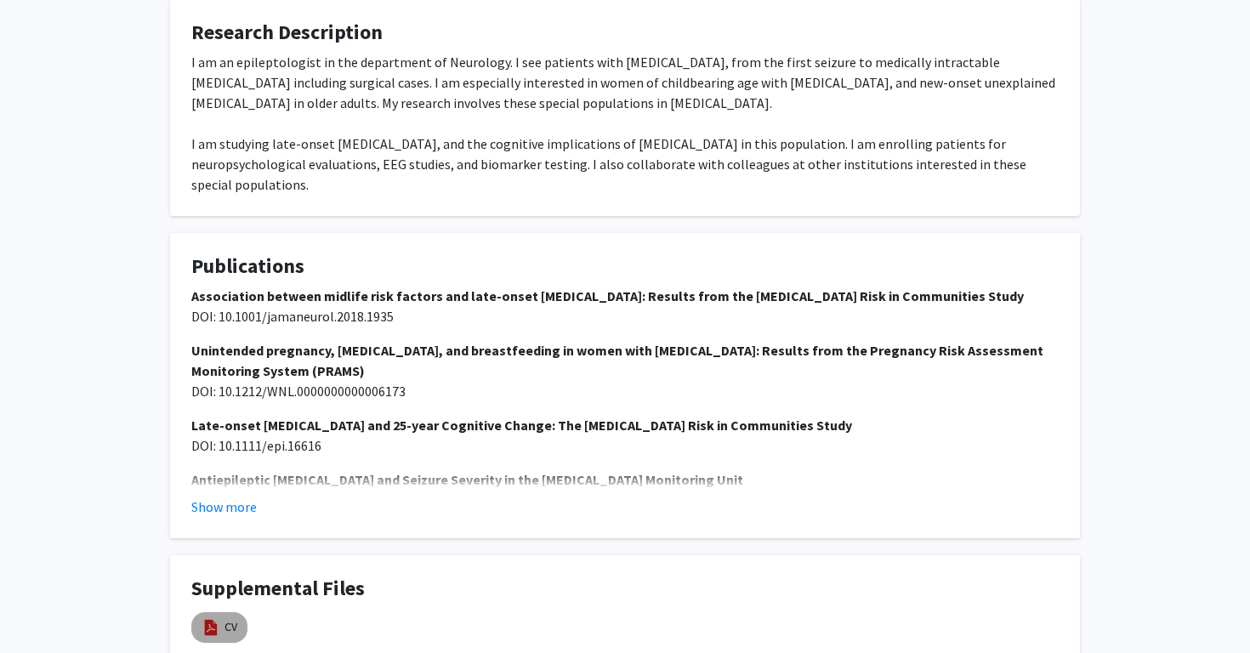
click at [222, 612] on mat-chip "CV" at bounding box center [219, 627] width 56 height 31
click at [236, 618] on link "CV" at bounding box center [230, 627] width 13 height 18
select select "custom"
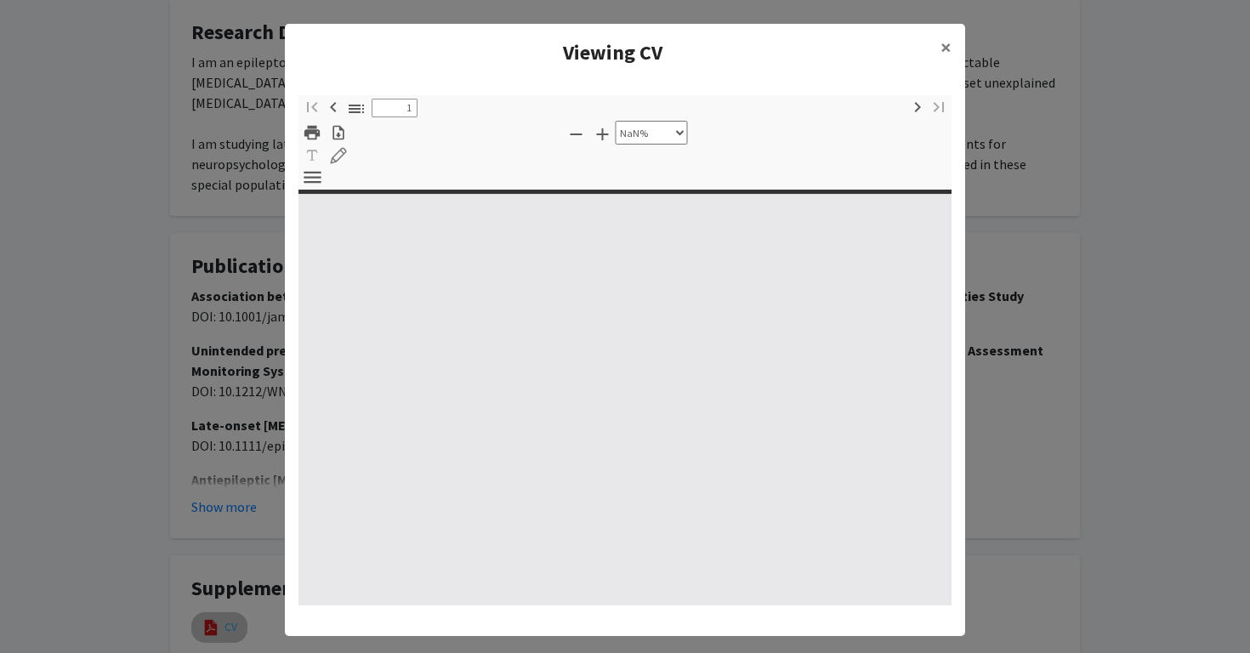
type input "0"
select select "custom"
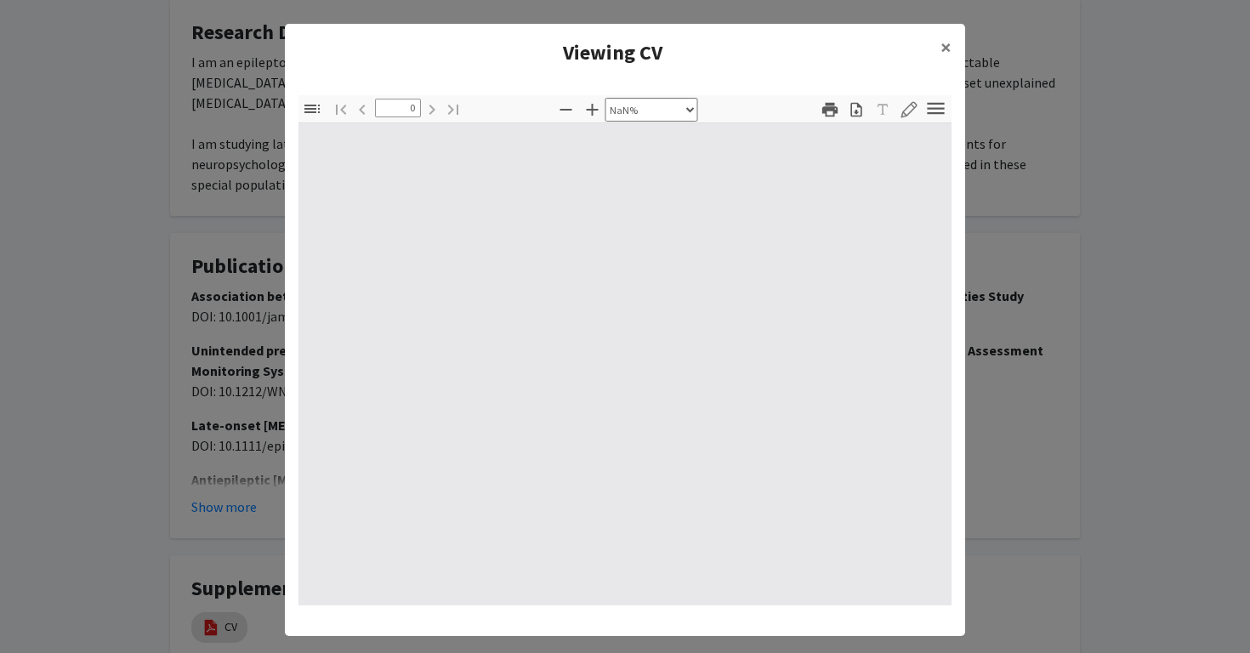
type input "1"
select select "auto"
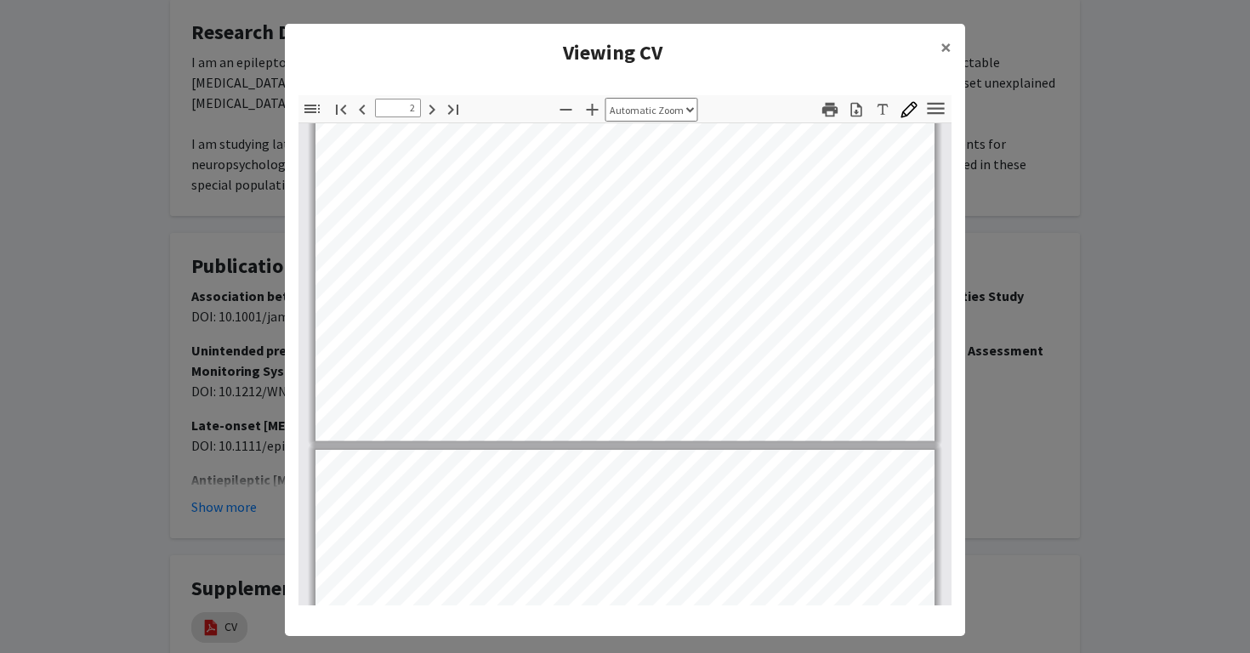
scroll to position [635, 0]
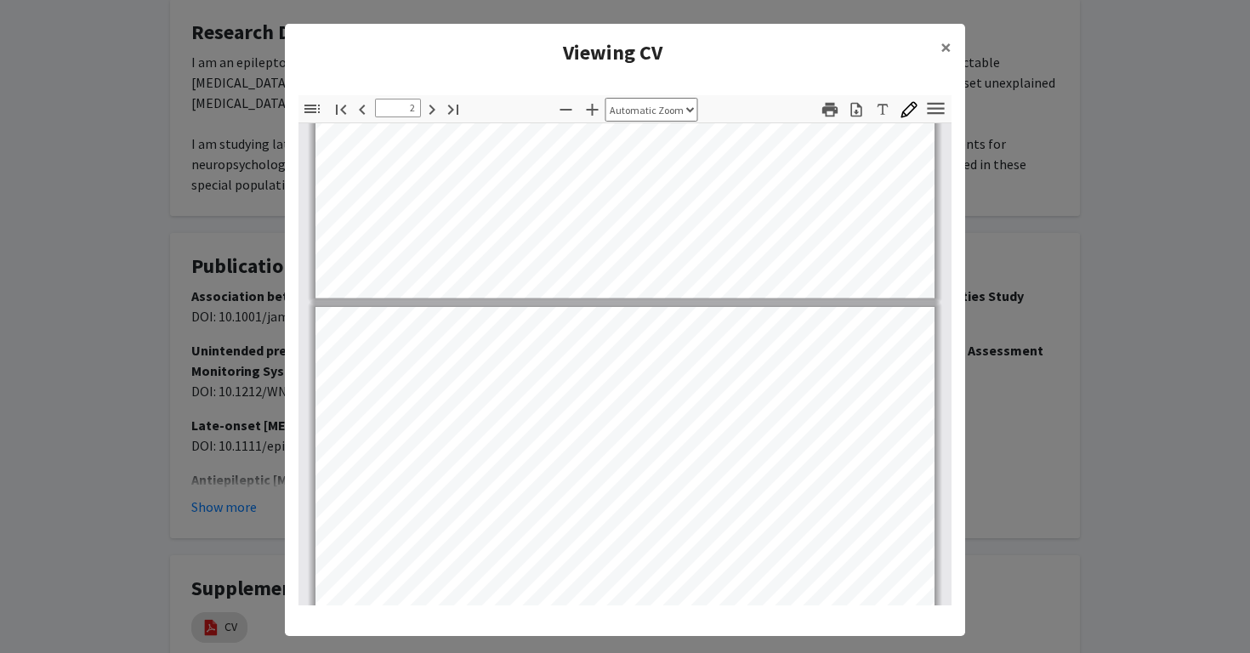
type input "1"
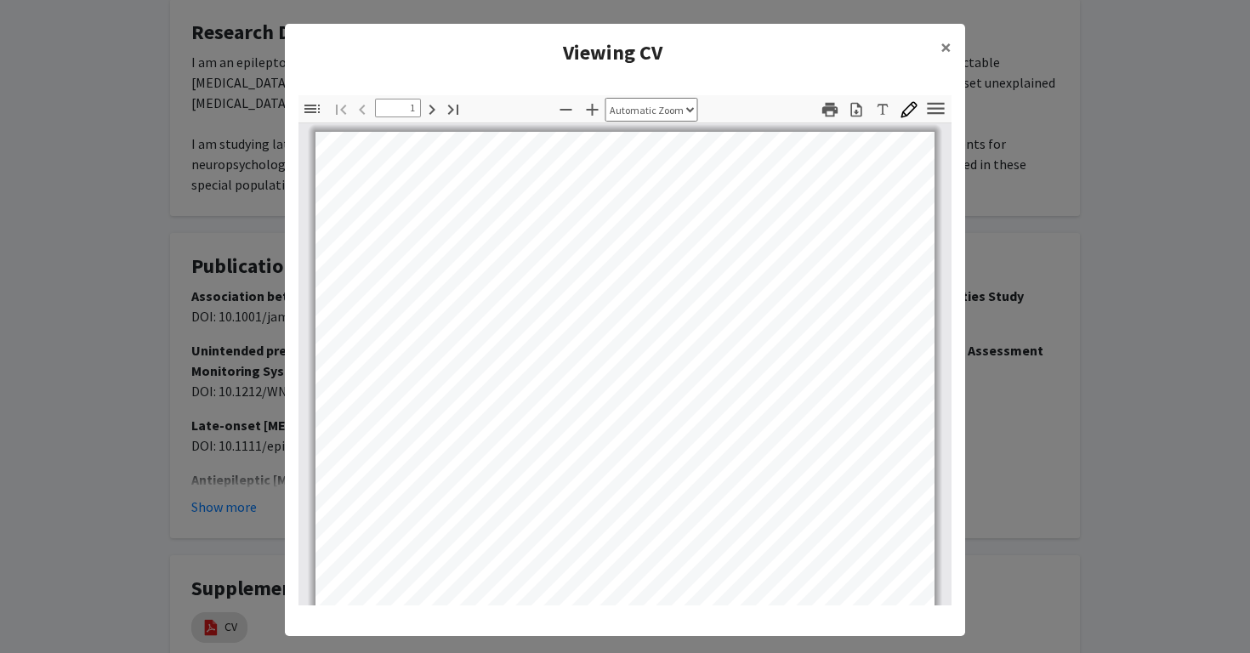
scroll to position [1, 0]
select select "page-width"
click at [941, 54] on span "×" at bounding box center [945, 47] width 11 height 26
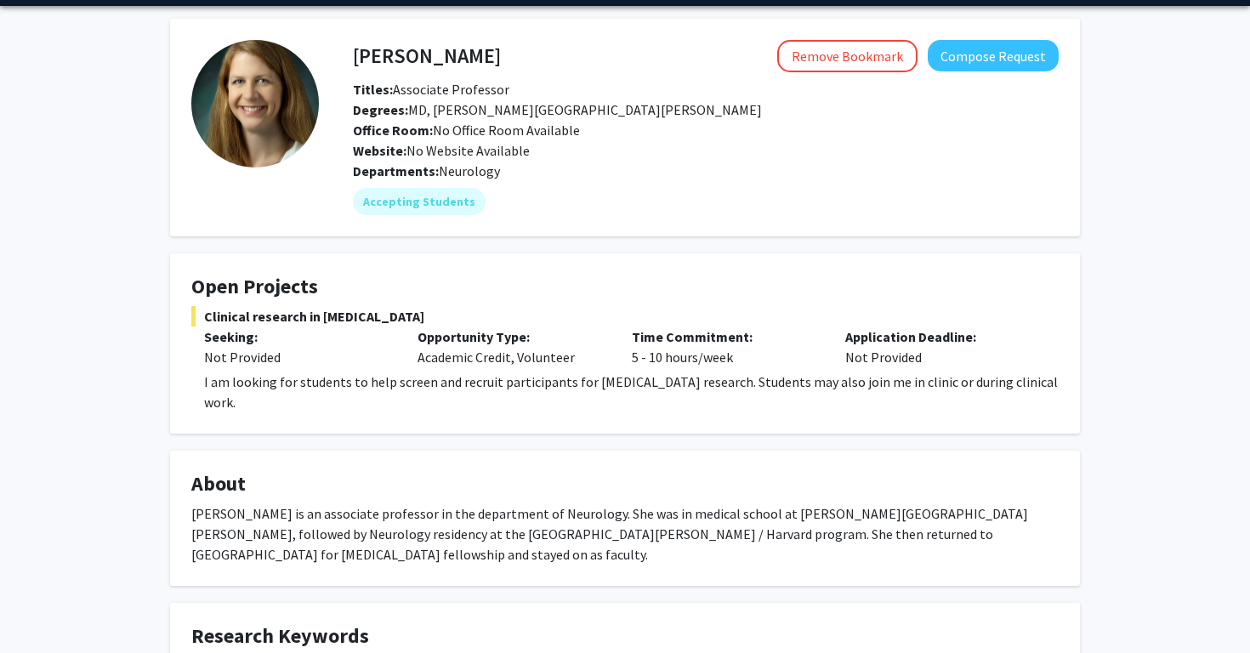
scroll to position [56, 0]
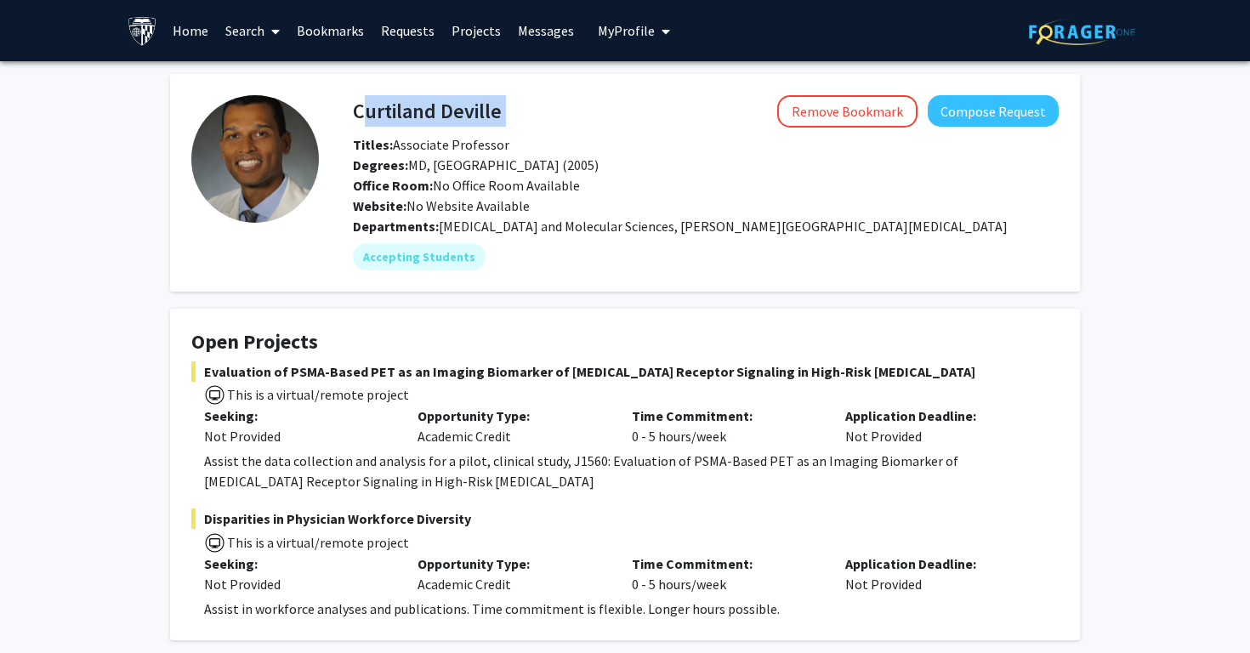
drag, startPoint x: 503, startPoint y: 117, endPoint x: 355, endPoint y: 121, distance: 148.8
click at [355, 121] on div "[PERSON_NAME] Remove Bookmark Compose Request" at bounding box center [705, 111] width 731 height 32
copy h4 "Curtiland Deville"
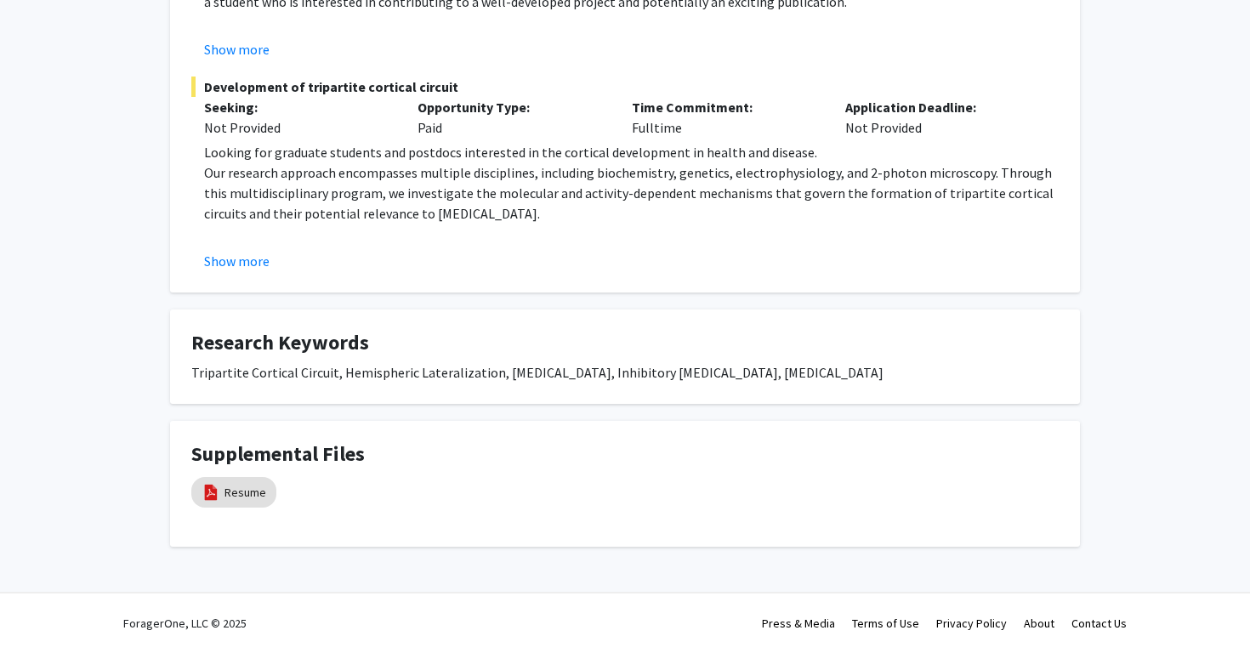
scroll to position [497, 0]
click at [231, 496] on link "Resume" at bounding box center [245, 493] width 42 height 18
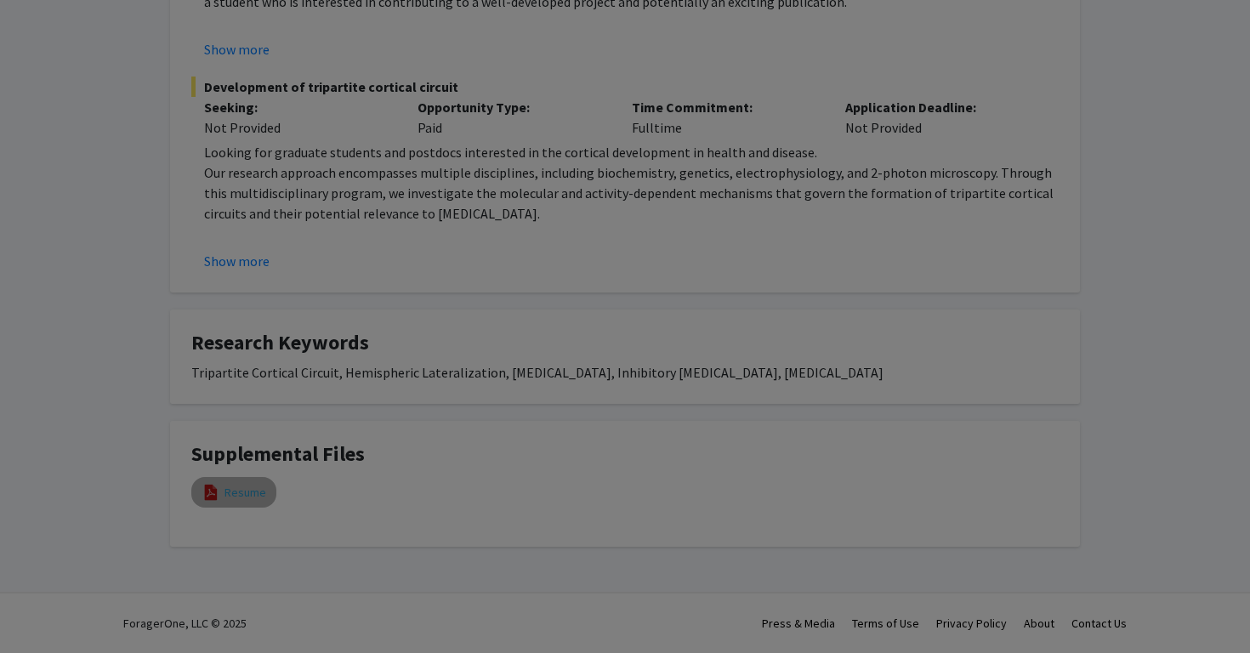
select select "custom"
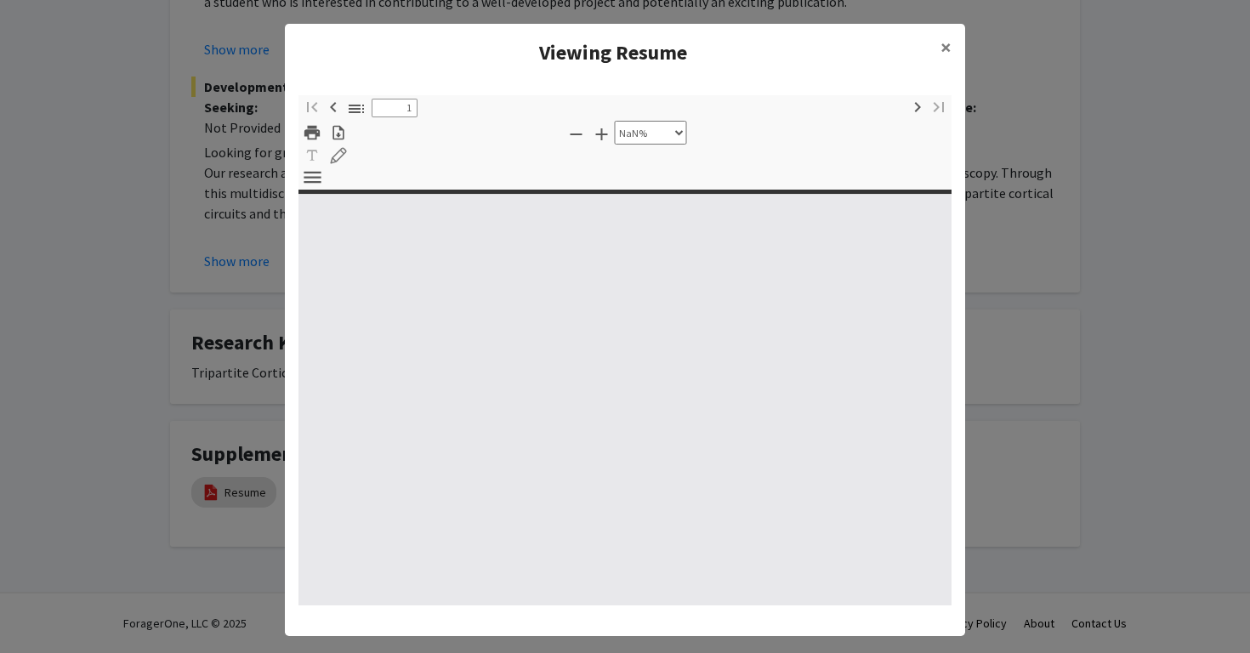
type input "0"
select select "custom"
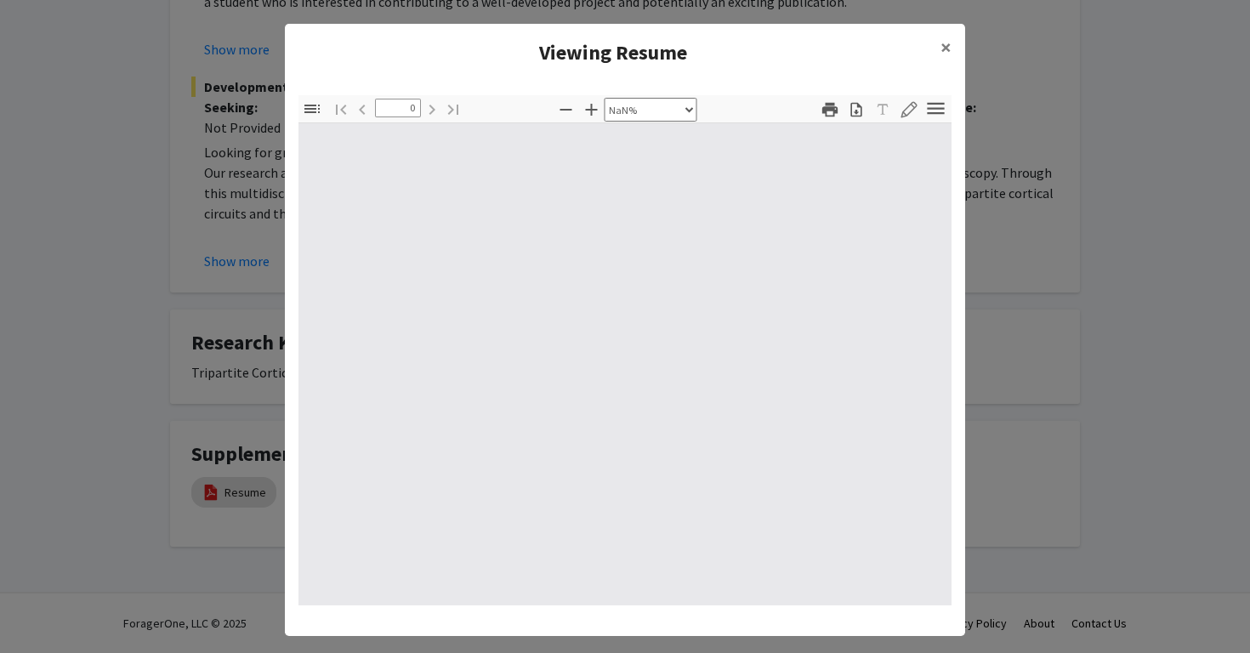
type input "1"
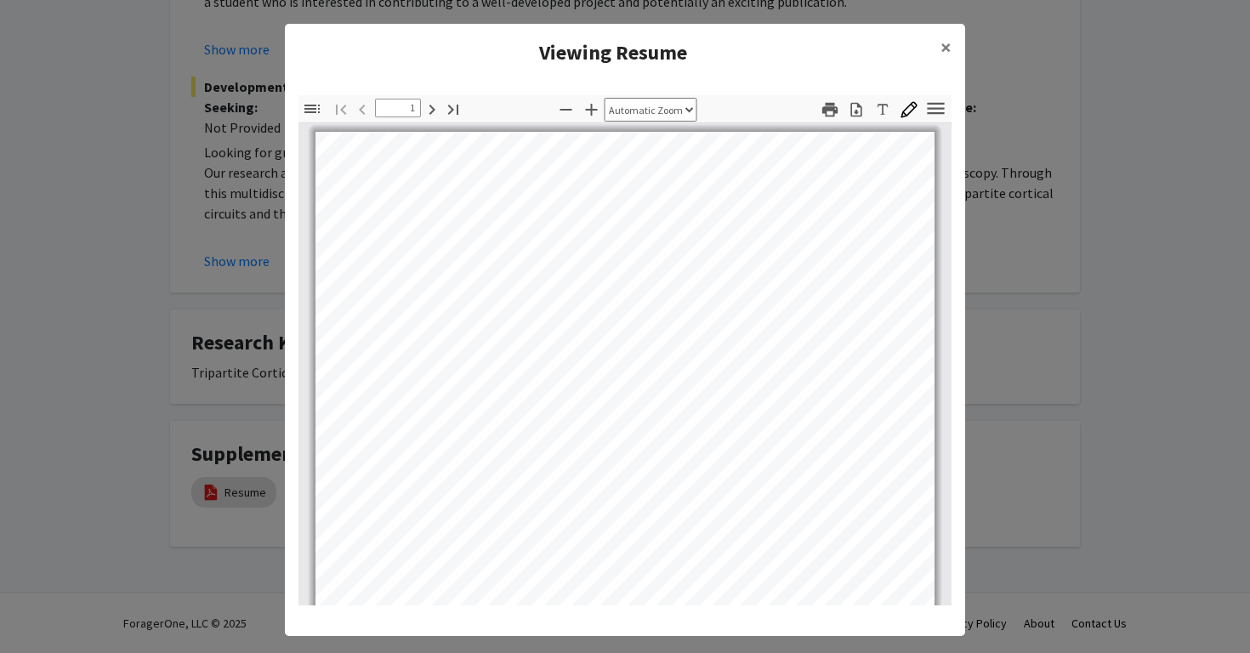
scroll to position [5, 0]
select select "page-width"
click at [979, 329] on modal-container "Viewing Resume × Thumbnails Document Outline Attachments Layers Current Outline…" at bounding box center [625, 326] width 1250 height 653
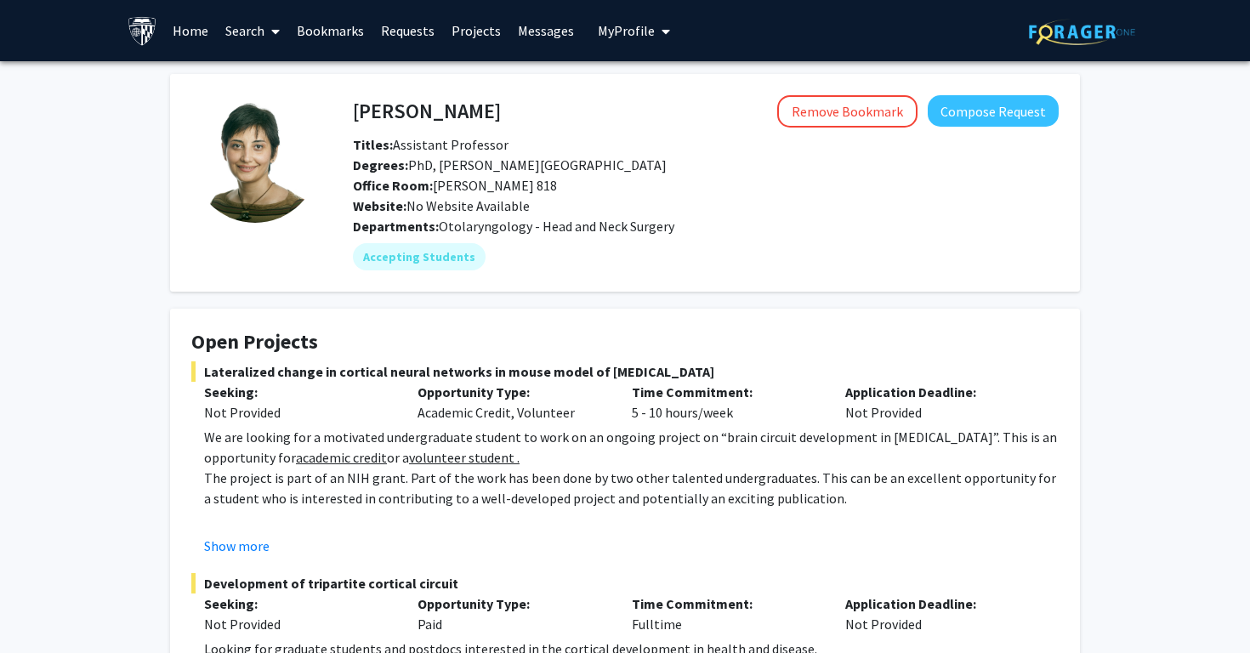
scroll to position [0, 0]
drag, startPoint x: 355, startPoint y: 113, endPoint x: 536, endPoint y: 115, distance: 180.2
click at [536, 116] on div "[PERSON_NAME] Remove Bookmark Compose Request" at bounding box center [705, 111] width 731 height 32
copy h4 "[PERSON_NAME]"
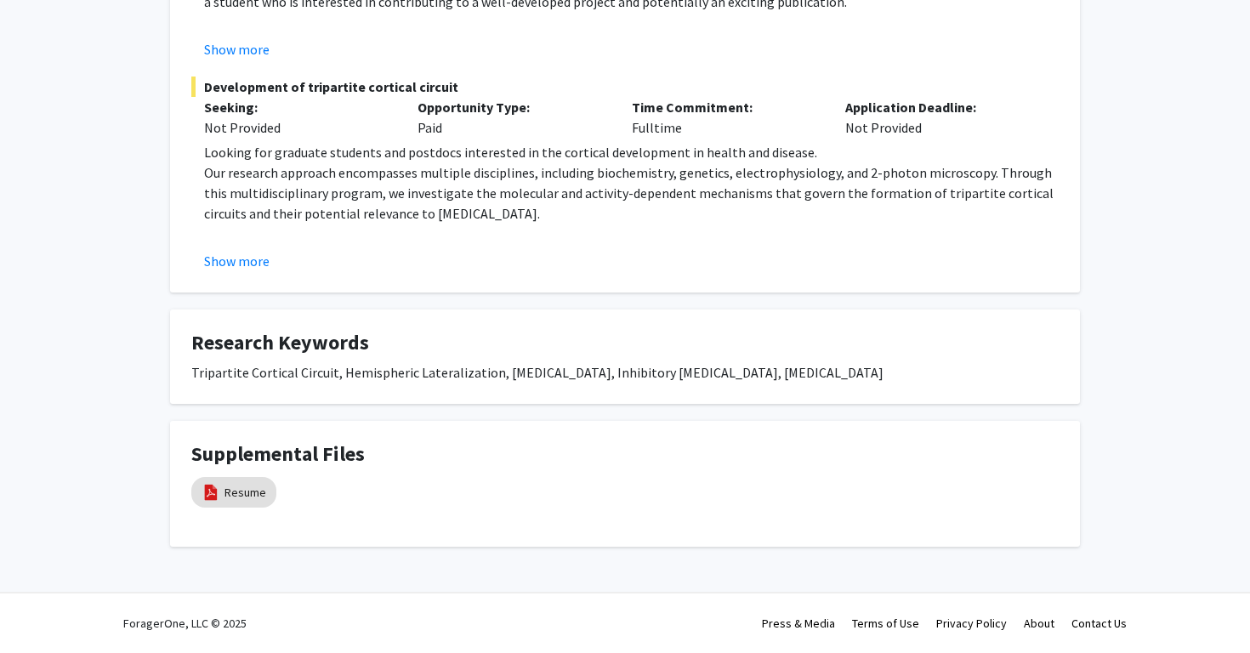
scroll to position [497, 0]
click at [234, 504] on mat-chip "Resume" at bounding box center [233, 492] width 85 height 31
click at [255, 491] on link "Resume" at bounding box center [245, 493] width 42 height 18
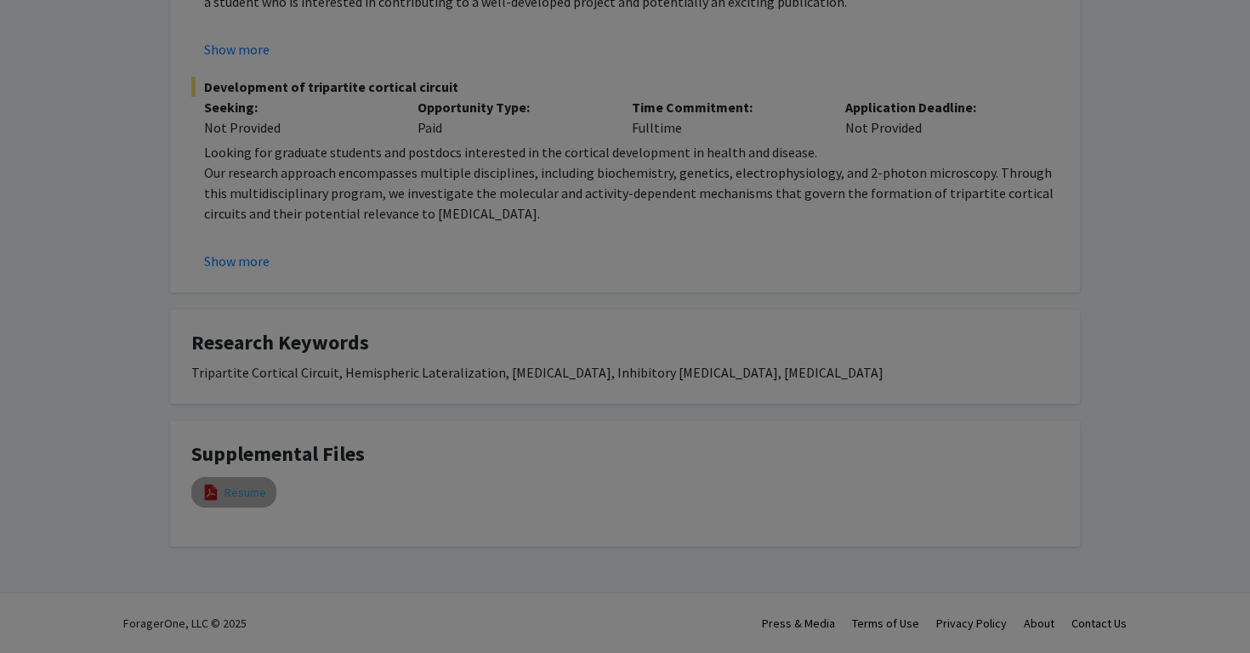
select select "custom"
type input "0"
select select "custom"
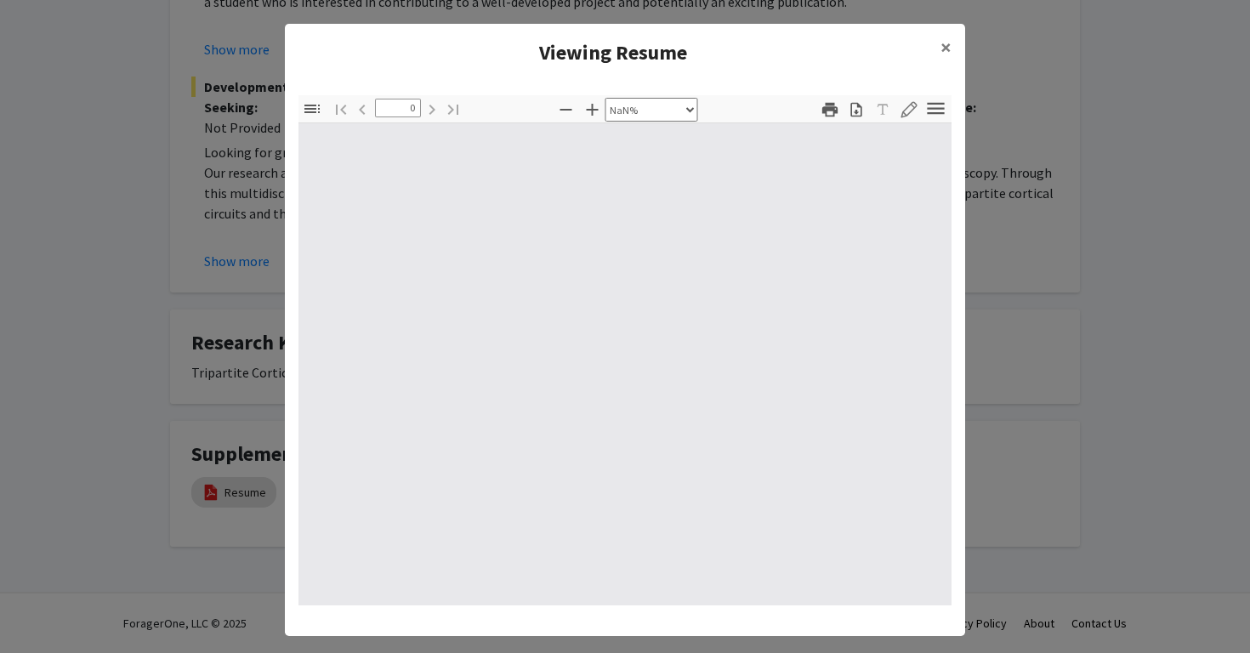
type input "1"
select select "page-width"
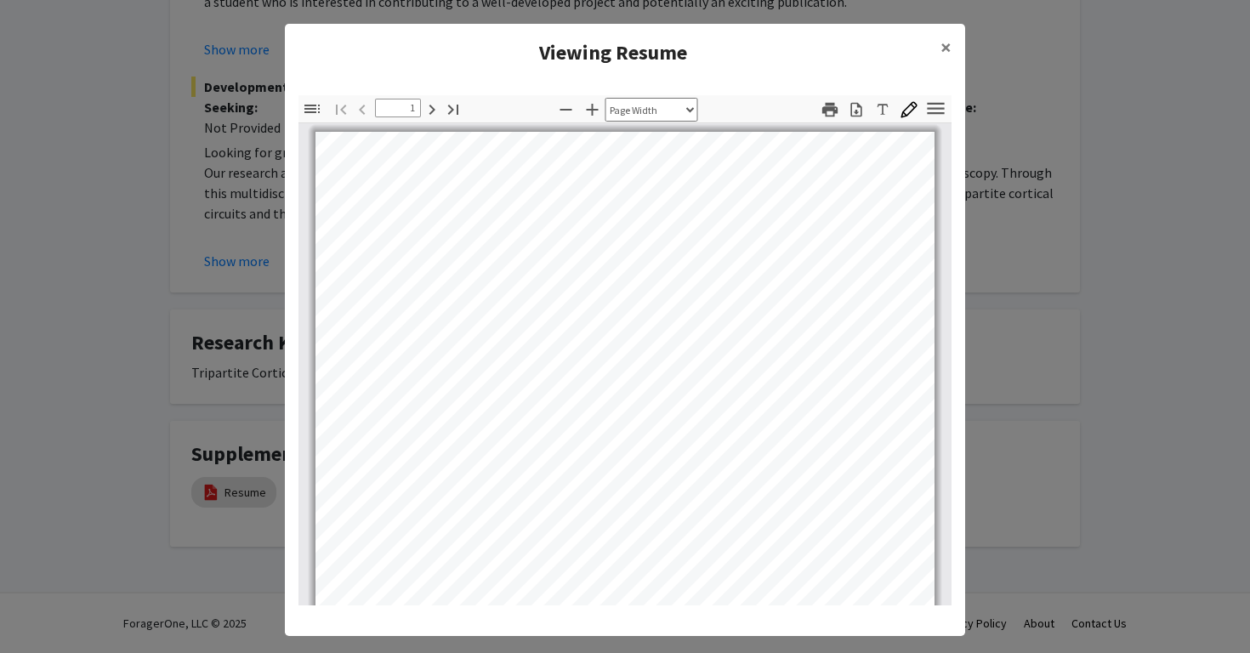
click at [1199, 257] on modal-container "Viewing Resume × Thumbnails Document Outline Attachments Layers Current Outline…" at bounding box center [625, 326] width 1250 height 653
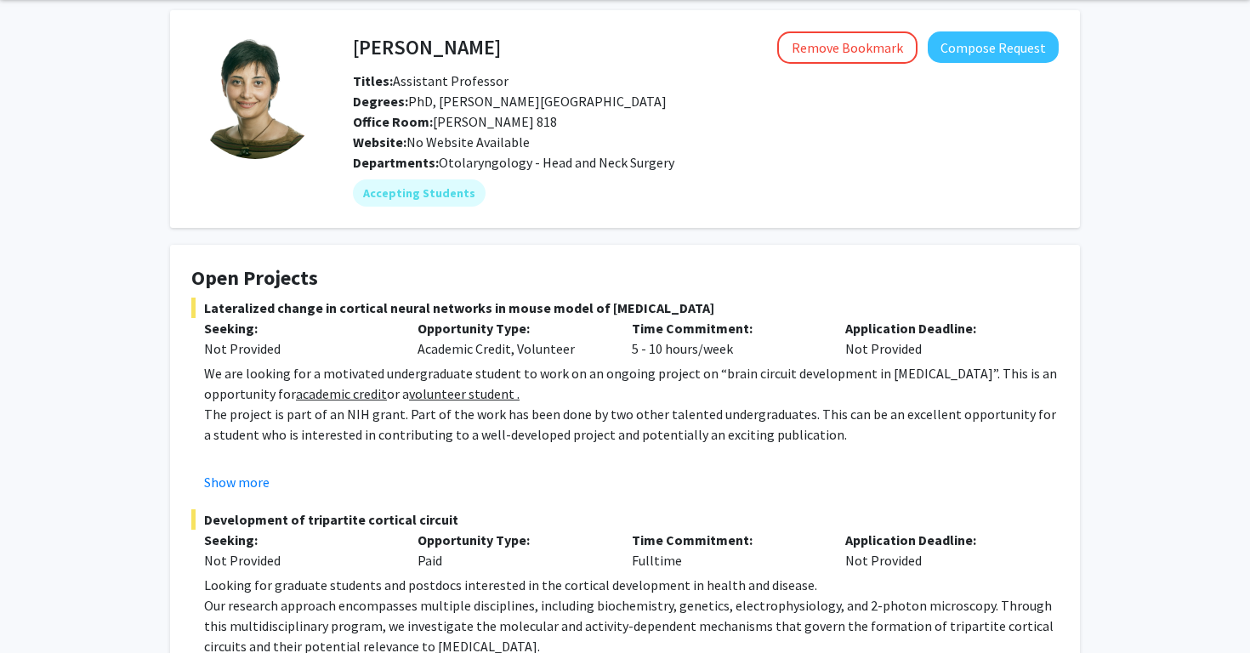
scroll to position [52, 0]
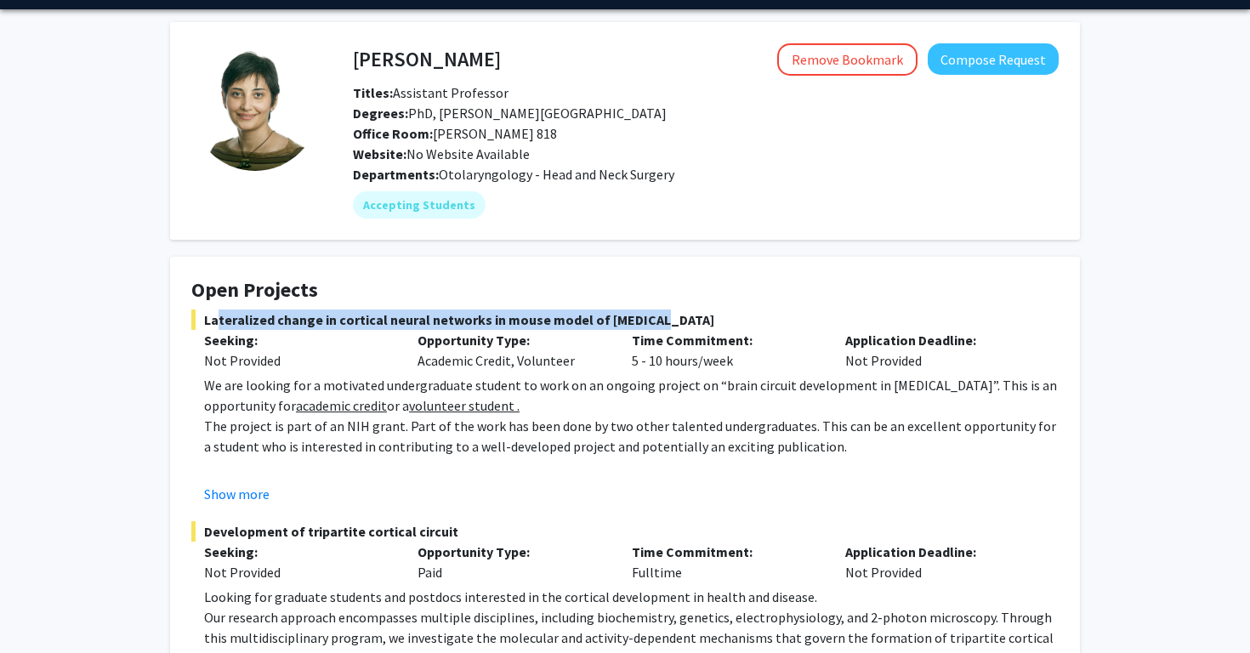
drag, startPoint x: 638, startPoint y: 315, endPoint x: 207, endPoint y: 320, distance: 430.2
click at [207, 320] on span "Lateralized change in cortical neural networks in mouse model of [MEDICAL_DATA]" at bounding box center [624, 319] width 867 height 20
copy span "Lateralized change in cortical neural networks in mouse model of autism"
click at [445, 320] on span "Lateralized change in cortical neural networks in mouse model of autism" at bounding box center [624, 319] width 867 height 20
drag, startPoint x: 640, startPoint y: 324, endPoint x: 204, endPoint y: 323, distance: 436.1
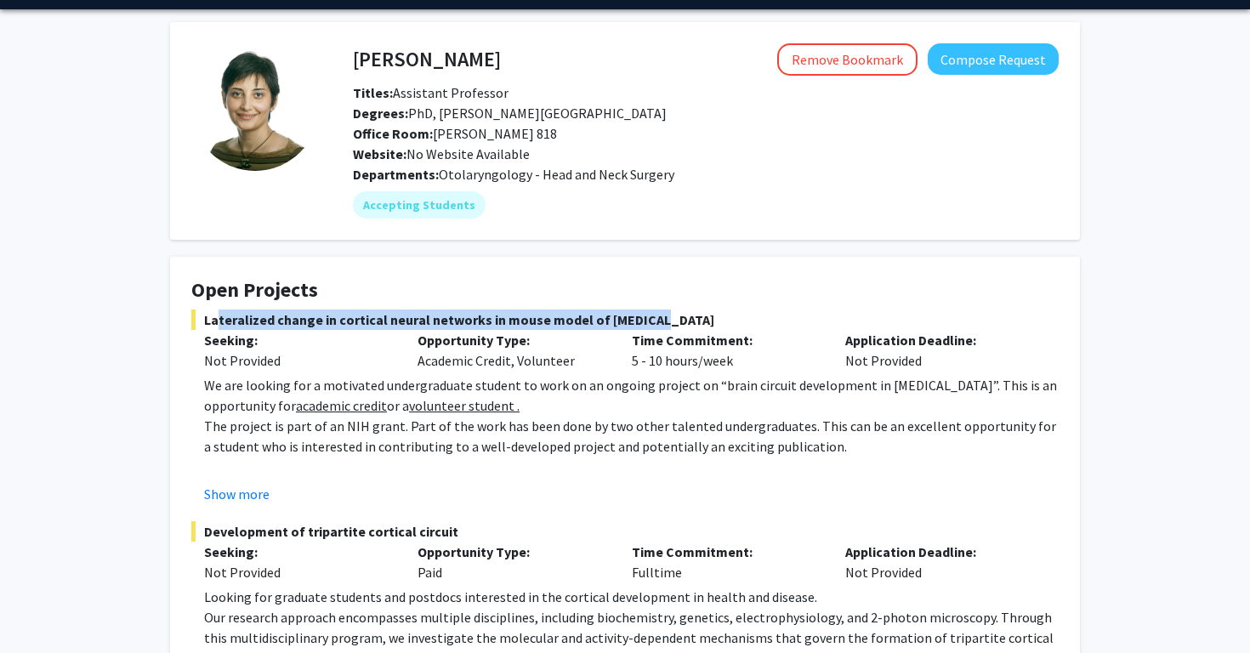
click at [204, 323] on span "Lateralized change in cortical neural networks in mouse model of autism" at bounding box center [624, 319] width 867 height 20
copy span "Lateralized change in cortical neural networks in mouse model of autism"
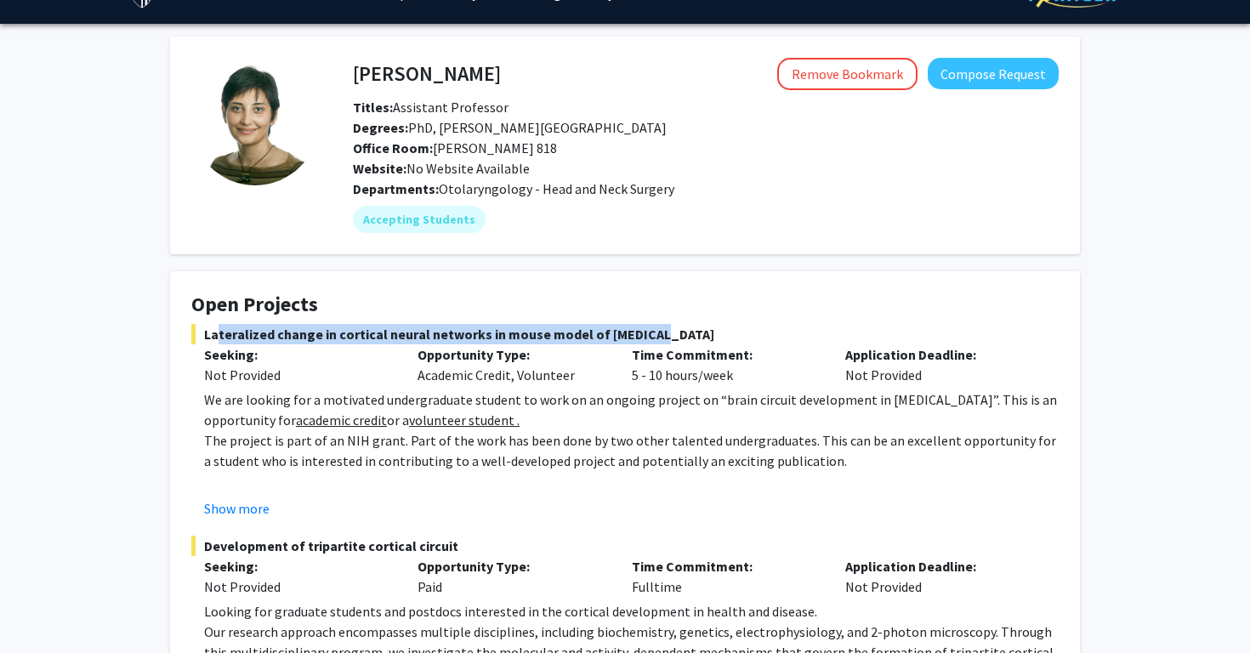
scroll to position [36, 0]
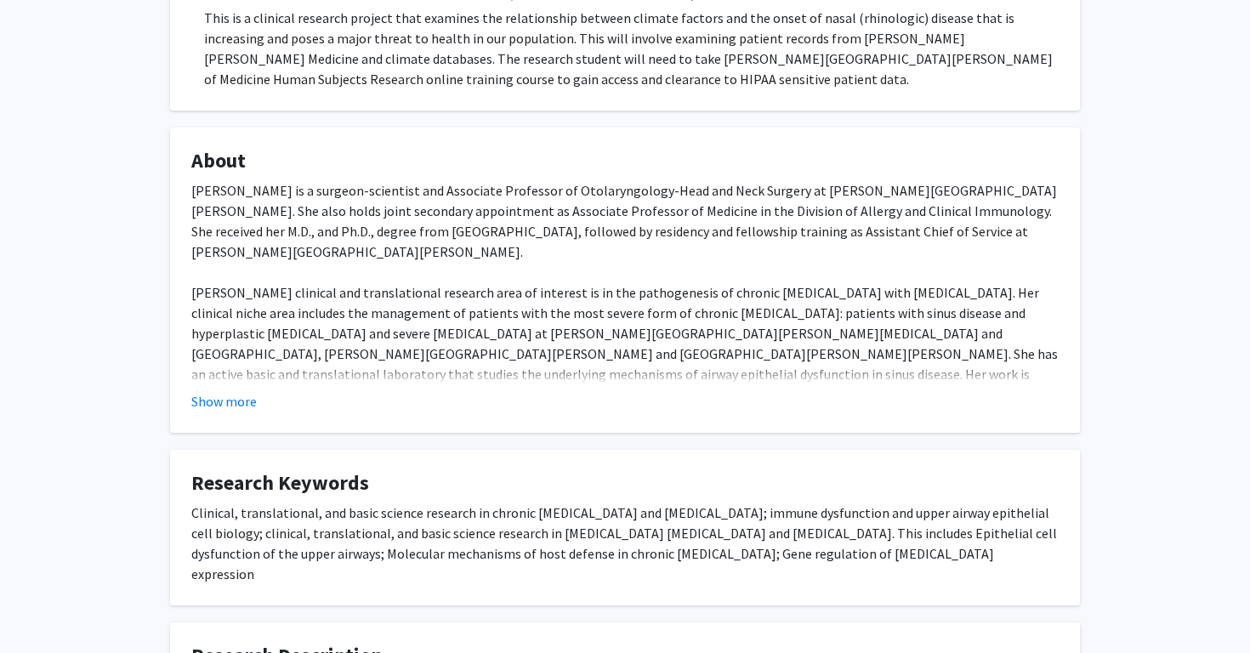
scroll to position [466, 0]
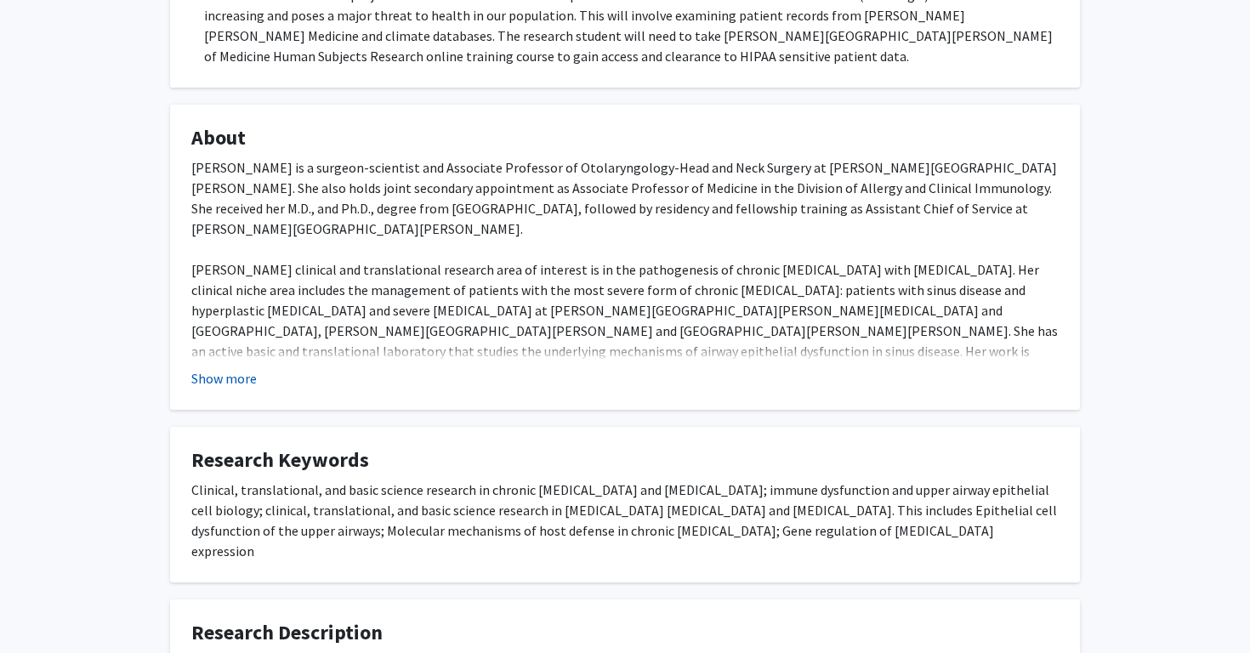
click at [232, 381] on button "Show more" at bounding box center [223, 378] width 65 height 20
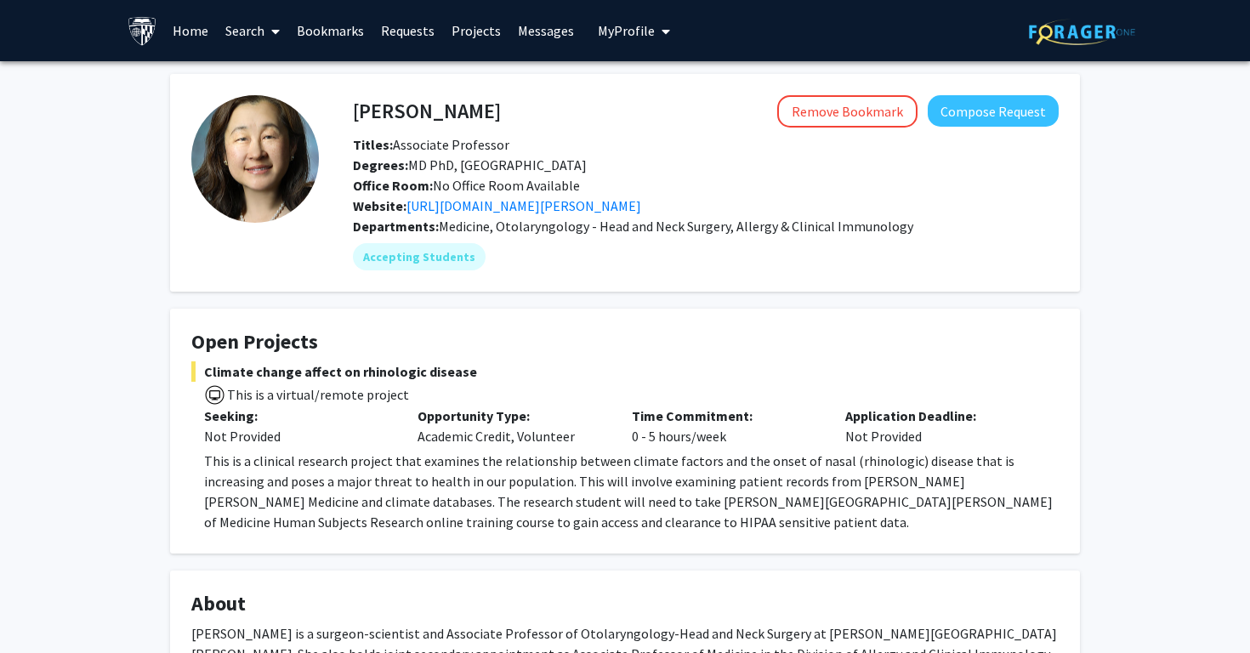
scroll to position [0, 0]
drag, startPoint x: 447, startPoint y: 116, endPoint x: 354, endPoint y: 113, distance: 93.6
click at [354, 113] on div "[PERSON_NAME] Remove Bookmark Compose Request" at bounding box center [705, 111] width 731 height 32
copy h4 "[PERSON_NAME]"
click at [601, 208] on link "[URL][DOMAIN_NAME][PERSON_NAME]" at bounding box center [523, 205] width 235 height 17
